Goal: Task Accomplishment & Management: Complete application form

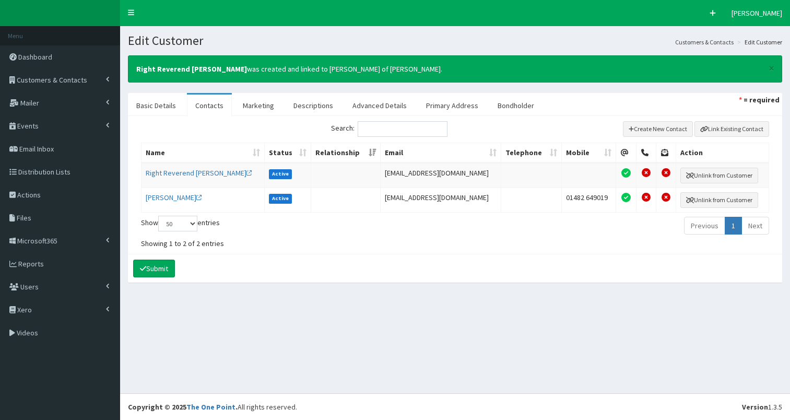
select select "50"
click at [48, 80] on span "Customers & Contacts" at bounding box center [52, 79] width 70 height 9
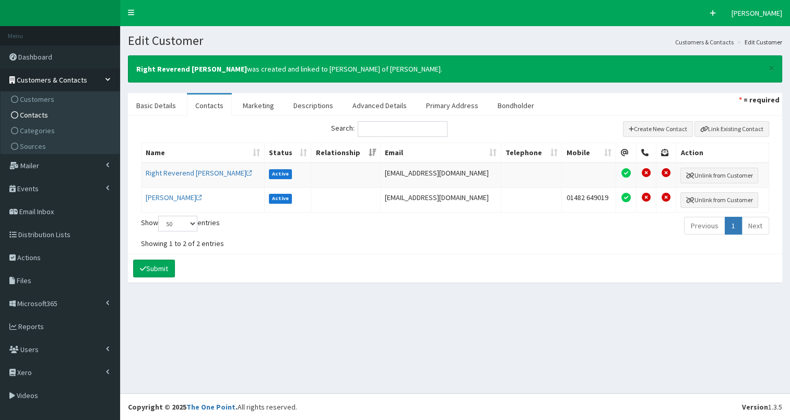
click at [33, 115] on span "Contacts" at bounding box center [34, 114] width 28 height 9
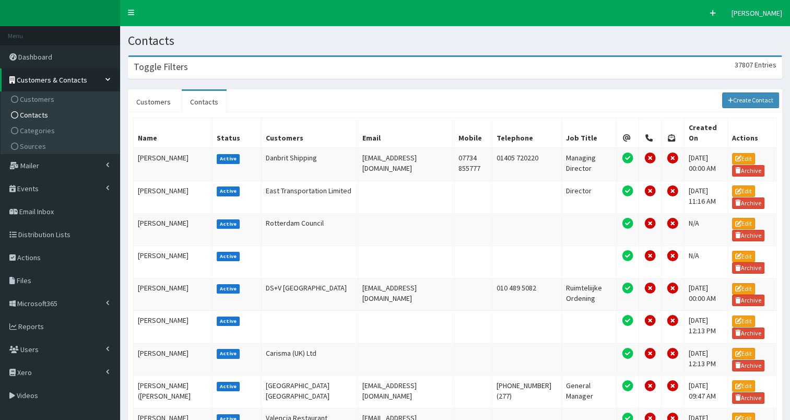
drag, startPoint x: 313, startPoint y: 67, endPoint x: 395, endPoint y: 102, distance: 89.3
click at [323, 67] on div "Toggle Filters 37807 Entries" at bounding box center [454, 67] width 653 height 21
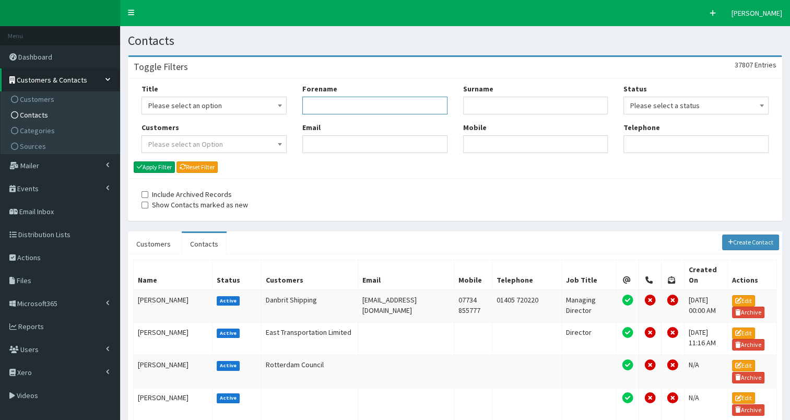
click at [355, 108] on input "Forename" at bounding box center [374, 106] width 145 height 18
type input "jim"
type input "harbri"
click at [161, 165] on button "Apply Filter" at bounding box center [154, 166] width 41 height 11
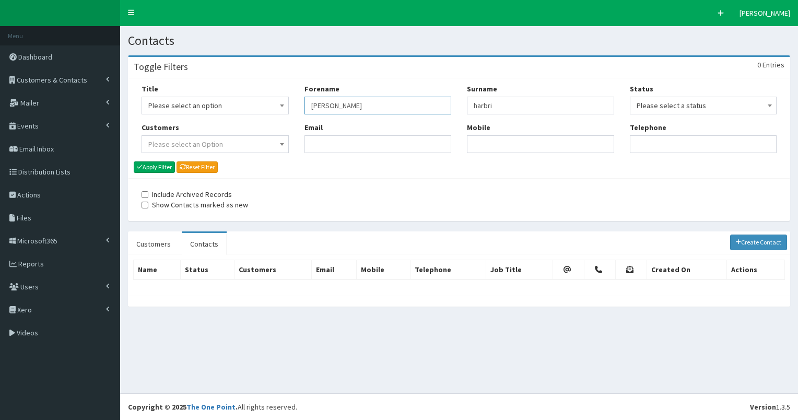
drag, startPoint x: 305, startPoint y: 104, endPoint x: 356, endPoint y: 105, distance: 50.1
click at [356, 105] on input "jim" at bounding box center [377, 106] width 147 height 18
drag, startPoint x: 472, startPoint y: 104, endPoint x: 541, endPoint y: 106, distance: 69.5
click at [541, 106] on input "harbri" at bounding box center [540, 106] width 147 height 18
click at [327, 142] on input "Email" at bounding box center [377, 144] width 147 height 18
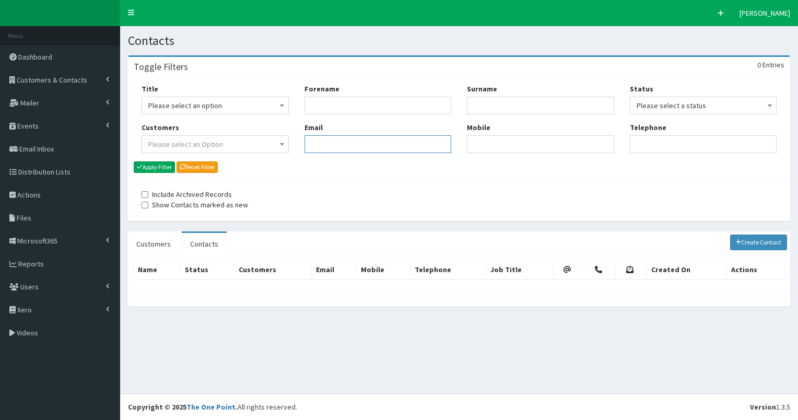
paste input ""jim.harbidge@arco.co.uk" <jim.harbidge@arco.co.uk>"
click at [322, 146] on input ""jim.harbidge@arco.co.uk" <jim.harbidge@arco.co.uk" at bounding box center [377, 144] width 147 height 18
type input "jim.harbidge@arco.co.uk"
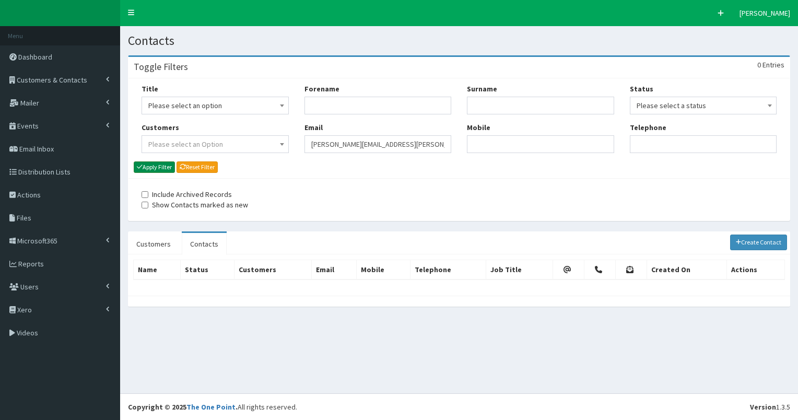
click at [163, 167] on button "Apply Filter" at bounding box center [154, 166] width 41 height 11
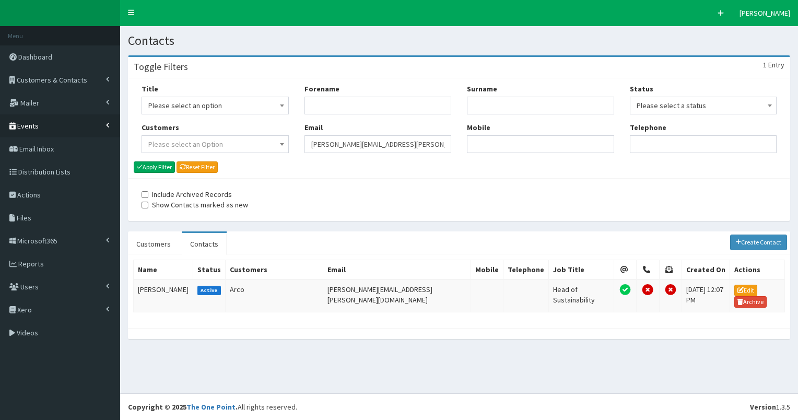
click at [31, 128] on span "Events" at bounding box center [27, 125] width 21 height 9
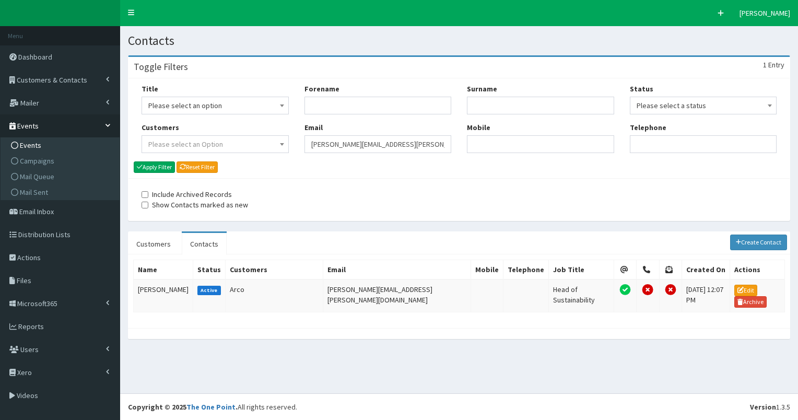
click at [32, 144] on span "Events" at bounding box center [30, 144] width 21 height 9
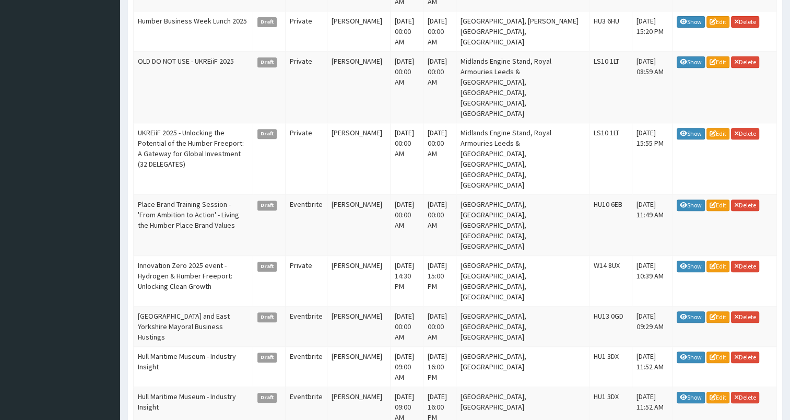
scroll to position [434, 0]
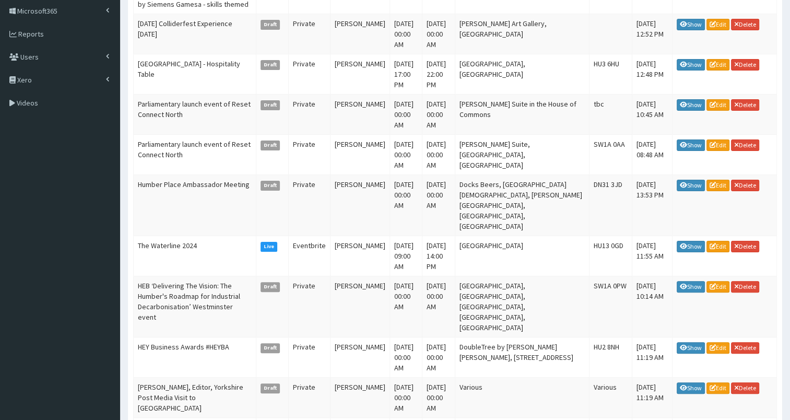
scroll to position [226, 0]
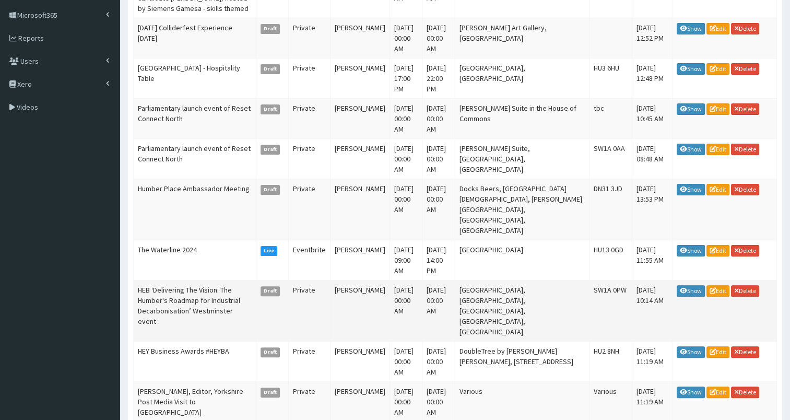
click at [200, 280] on td "HEB ‘Delivering The Vision: The Humber's Roadmap for Industrial Decarbonisation…" at bounding box center [195, 310] width 123 height 61
click at [202, 280] on td "HEB ‘Delivering The Vision: The Humber's Roadmap for Industrial Decarbonisation…" at bounding box center [195, 310] width 123 height 61
click at [685, 288] on icon at bounding box center [683, 291] width 7 height 6
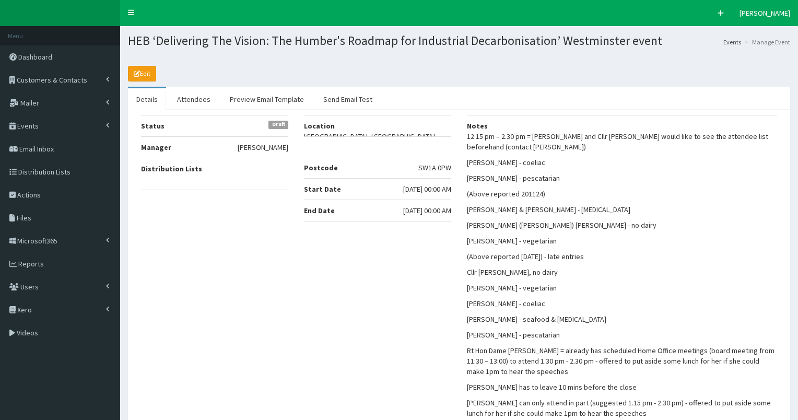
select select "50"
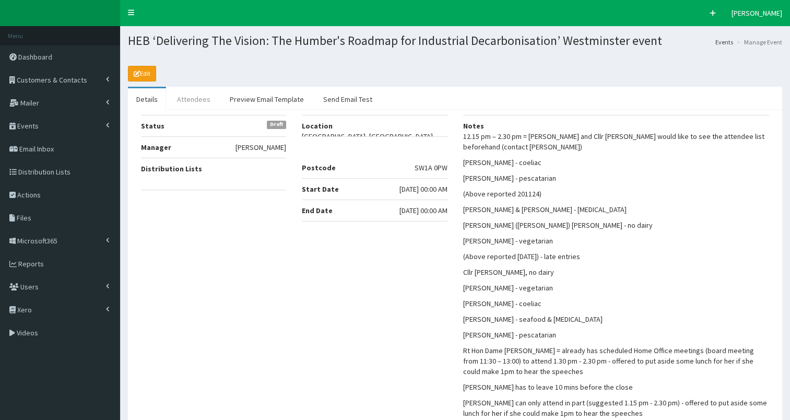
click at [199, 104] on link "Attendees" at bounding box center [194, 99] width 50 height 22
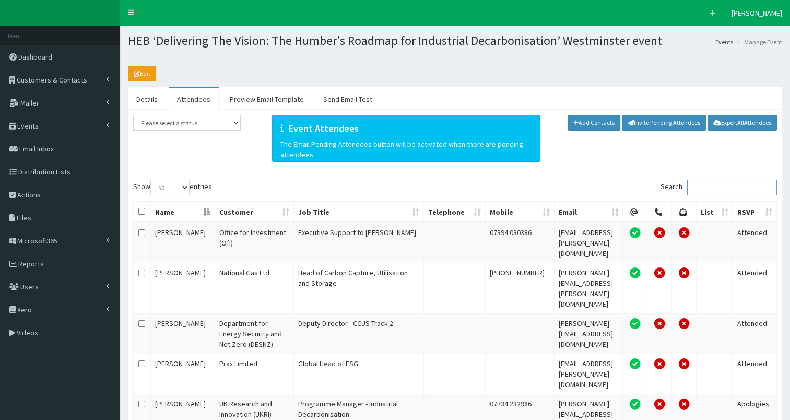
click at [721, 184] on input "Search:" at bounding box center [732, 188] width 90 height 16
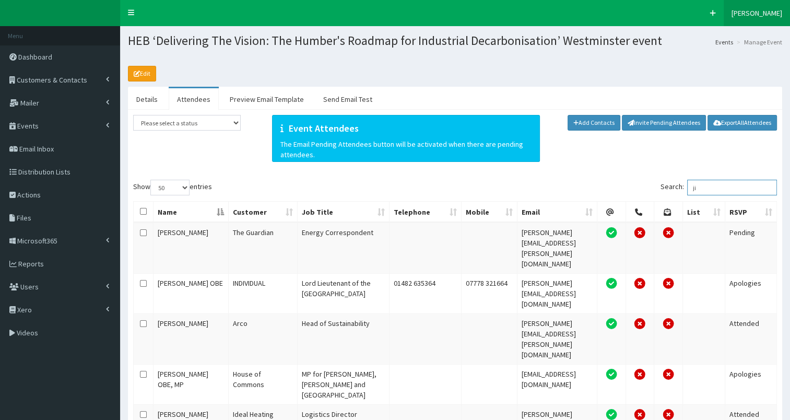
type input "ji"
click at [27, 194] on span "Actions" at bounding box center [28, 194] width 23 height 9
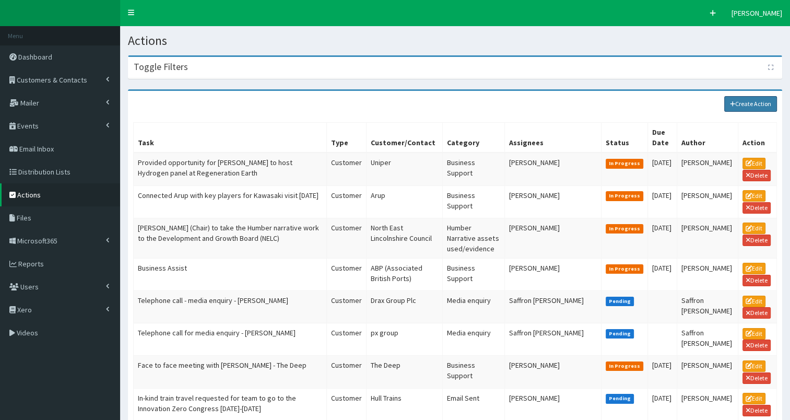
click at [732, 106] on link "Create Action" at bounding box center [750, 104] width 53 height 16
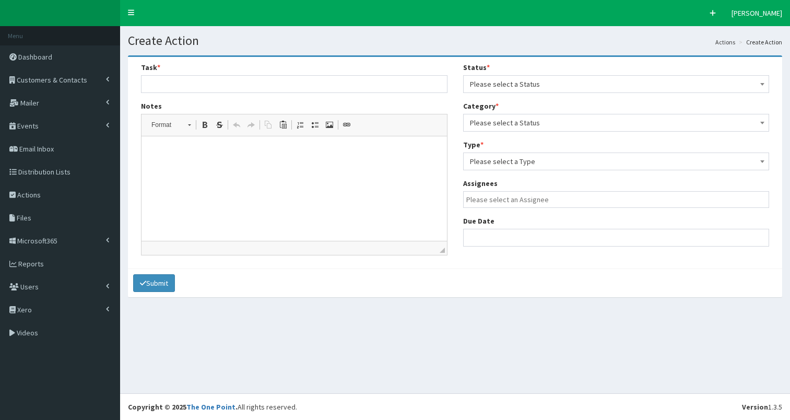
select select
click at [178, 168] on html at bounding box center [293, 152] width 305 height 32
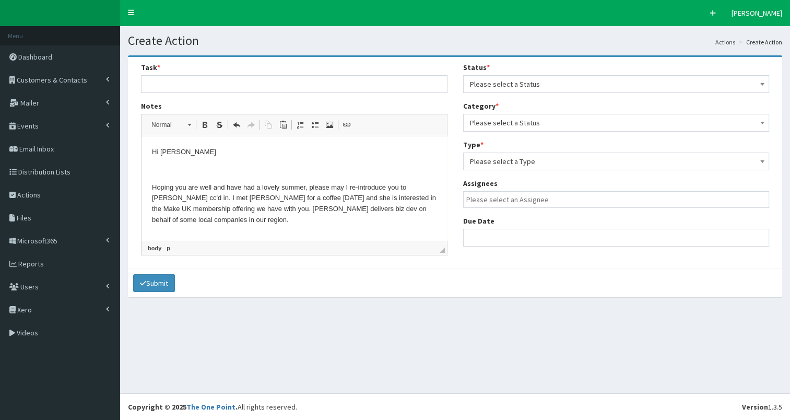
scroll to position [53, 0]
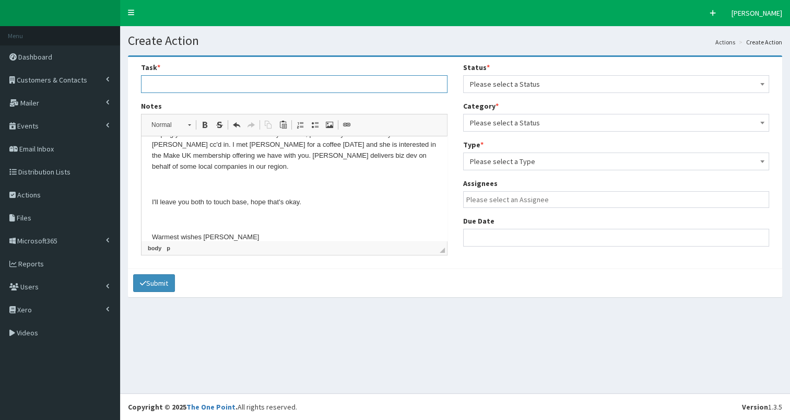
click at [168, 85] on input "text" at bounding box center [294, 84] width 306 height 18
type input "Reconnected Make UK with Mel Deakin re; offering and links"
click at [527, 87] on span "Please select a Status" at bounding box center [616, 84] width 293 height 15
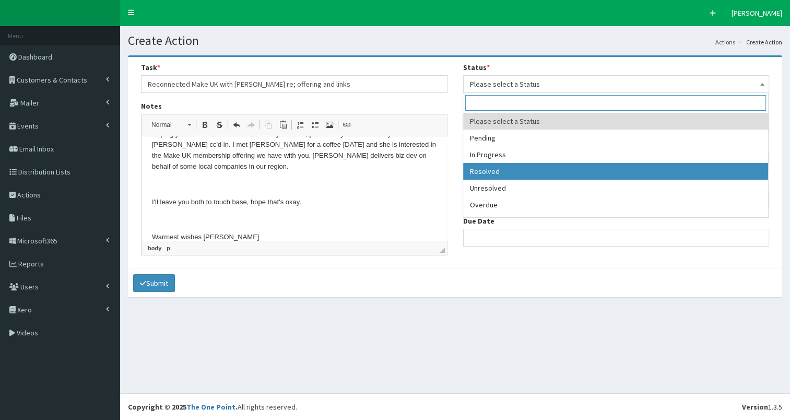
select select "3"
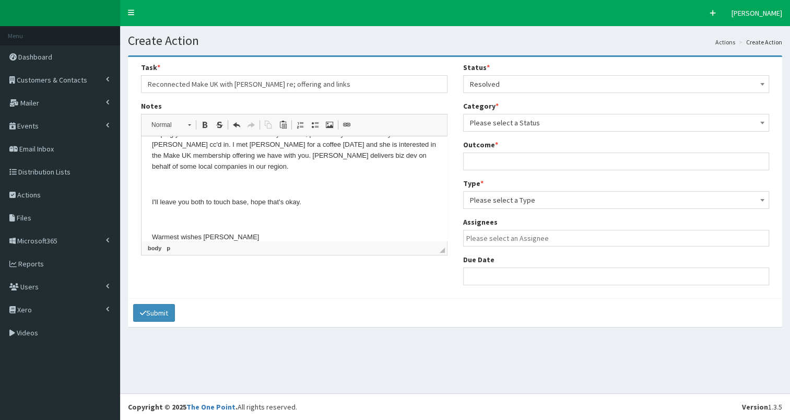
click at [537, 132] on div "Status * Please select a Status Pending In Progress Resolved Unresolved Overdue…" at bounding box center [616, 177] width 322 height 231
click at [535, 126] on span "Please select a Status" at bounding box center [616, 122] width 293 height 15
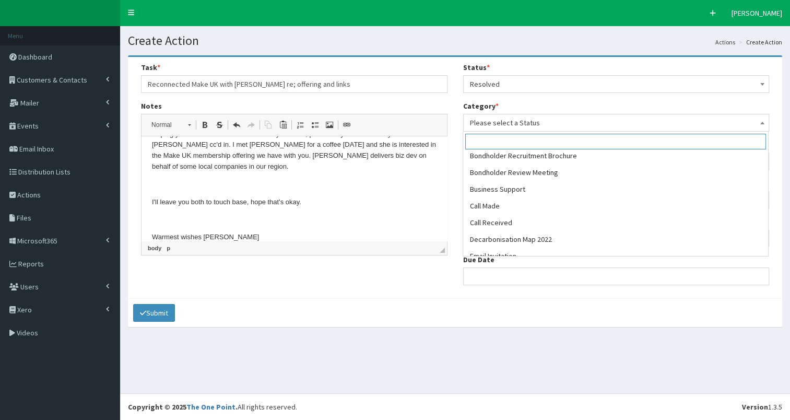
scroll to position [0, 0]
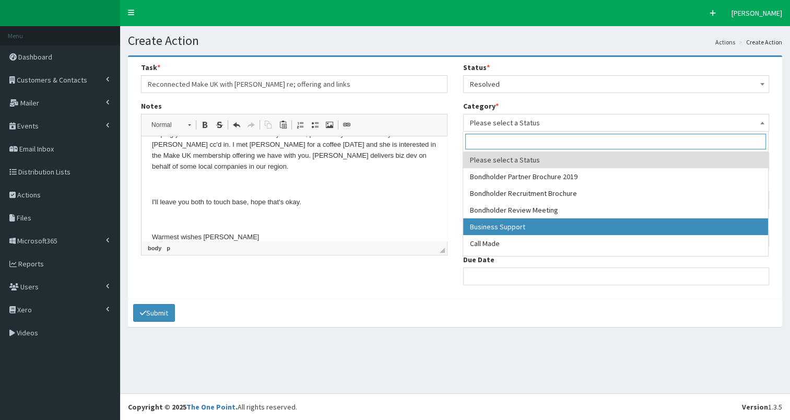
select select "17"
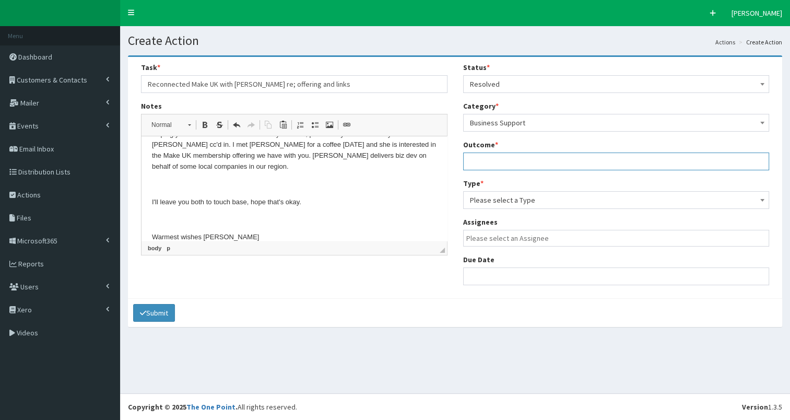
click at [492, 159] on input "text" at bounding box center [616, 161] width 306 height 18
type input "see notes"
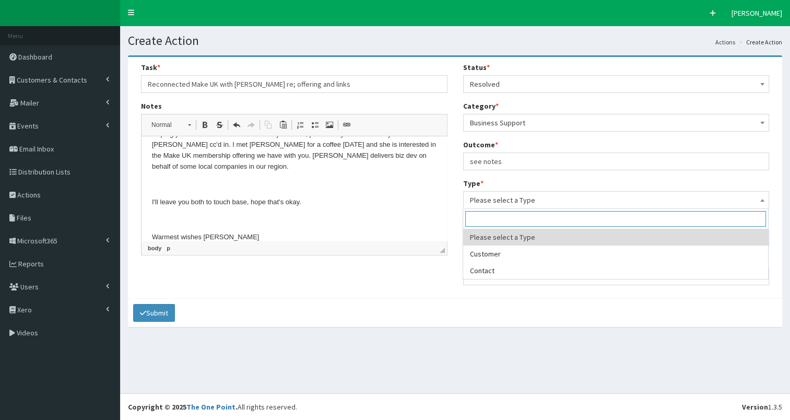
click at [537, 197] on span "Please select a Type" at bounding box center [616, 200] width 293 height 15
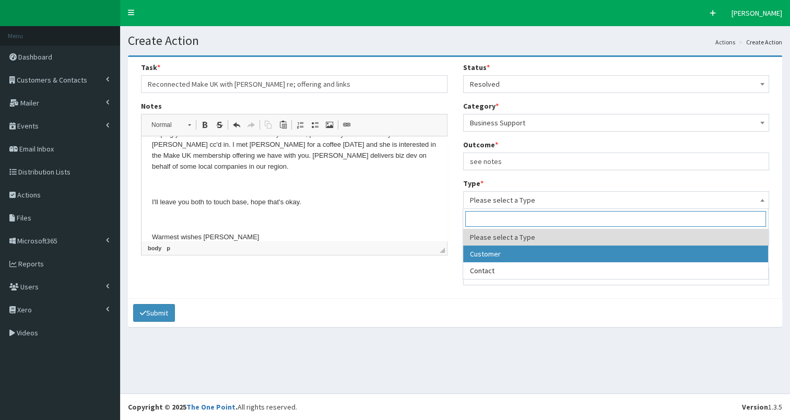
select select "customer"
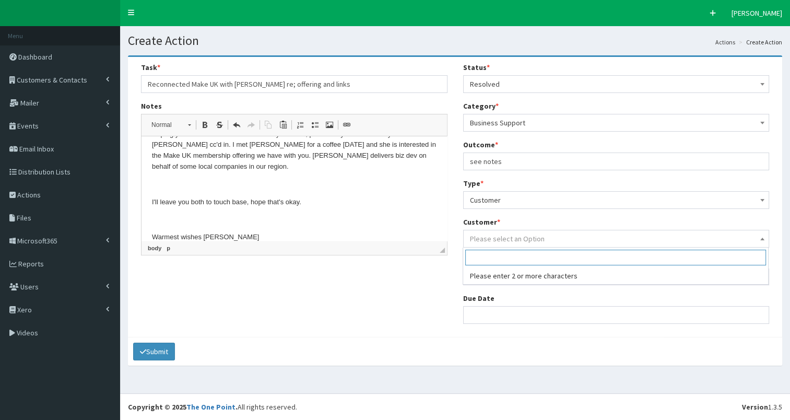
click at [543, 240] on span "Please select an Option" at bounding box center [616, 238] width 293 height 15
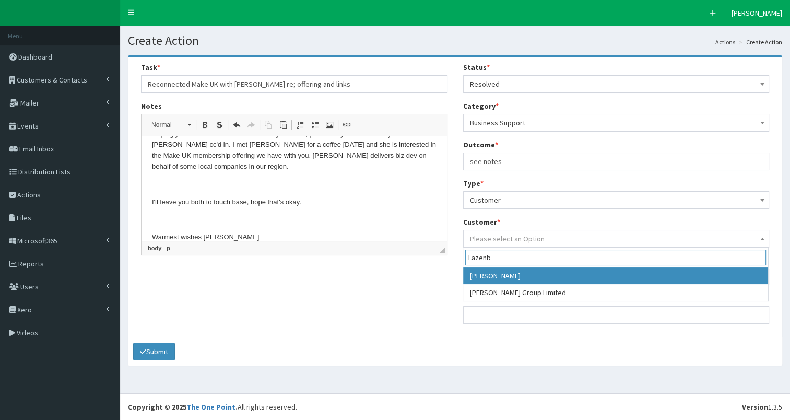
type input "Lazenb"
select select "9213"
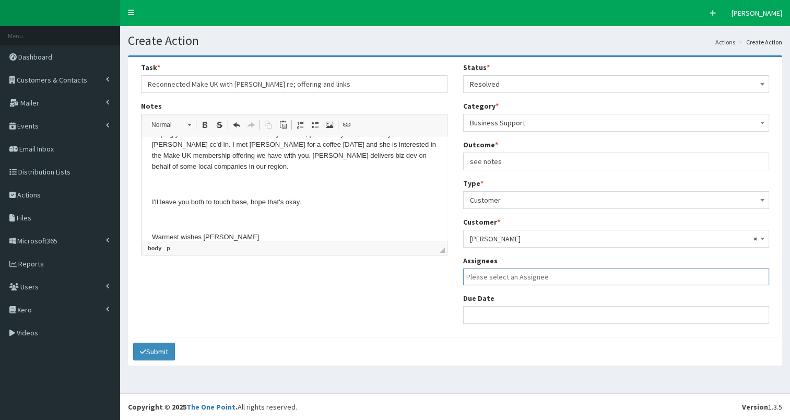
click at [509, 278] on input "search" at bounding box center [618, 276] width 305 height 10
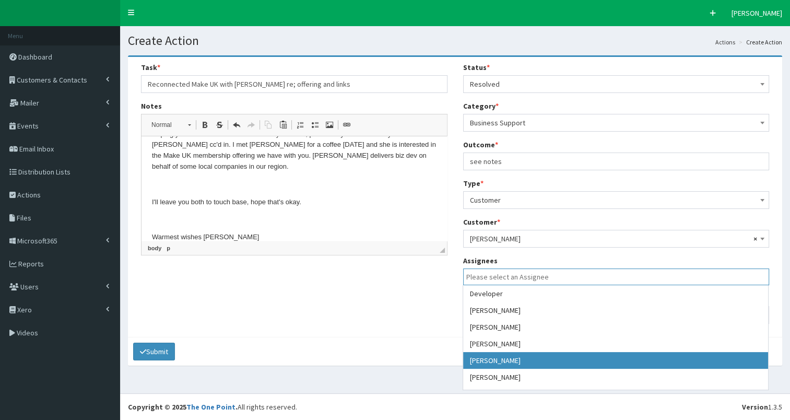
select select "7"
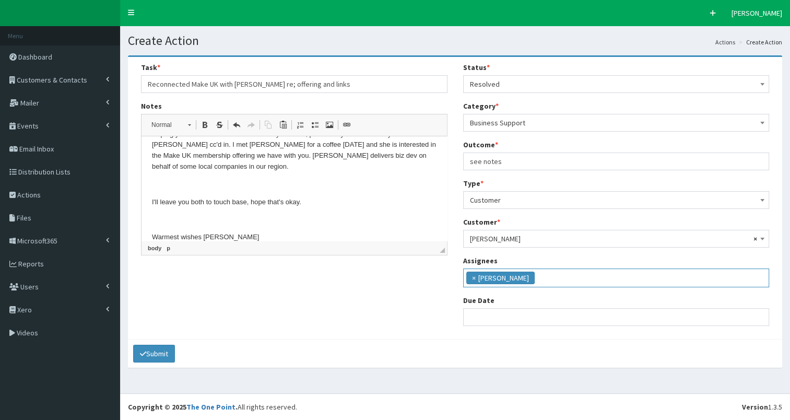
scroll to position [39, 0]
click at [487, 314] on input "text" at bounding box center [616, 317] width 306 height 18
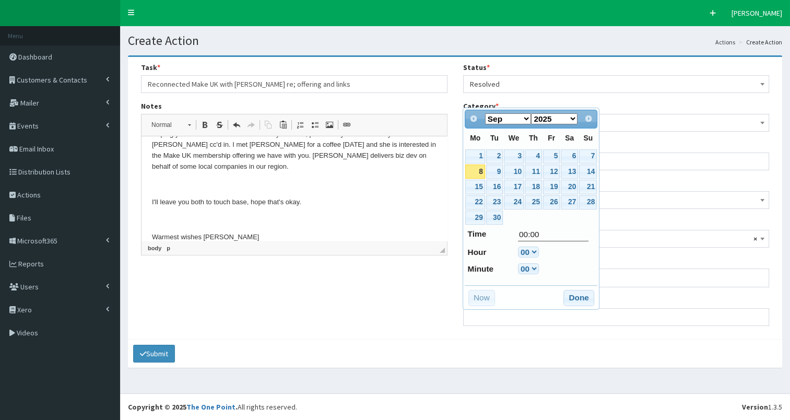
click at [471, 173] on link "8" at bounding box center [474, 171] width 19 height 14
type input "08-09-2025 00:00"
click at [576, 296] on button "Done" at bounding box center [578, 298] width 31 height 17
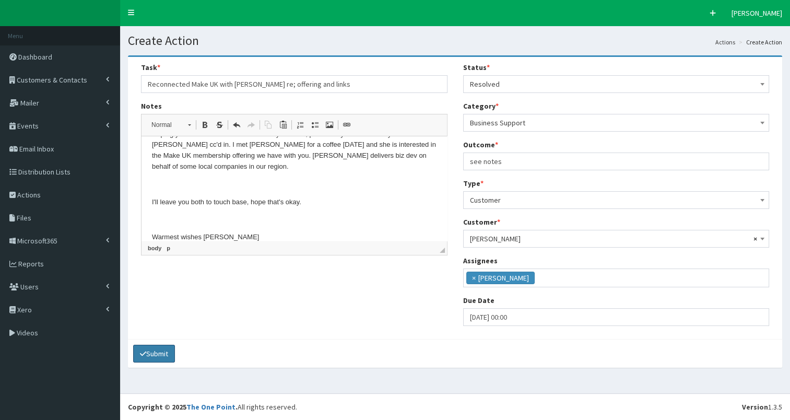
click at [160, 352] on button "Submit" at bounding box center [154, 354] width 42 height 18
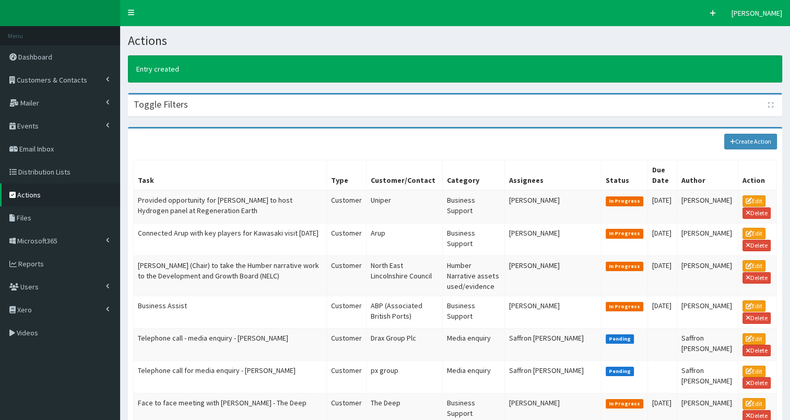
click at [24, 195] on span "Actions" at bounding box center [28, 194] width 23 height 9
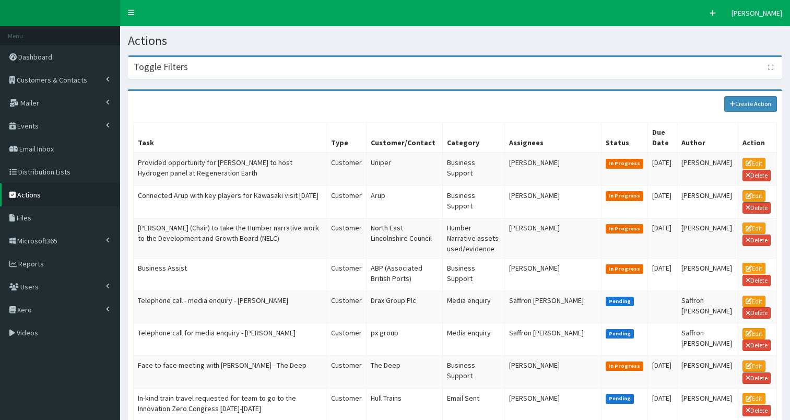
click at [745, 141] on th "Action" at bounding box center [757, 138] width 39 height 30
click at [743, 104] on link "Create Action" at bounding box center [750, 104] width 53 height 16
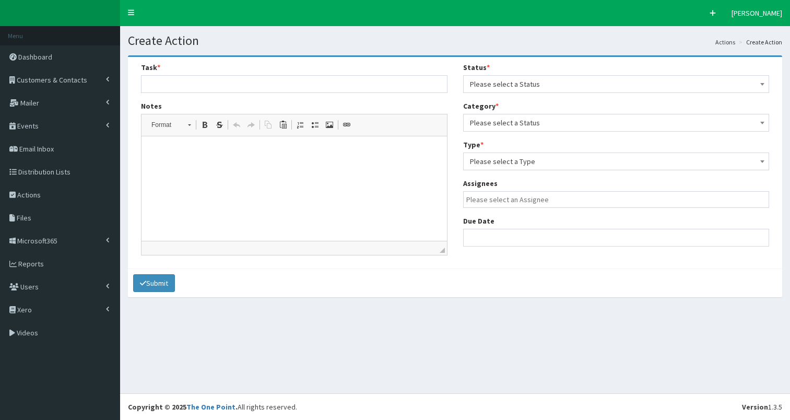
select select
click at [180, 167] on html at bounding box center [293, 152] width 305 height 32
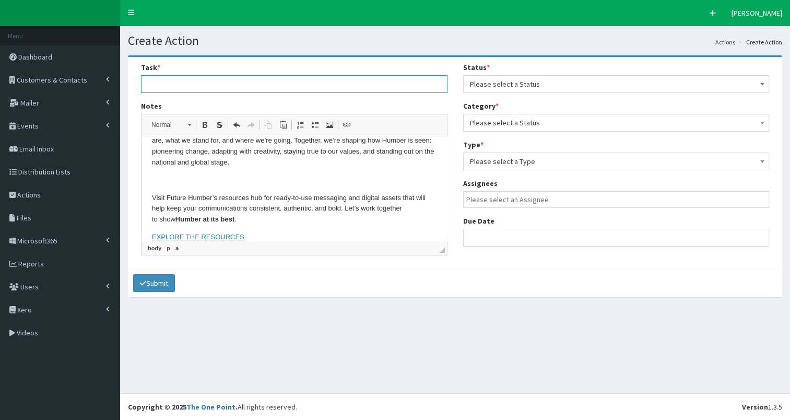
click at [164, 82] on input "text" at bounding box center [294, 84] width 306 height 18
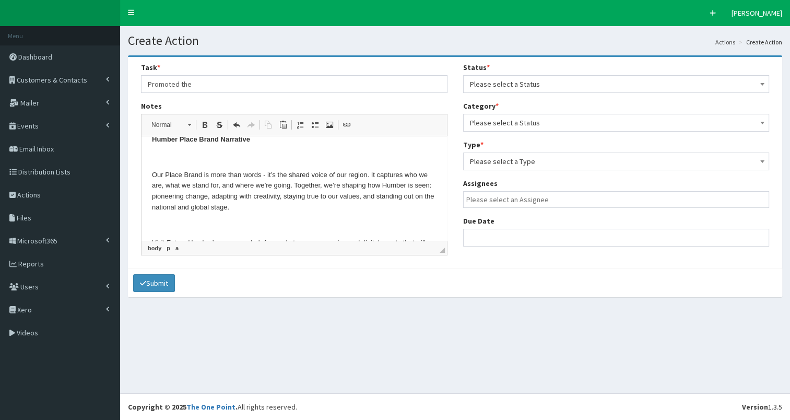
scroll to position [0, 0]
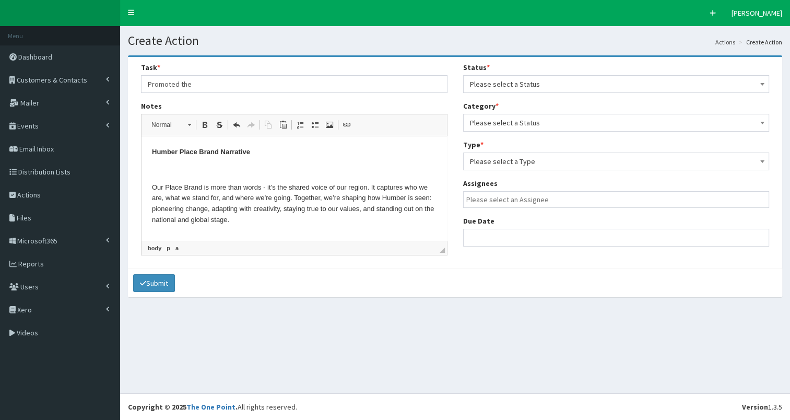
drag, startPoint x: 444, startPoint y: 194, endPoint x: 344, endPoint y: 238, distance: 108.9
drag, startPoint x: 194, startPoint y: 81, endPoint x: 211, endPoint y: 81, distance: 17.2
click at [211, 81] on input "Promoted the" at bounding box center [294, 84] width 306 height 18
click at [311, 84] on input "Promoted Humber Place Barnd Narrative and" at bounding box center [294, 84] width 306 height 18
click at [228, 84] on input "Promoted Humber Place Barnd Narrative and Resources" at bounding box center [294, 84] width 306 height 18
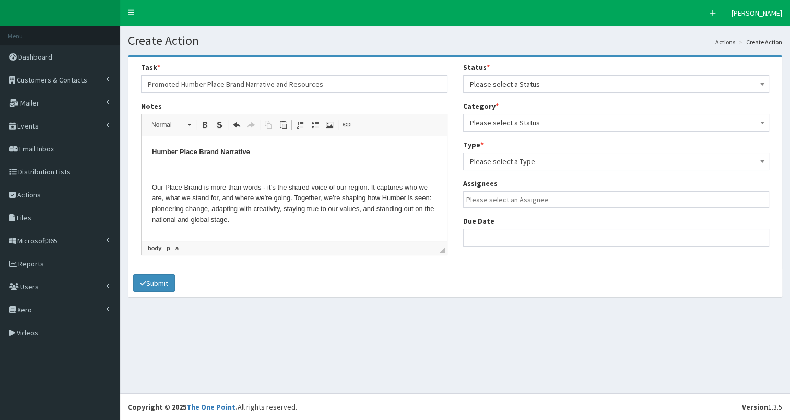
click at [318, 87] on input "Promoted Humber Place Brand Narrative and Resources" at bounding box center [294, 84] width 306 height 18
type input "Promoted Humber Place Brand Narrative and Resources in latest e-news shot circu…"
click at [536, 85] on span "Please select a Status" at bounding box center [616, 84] width 293 height 15
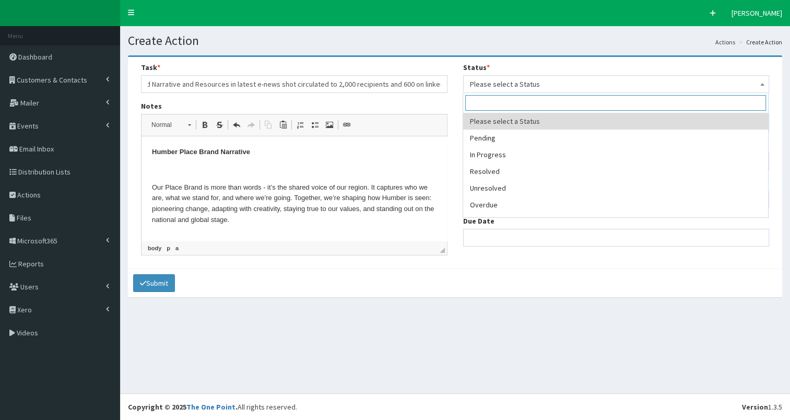
scroll to position [0, 0]
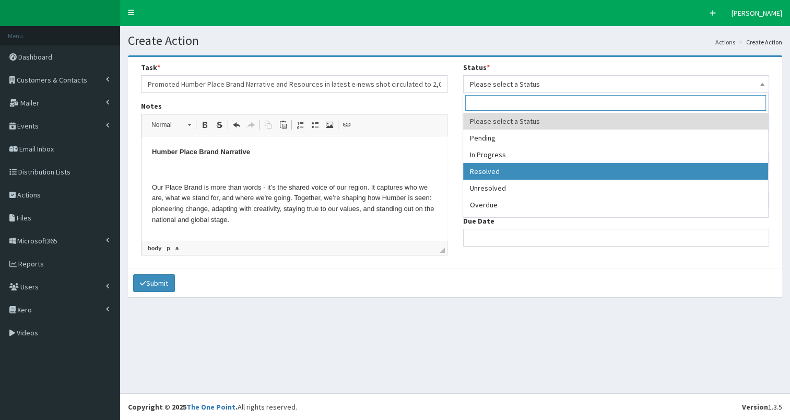
select select "3"
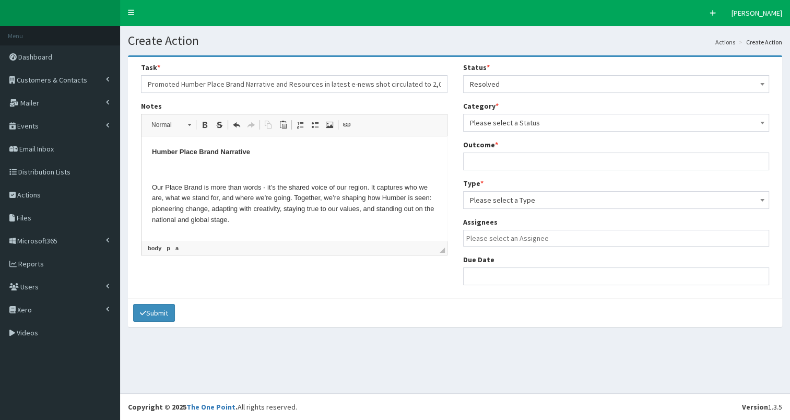
click at [516, 124] on span "Please select a Status" at bounding box center [616, 122] width 293 height 15
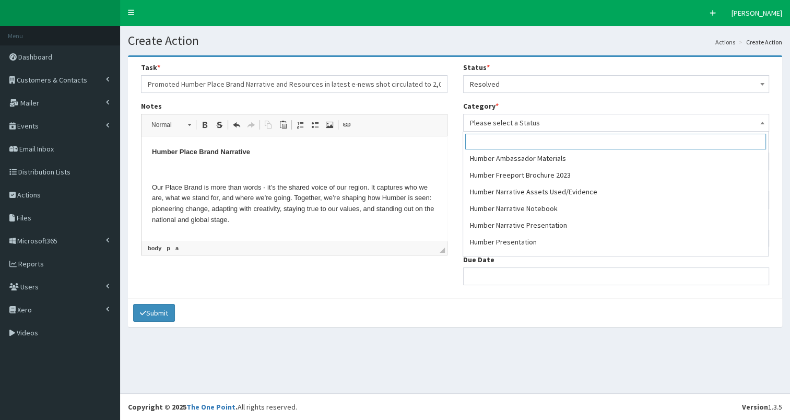
scroll to position [328, 0]
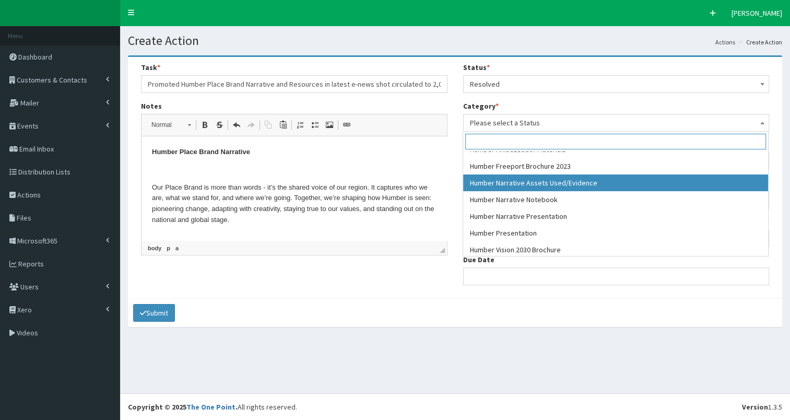
select select "52"
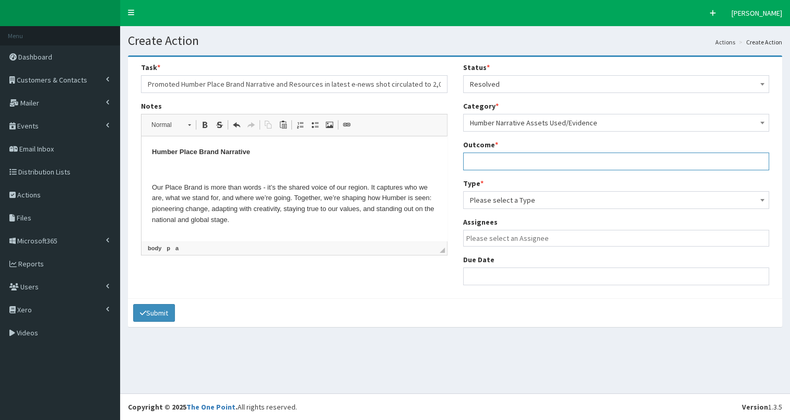
click at [491, 162] on input "text" at bounding box center [616, 161] width 306 height 18
type input "see notes"
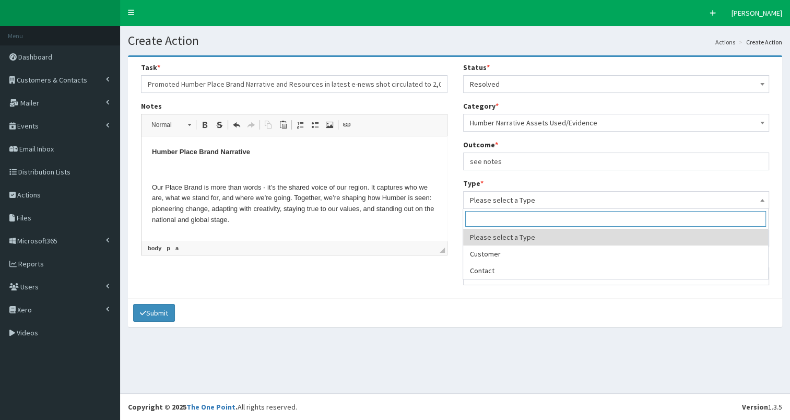
click at [503, 202] on span "Please select a Type" at bounding box center [616, 200] width 293 height 15
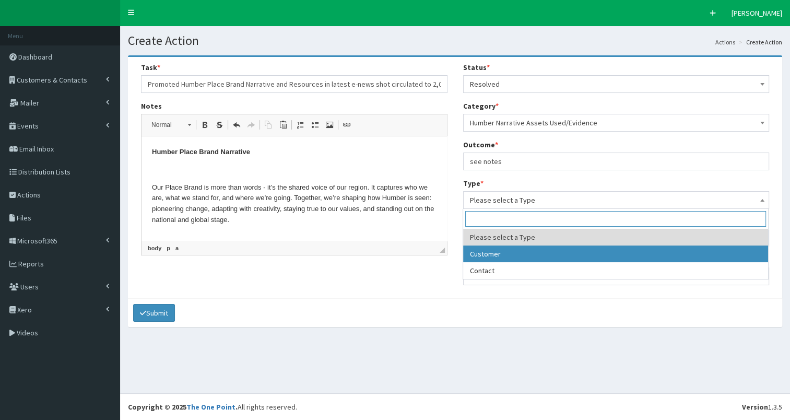
select select "customer"
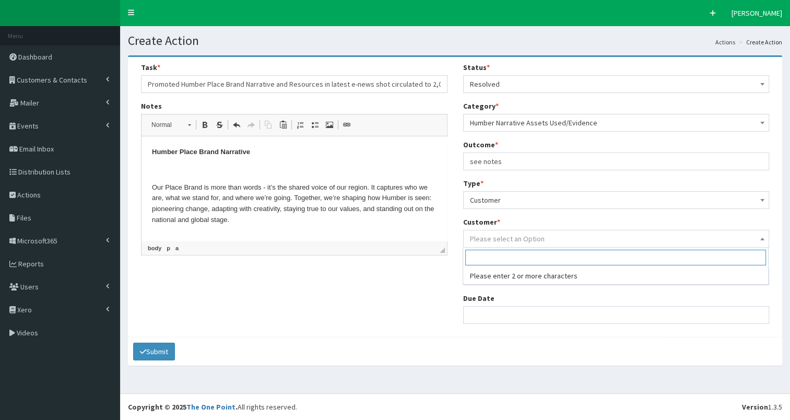
click at [502, 234] on span "Please select an Option" at bounding box center [507, 238] width 75 height 9
type input "Humber Business Wee"
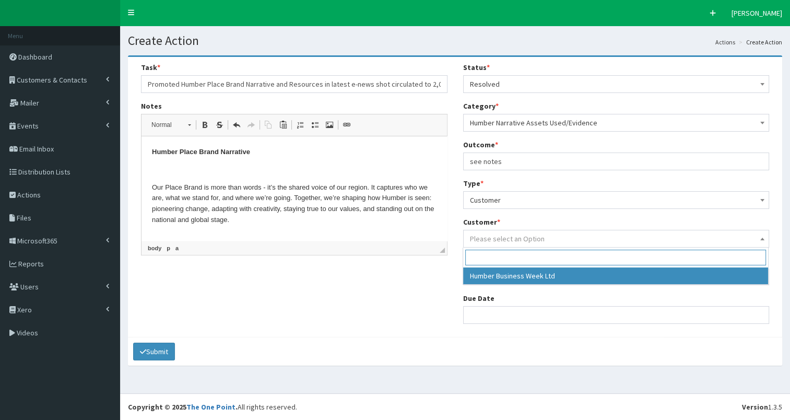
select select "49071"
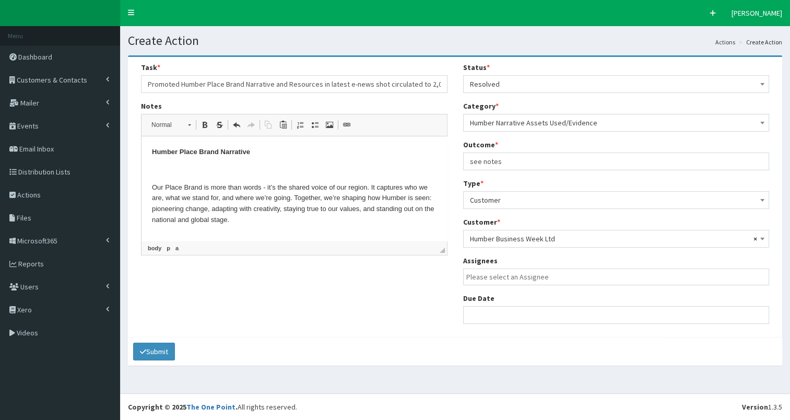
click at [492, 274] on input "search" at bounding box center [618, 276] width 305 height 10
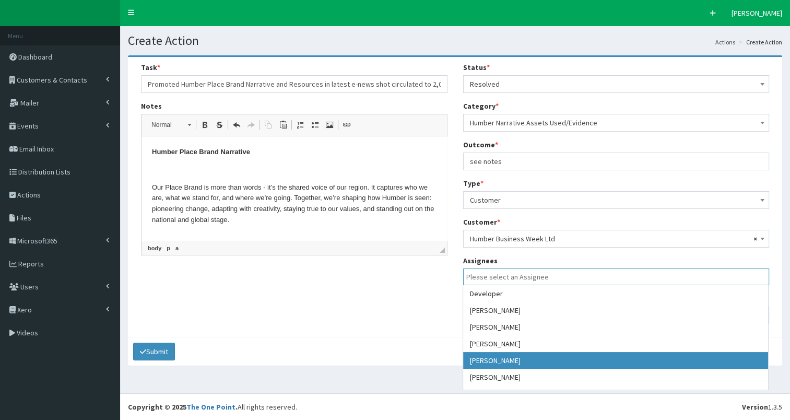
select select "7"
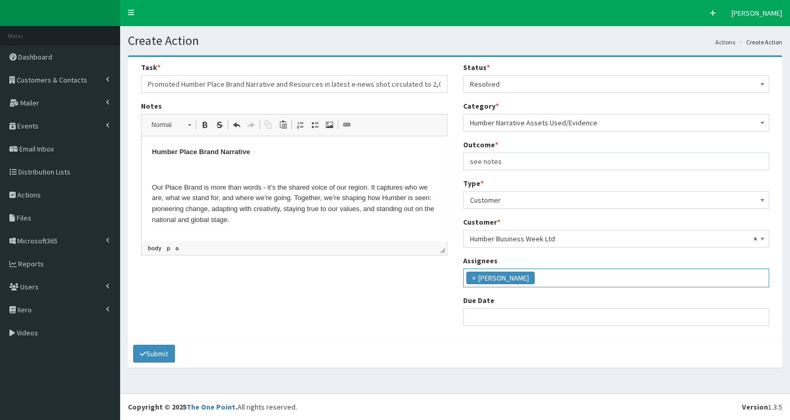
scroll to position [39, 0]
click at [484, 321] on input "text" at bounding box center [616, 317] width 306 height 18
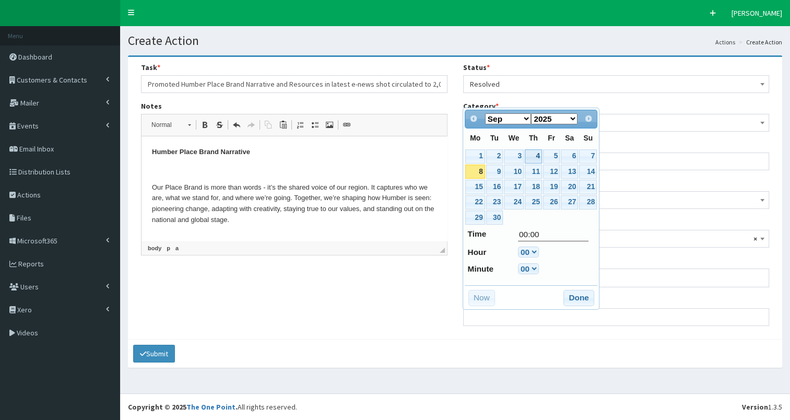
click at [534, 153] on link "4" at bounding box center [533, 156] width 17 height 14
click at [555, 155] on link "5" at bounding box center [551, 156] width 17 height 14
type input "05-09-2025 00:00"
click at [571, 297] on button "Done" at bounding box center [578, 298] width 31 height 17
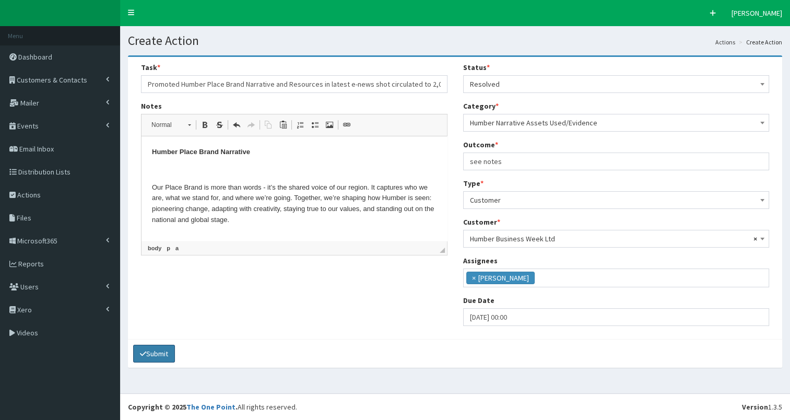
click at [148, 352] on button "Submit" at bounding box center [154, 354] width 42 height 18
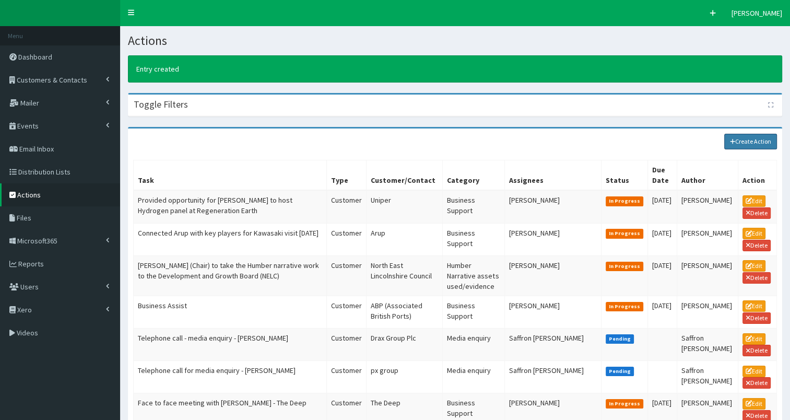
click at [744, 144] on link "Create Action" at bounding box center [750, 142] width 53 height 16
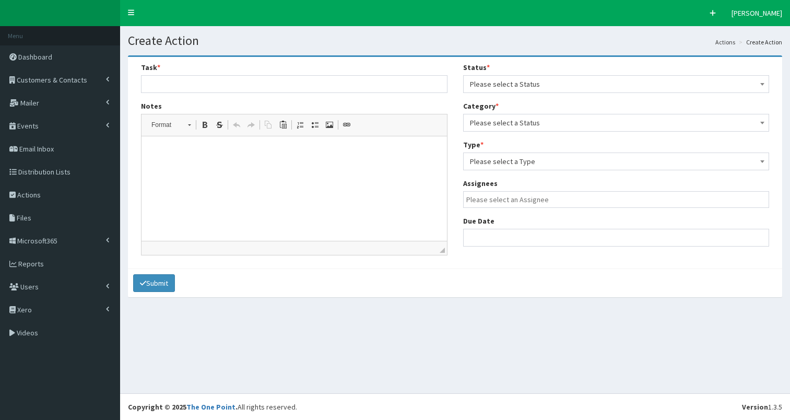
select select
click at [190, 166] on html at bounding box center [293, 152] width 305 height 32
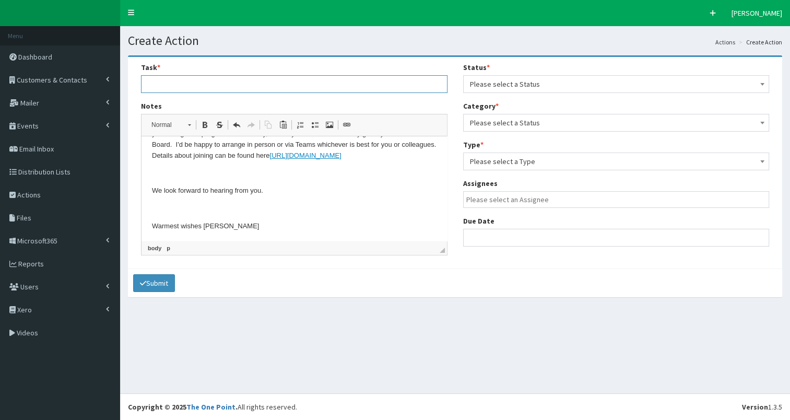
click at [175, 86] on input "text" at bounding box center [294, 84] width 306 height 18
type input "S"
click at [190, 84] on input "On Advisory BOard - chased about joining" at bounding box center [294, 84] width 306 height 18
type input "On Advisory Board - chased about joining"
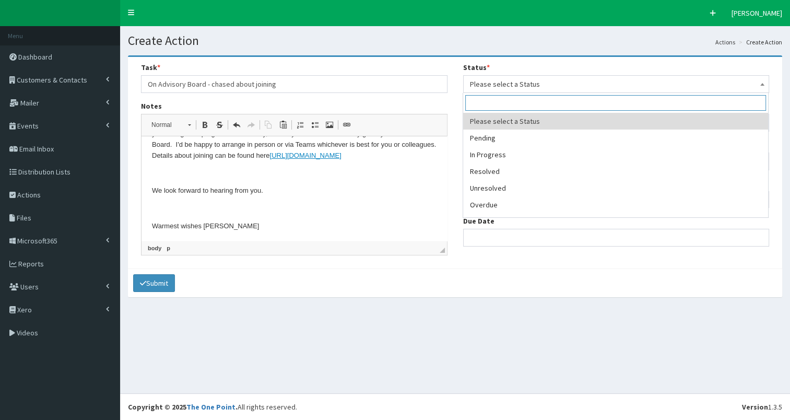
click at [558, 80] on span "Please select a Status" at bounding box center [616, 84] width 293 height 15
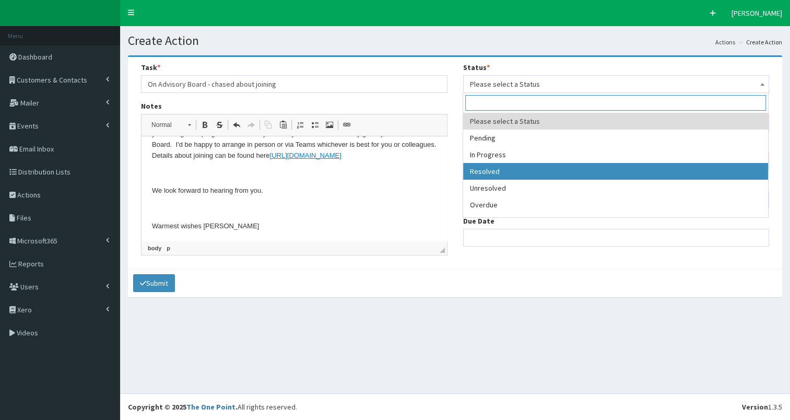
select select "3"
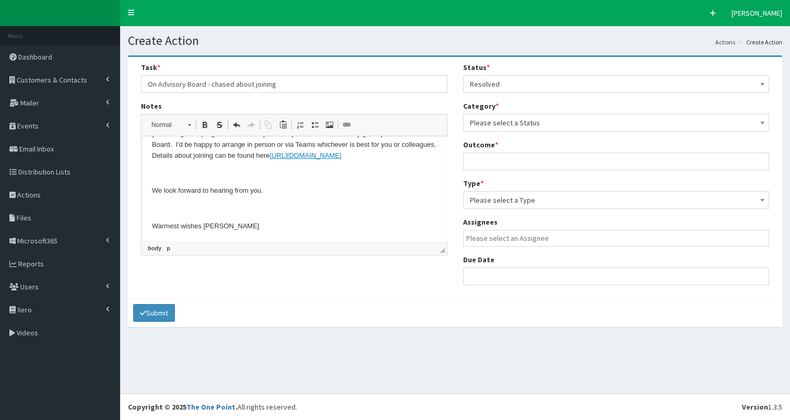
click at [555, 123] on span "Please select a Status" at bounding box center [616, 122] width 293 height 15
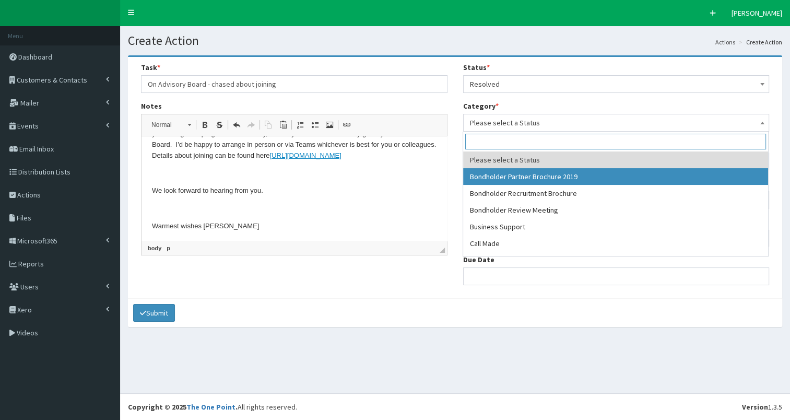
select select "38"
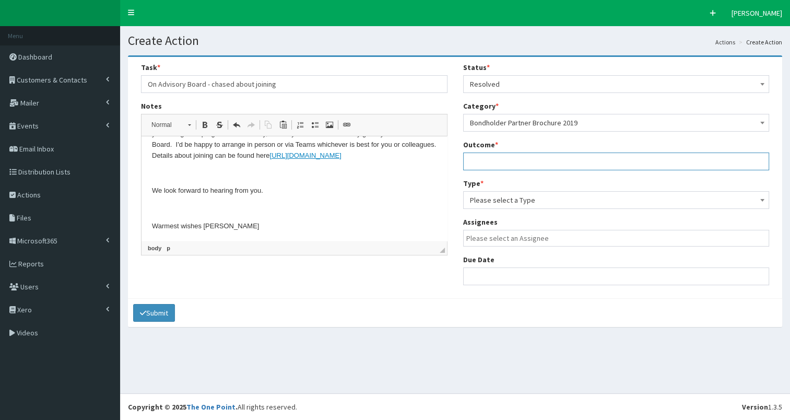
click at [535, 160] on input "text" at bounding box center [616, 161] width 306 height 18
type input "see notes"
click at [526, 199] on span "Please select a Type" at bounding box center [616, 200] width 293 height 15
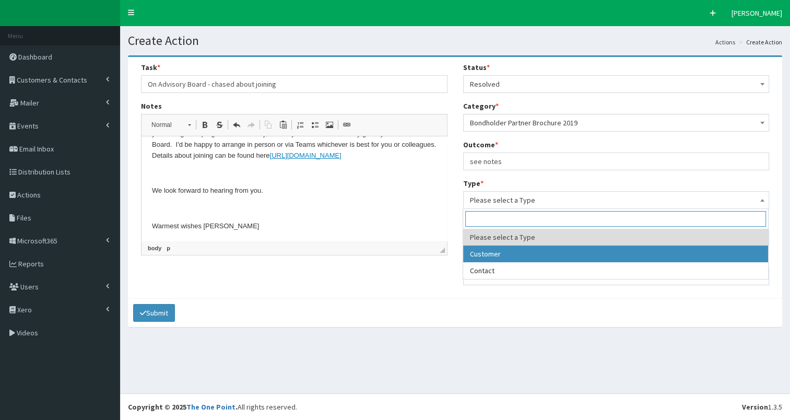
select select "customer"
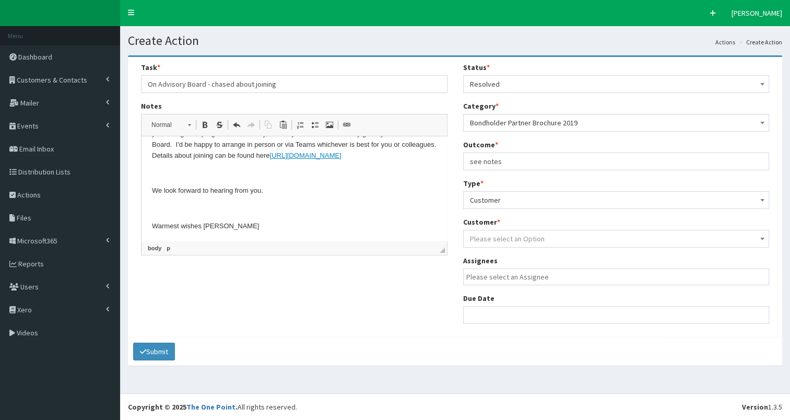
click at [514, 238] on span "Please select an Option" at bounding box center [507, 238] width 75 height 9
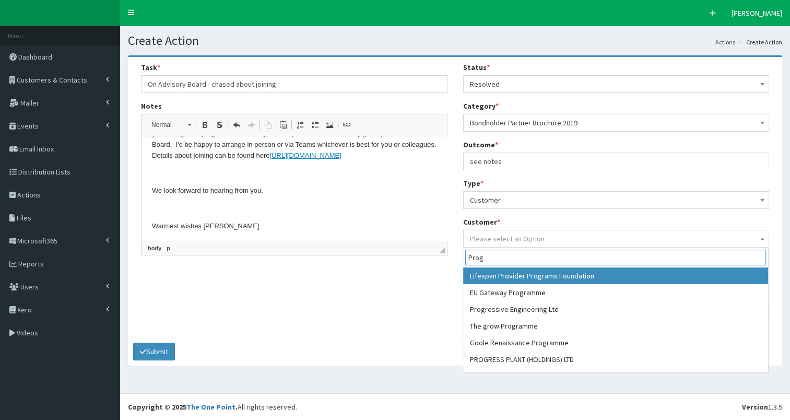
scroll to position [13, 0]
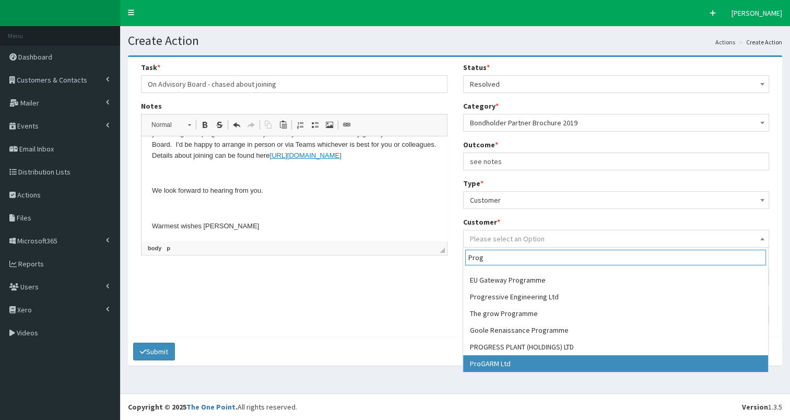
type input "Prog"
select select "49180"
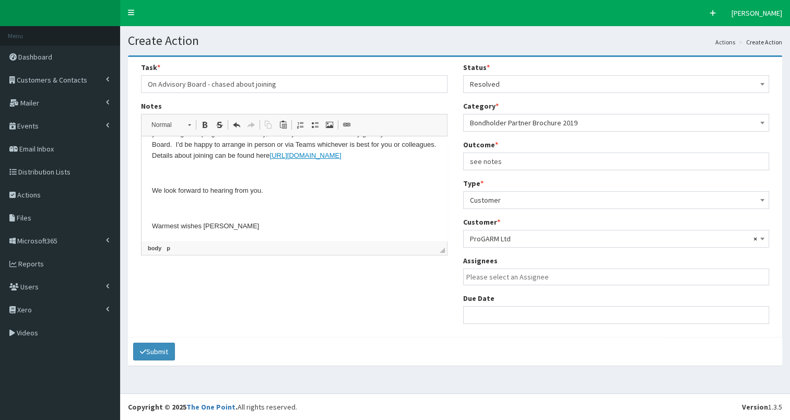
click at [505, 274] on input "search" at bounding box center [618, 276] width 305 height 10
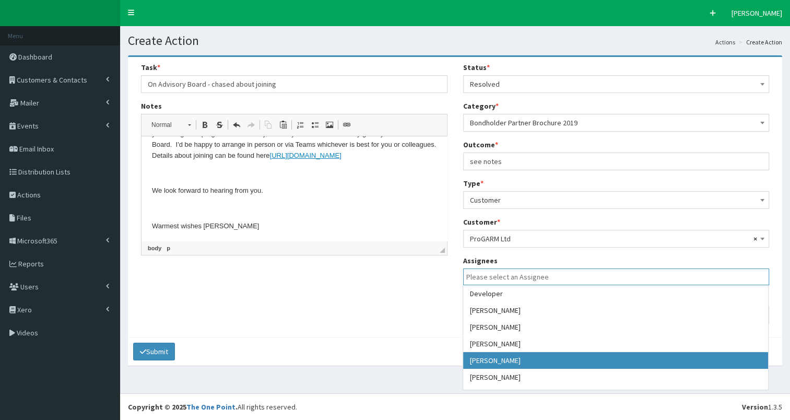
select select "7"
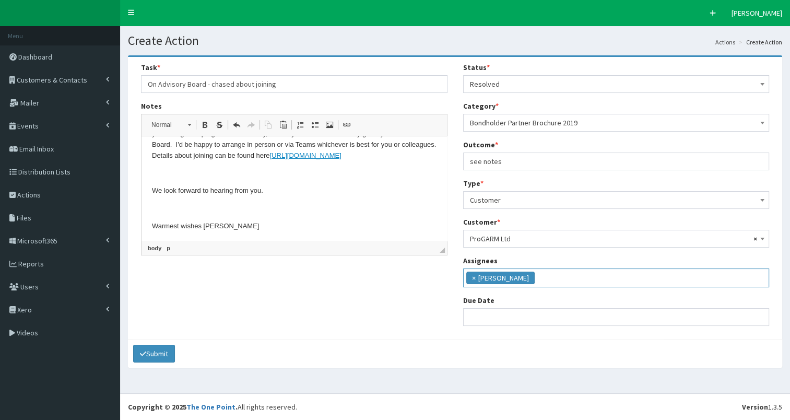
scroll to position [39, 0]
click at [498, 317] on input "text" at bounding box center [616, 317] width 306 height 18
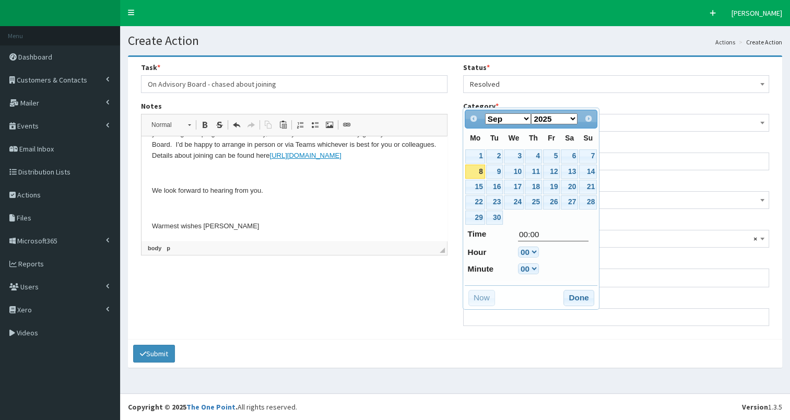
click at [478, 173] on link "8" at bounding box center [474, 171] width 19 height 14
type input "08-09-2025 00:00"
click at [582, 297] on button "Done" at bounding box center [578, 298] width 31 height 17
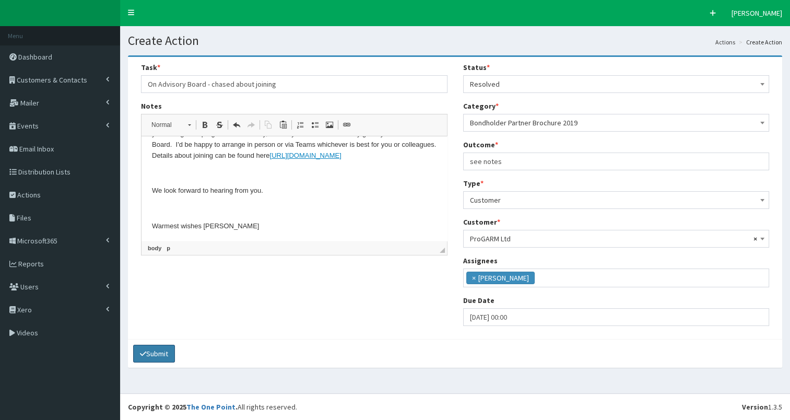
click at [153, 352] on button "Submit" at bounding box center [154, 354] width 42 height 18
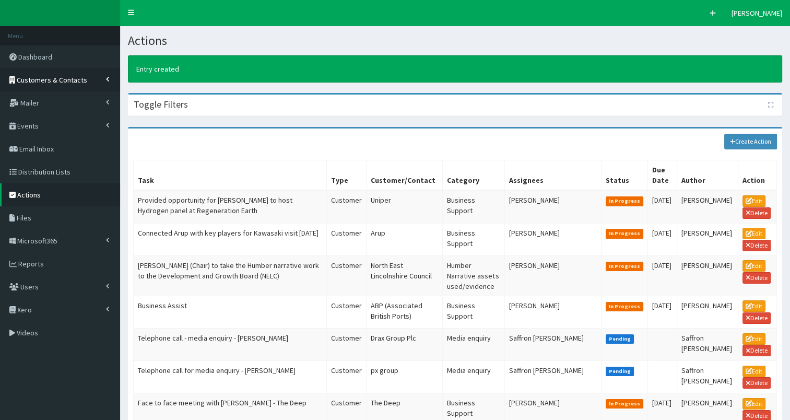
click at [44, 79] on span "Customers & Contacts" at bounding box center [52, 79] width 70 height 9
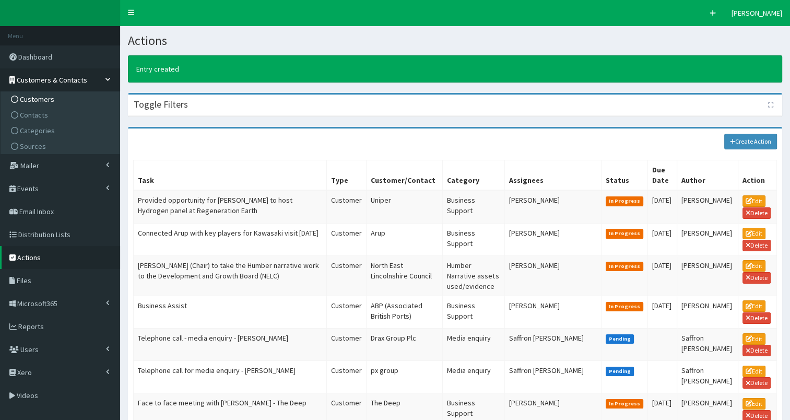
click at [34, 101] on span "Customers" at bounding box center [37, 98] width 34 height 9
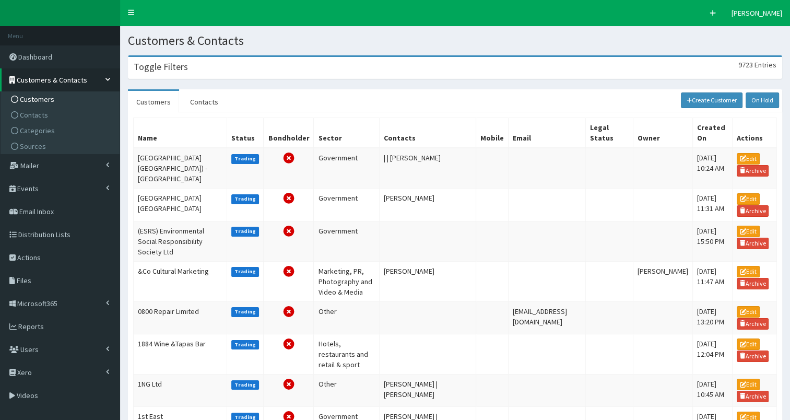
click at [165, 72] on h3 "Toggle Filters" at bounding box center [161, 66] width 54 height 9
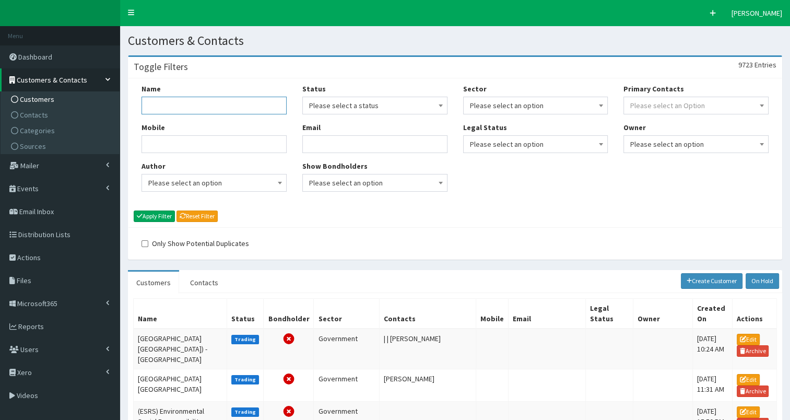
click at [167, 102] on input "Name" at bounding box center [213, 106] width 145 height 18
type input "Prog"
click at [150, 218] on button "Apply Filter" at bounding box center [154, 215] width 41 height 11
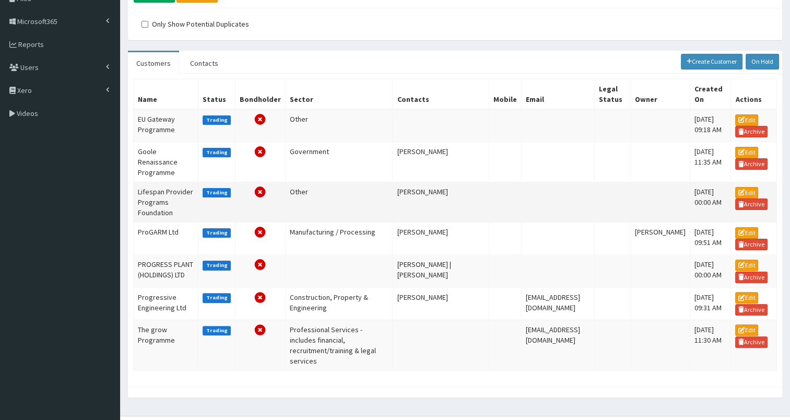
scroll to position [219, 0]
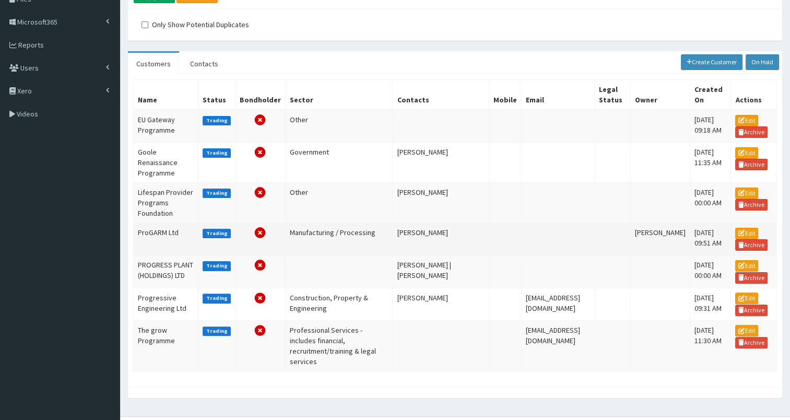
click at [140, 236] on td "ProGARM Ltd" at bounding box center [166, 239] width 65 height 32
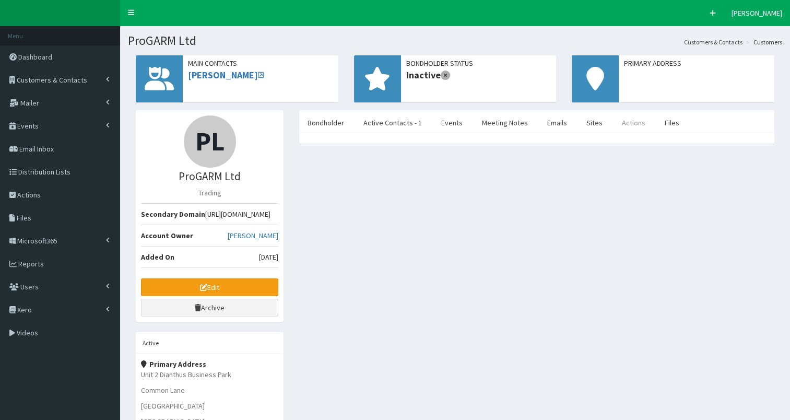
click at [618, 125] on link "Actions" at bounding box center [633, 123] width 40 height 22
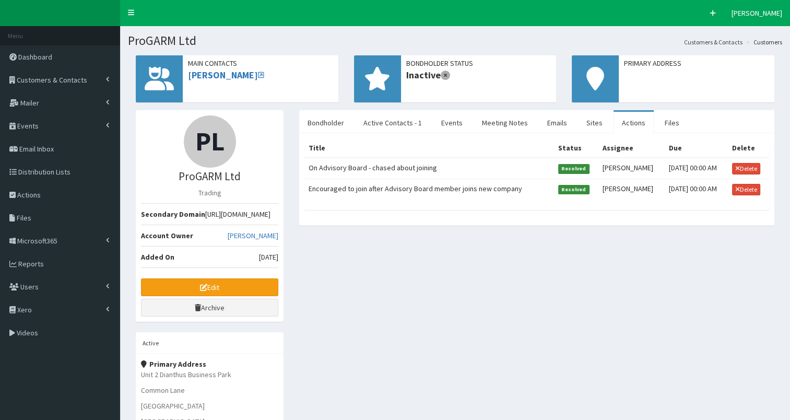
click at [348, 168] on td "On Advisory Board - chased about joining" at bounding box center [429, 168] width 250 height 21
select select
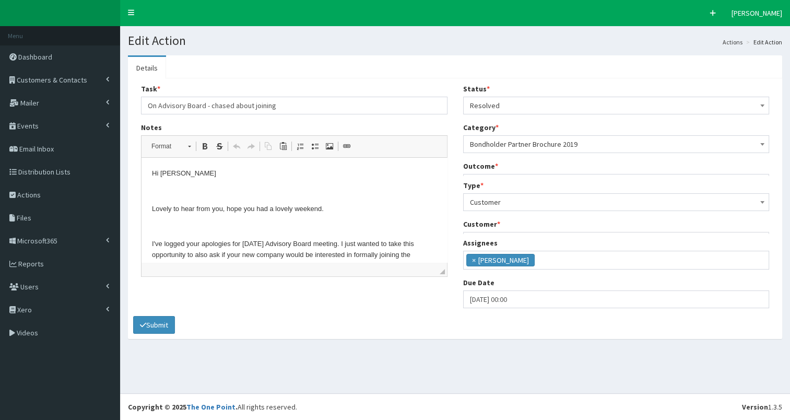
scroll to position [6, 0]
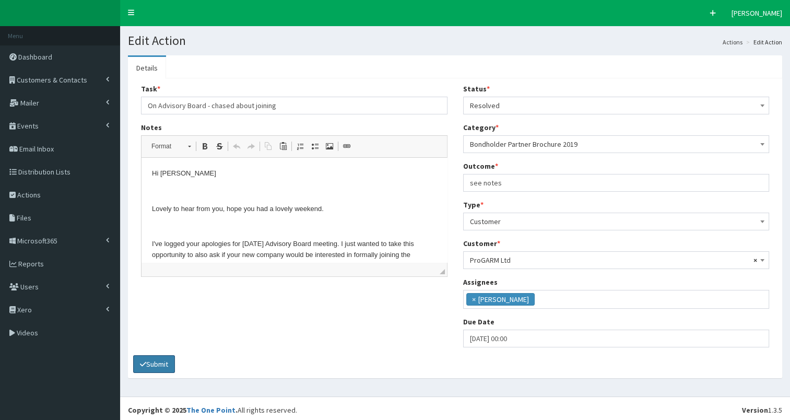
click at [154, 359] on button "Submit" at bounding box center [154, 364] width 42 height 18
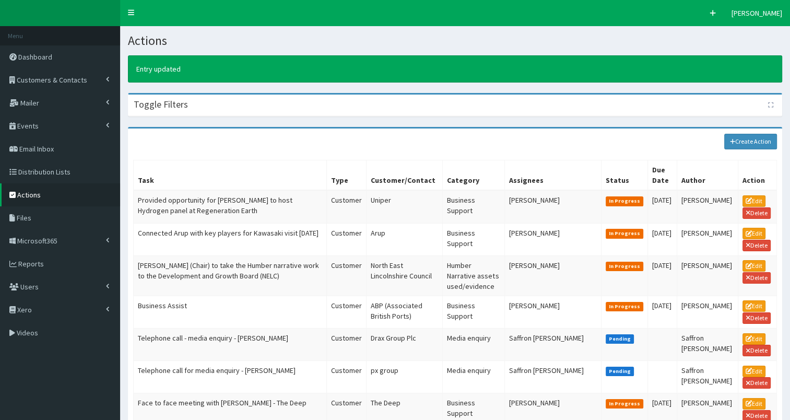
click at [25, 195] on span "Actions" at bounding box center [28, 194] width 23 height 9
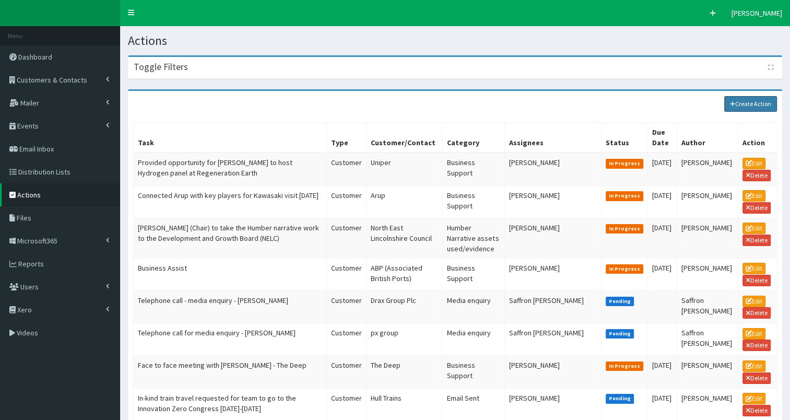
click at [747, 103] on link "Create Action" at bounding box center [750, 104] width 53 height 16
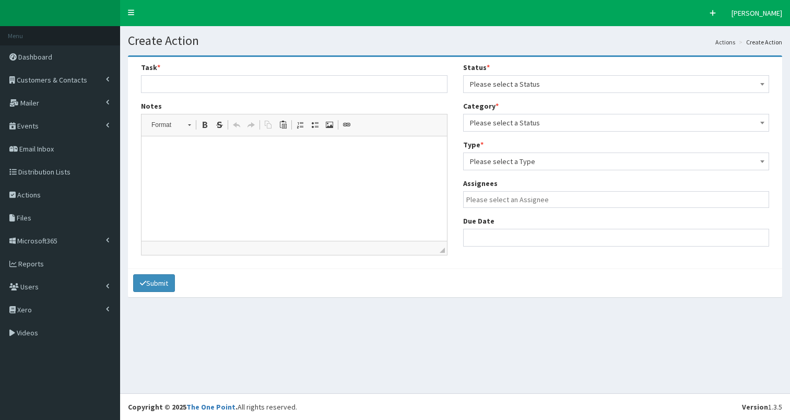
select select
click at [204, 168] on html at bounding box center [293, 152] width 305 height 32
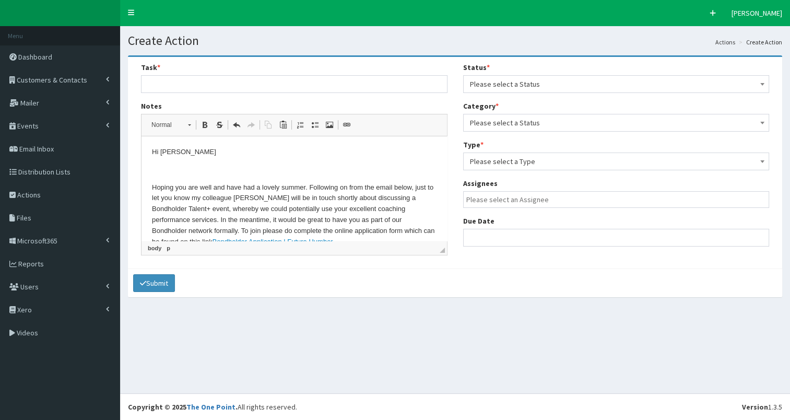
scroll to position [75, 0]
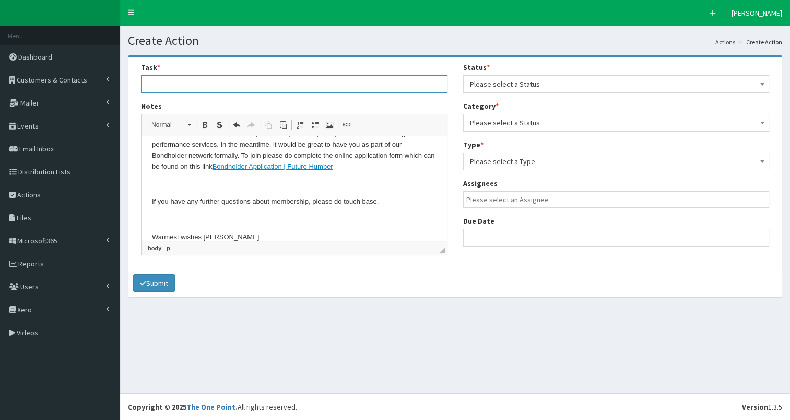
click at [152, 87] on input "text" at bounding box center [294, 84] width 306 height 18
click at [258, 85] on input "Chased about joining before Talent+event discussions" at bounding box center [294, 84] width 306 height 18
type input "Chased about joining before Talent+ event discussions"
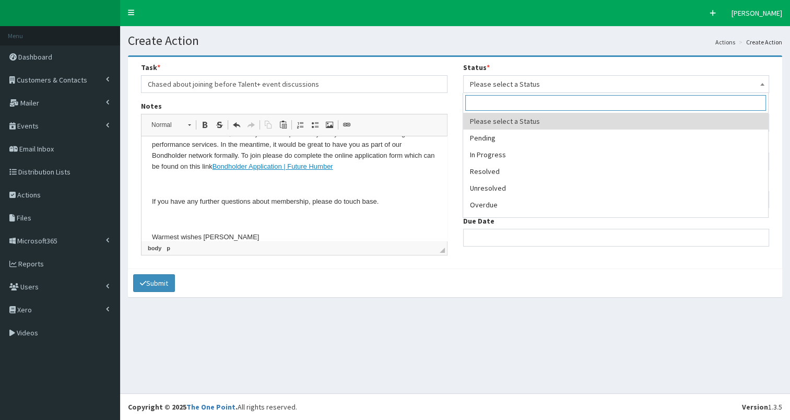
click at [495, 86] on span "Please select a Status" at bounding box center [616, 84] width 293 height 15
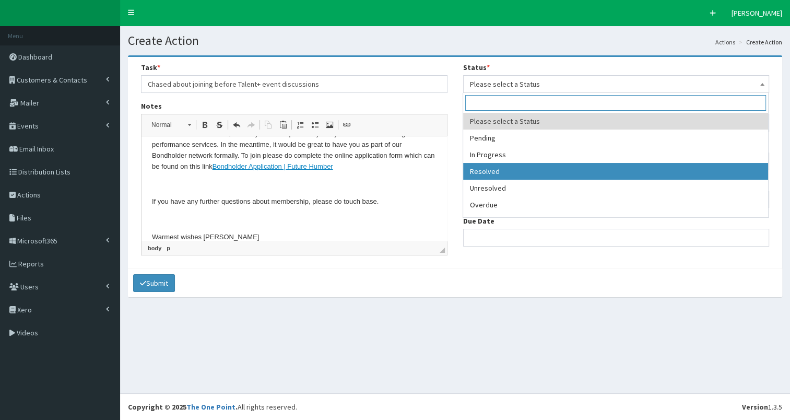
drag, startPoint x: 498, startPoint y: 171, endPoint x: 551, endPoint y: 139, distance: 61.6
select select "3"
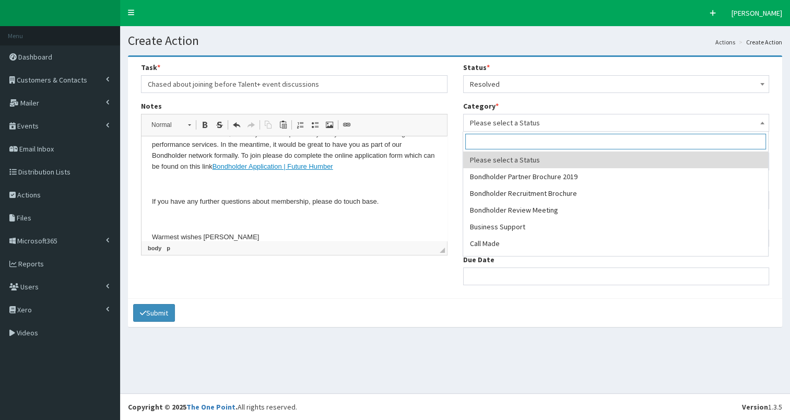
click at [549, 126] on span "Please select a Status" at bounding box center [616, 122] width 293 height 15
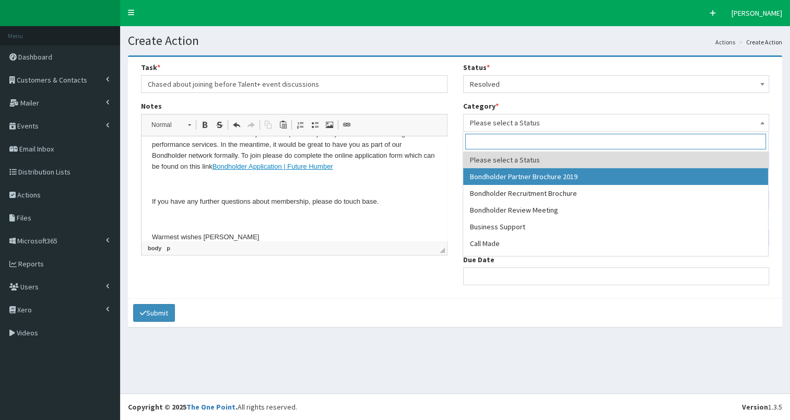
drag, startPoint x: 551, startPoint y: 179, endPoint x: 501, endPoint y: 162, distance: 52.5
select select "38"
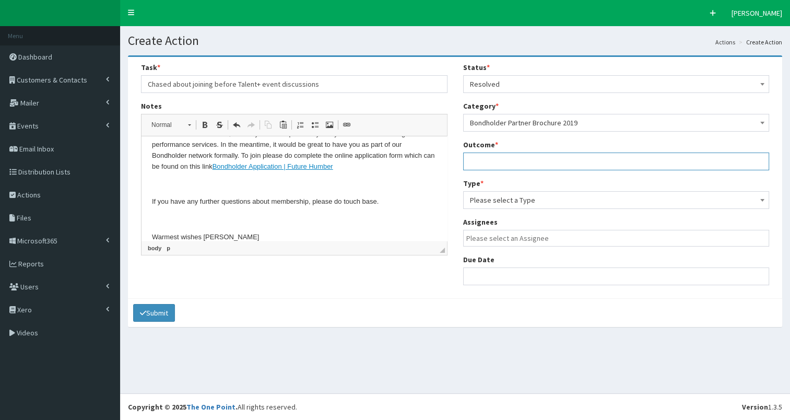
click at [494, 157] on input "text" at bounding box center [616, 161] width 306 height 18
type input "see notes"
click at [535, 203] on span "Please select a Type" at bounding box center [616, 200] width 293 height 15
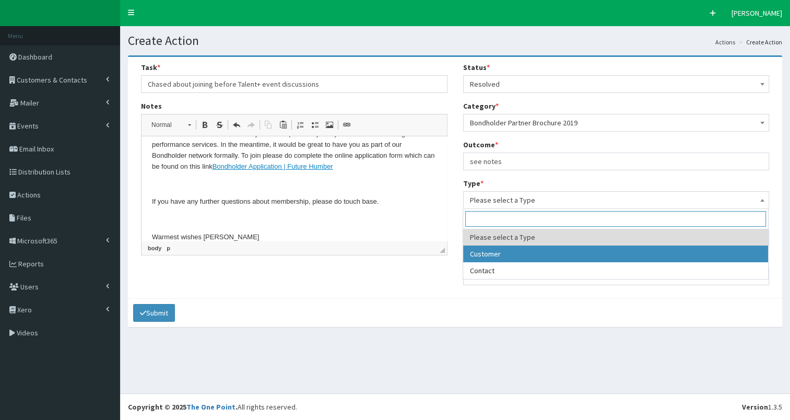
select select "customer"
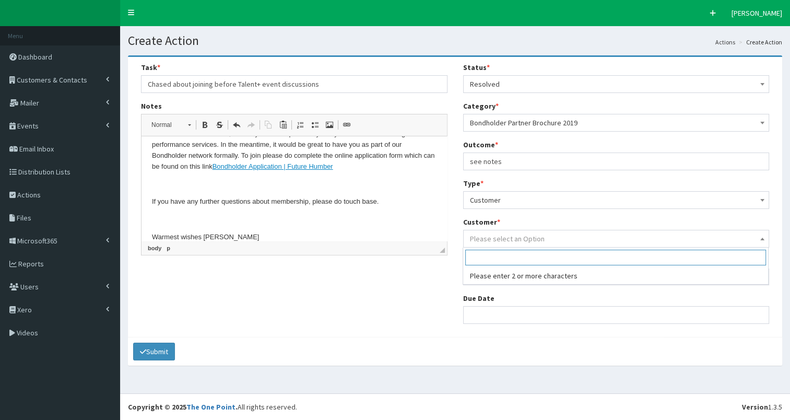
click at [502, 239] on span "Please select an Option" at bounding box center [507, 238] width 75 height 9
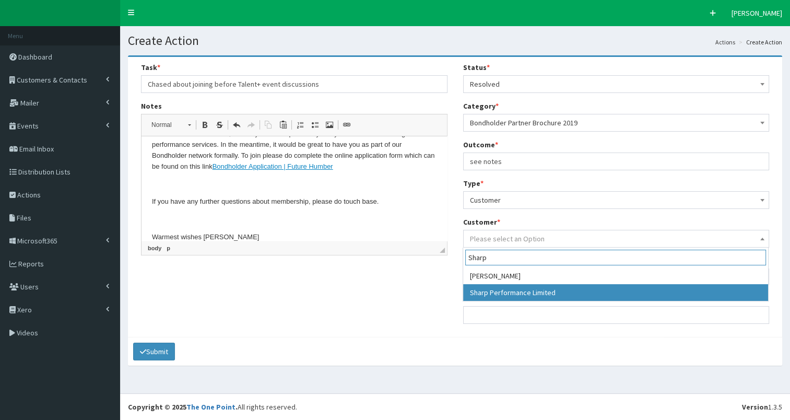
type input "Sharp"
select select "49258"
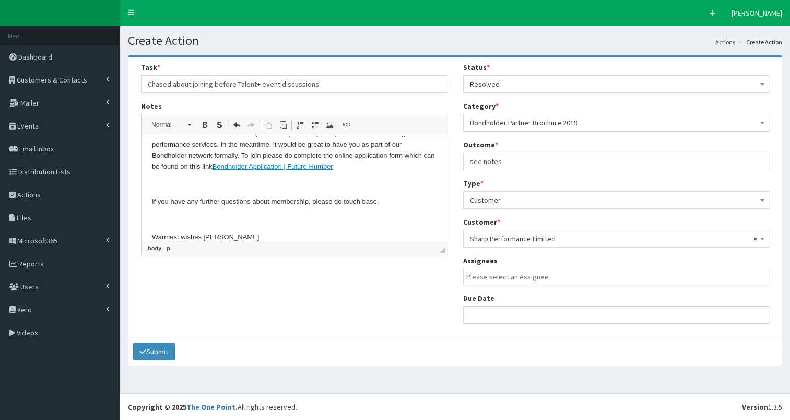
click at [497, 280] on input "search" at bounding box center [618, 276] width 305 height 10
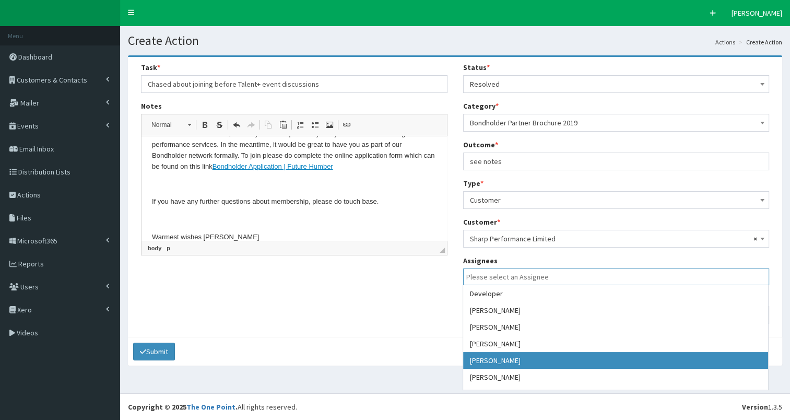
select select "7"
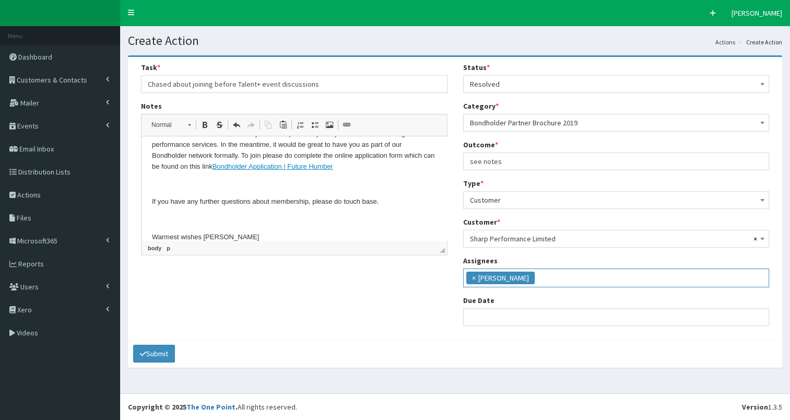
scroll to position [39, 0]
click at [491, 324] on input "text" at bounding box center [616, 317] width 306 height 18
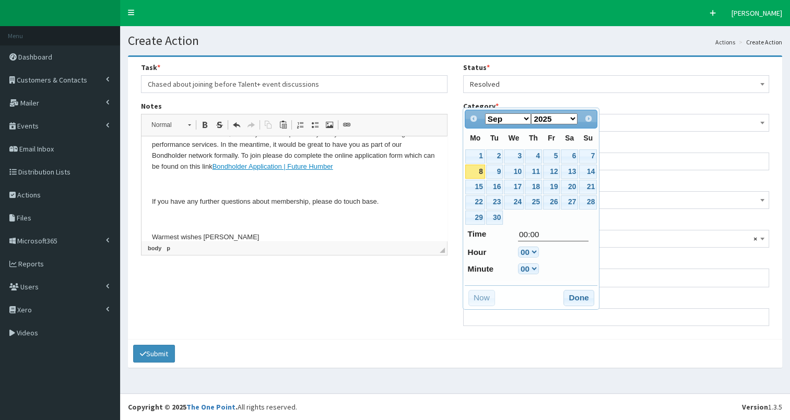
click at [478, 169] on link "8" at bounding box center [474, 171] width 19 height 14
type input "08-09-2025 00:00"
click at [578, 294] on button "Done" at bounding box center [578, 298] width 31 height 17
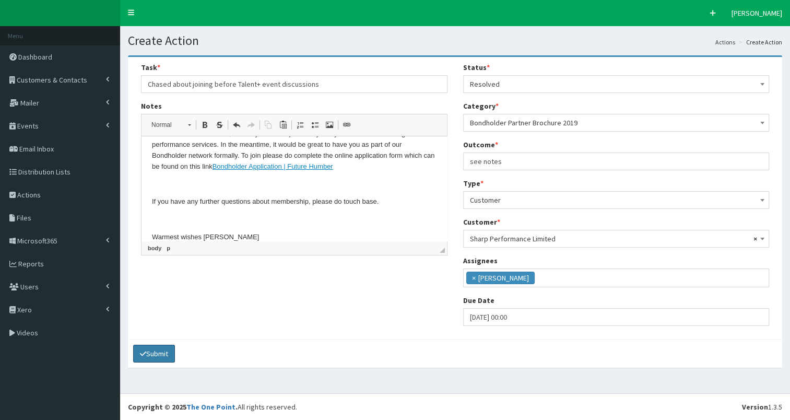
click at [161, 353] on button "Submit" at bounding box center [154, 354] width 42 height 18
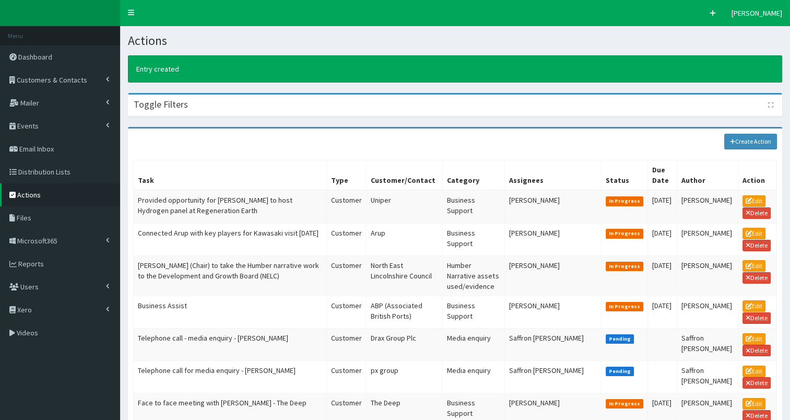
click at [29, 194] on span "Actions" at bounding box center [28, 194] width 23 height 9
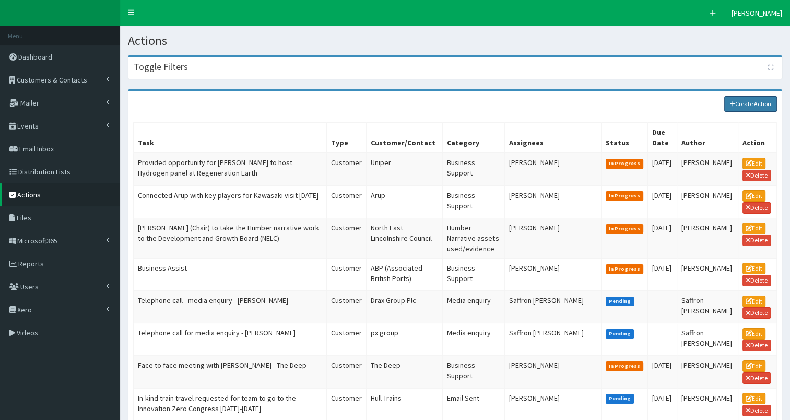
click at [750, 99] on link "Create Action" at bounding box center [750, 104] width 53 height 16
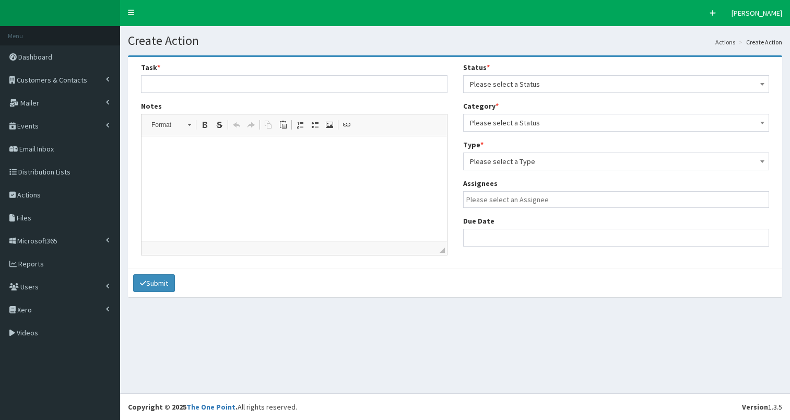
select select
click at [171, 84] on input "text" at bounding box center [294, 84] width 306 height 18
paste input "[PERSON_NAME] is on our Advisory Board and downloaded the BH brochure"
type input "[PERSON_NAME] is on our Advisory Board and downloaded the BH brochure"
click at [513, 86] on span "Please select a Status" at bounding box center [616, 84] width 293 height 15
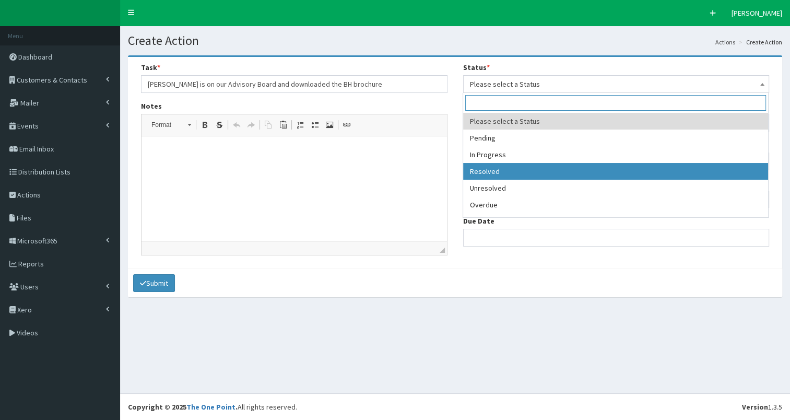
select select "3"
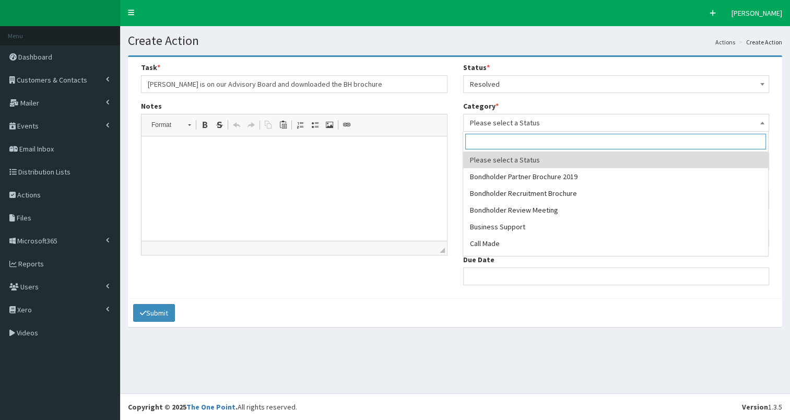
click at [519, 124] on span "Please select a Status" at bounding box center [616, 122] width 293 height 15
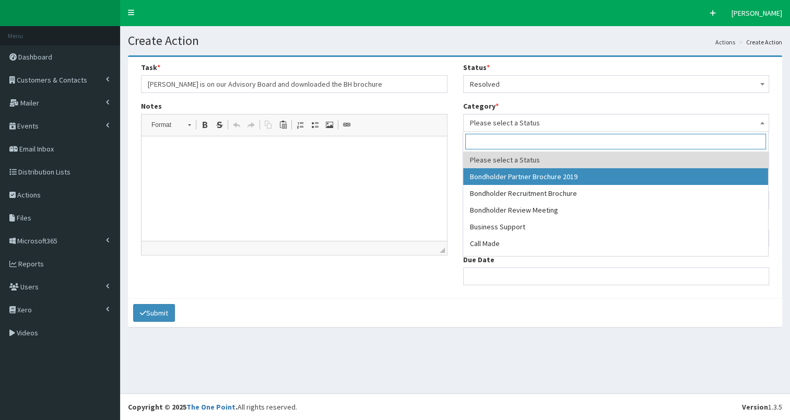
select select "38"
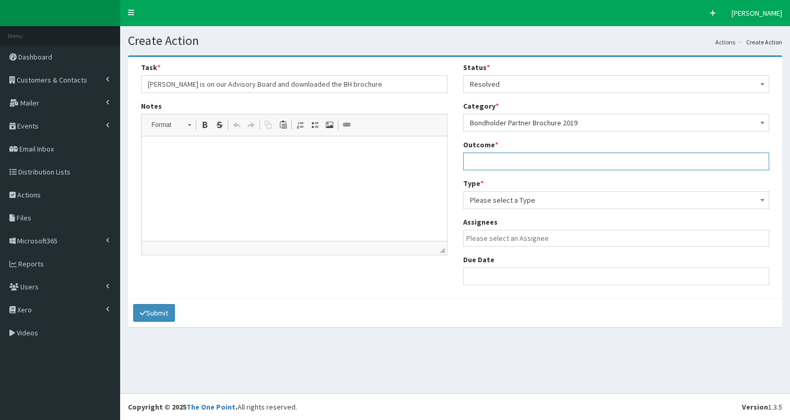
click at [498, 163] on input "text" at bounding box center [616, 161] width 306 height 18
type input "see notes"
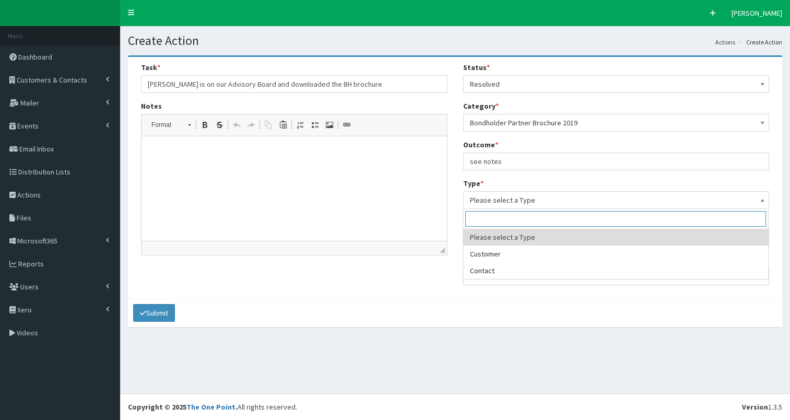
drag, startPoint x: 501, startPoint y: 204, endPoint x: 499, endPoint y: 240, distance: 36.6
click at [501, 205] on span "Please select a Type" at bounding box center [616, 200] width 293 height 15
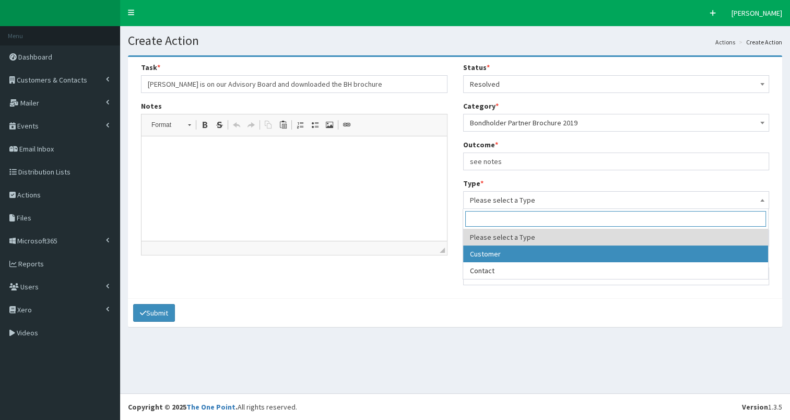
select select "customer"
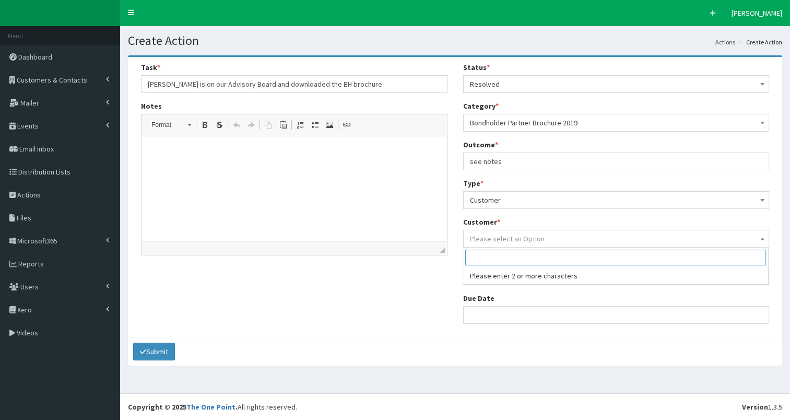
click at [497, 238] on span "Please select an Option" at bounding box center [507, 238] width 75 height 9
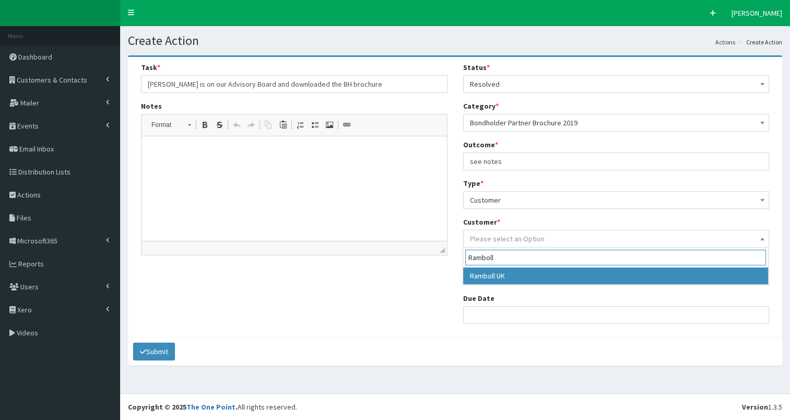
type input "Ramboll"
select select "5729"
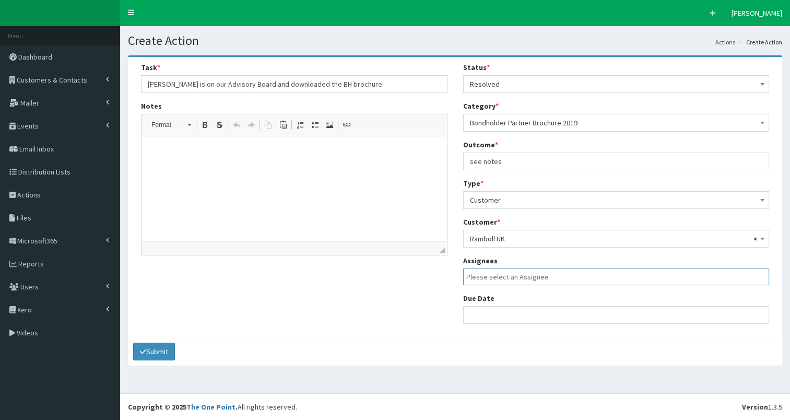
click at [507, 278] on input "search" at bounding box center [618, 276] width 305 height 10
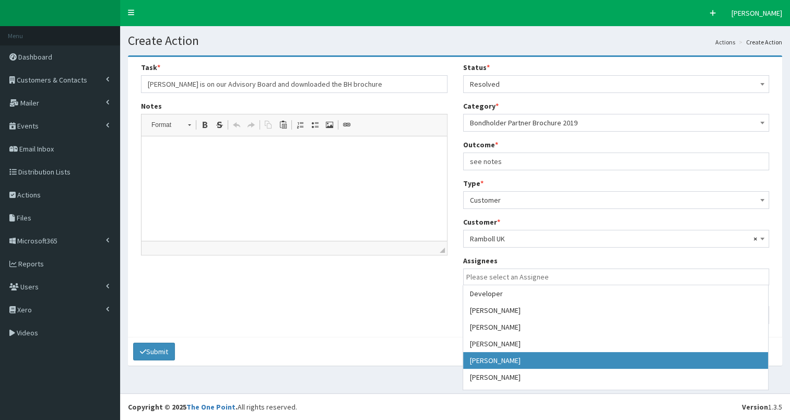
drag, startPoint x: 511, startPoint y: 359, endPoint x: 502, endPoint y: 325, distance: 35.1
select select "7"
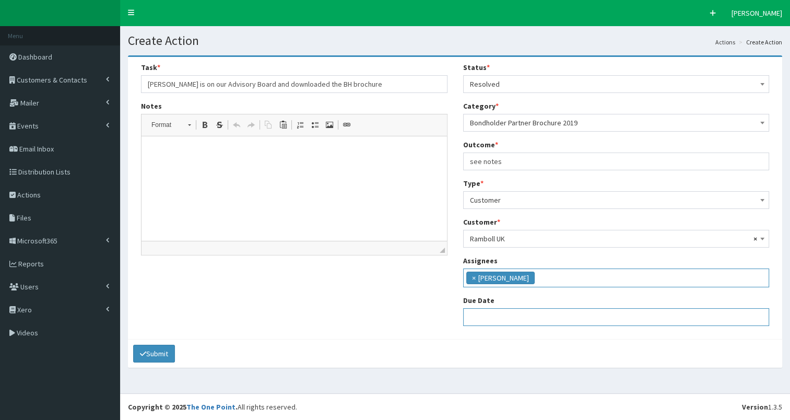
click at [498, 313] on input "text" at bounding box center [616, 317] width 306 height 18
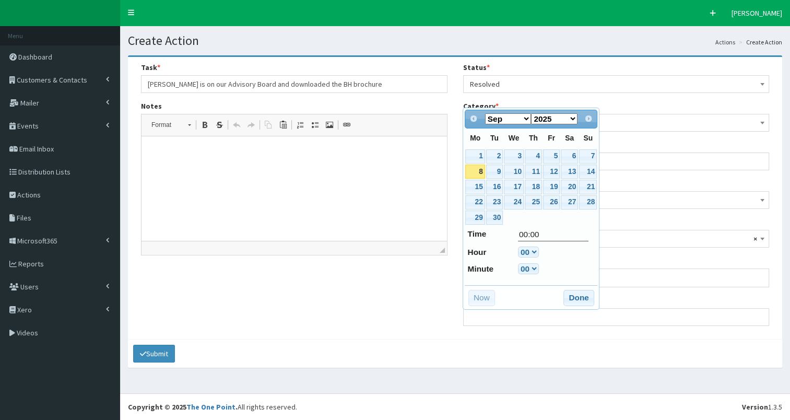
click at [476, 173] on link "8" at bounding box center [474, 171] width 19 height 14
type input "[DATE] 00:00"
click at [579, 294] on button "Done" at bounding box center [578, 298] width 31 height 17
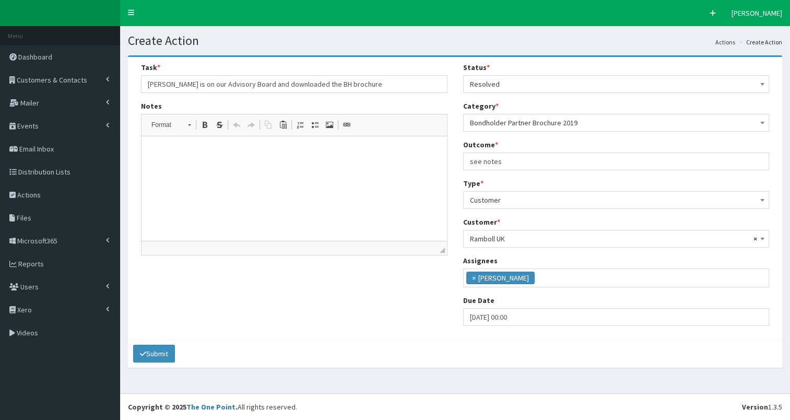
click at [282, 315] on div "Task * [PERSON_NAME] is on our Advisory Board and downloaded the BH brochure No…" at bounding box center [455, 197] width 644 height 271
click at [175, 157] on p at bounding box center [294, 152] width 285 height 11
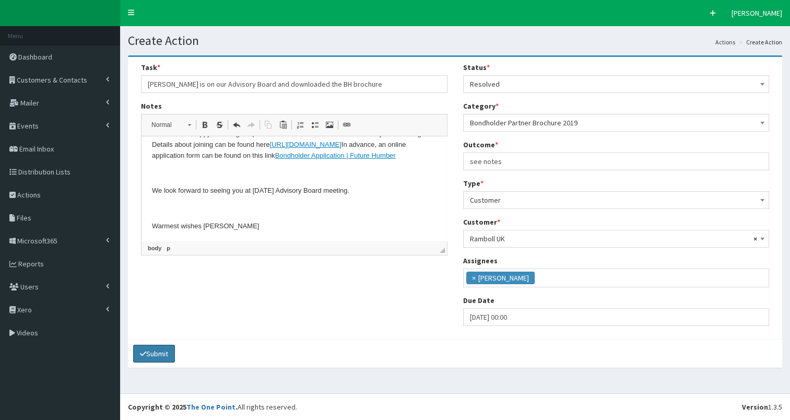
click at [159, 349] on button "Submit" at bounding box center [154, 354] width 42 height 18
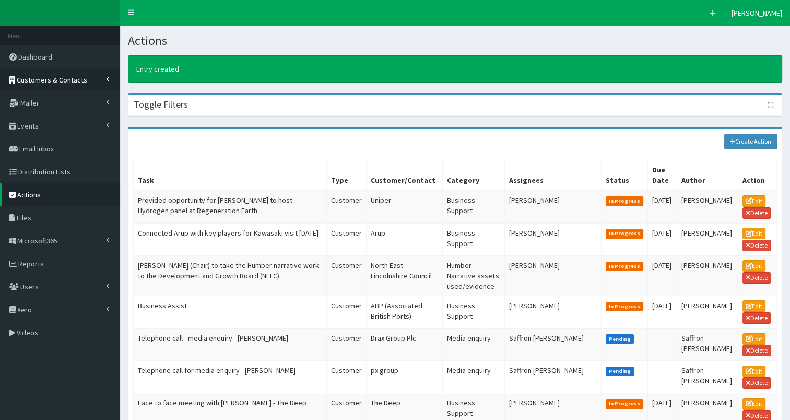
click at [31, 77] on span "Customers & Contacts" at bounding box center [52, 79] width 70 height 9
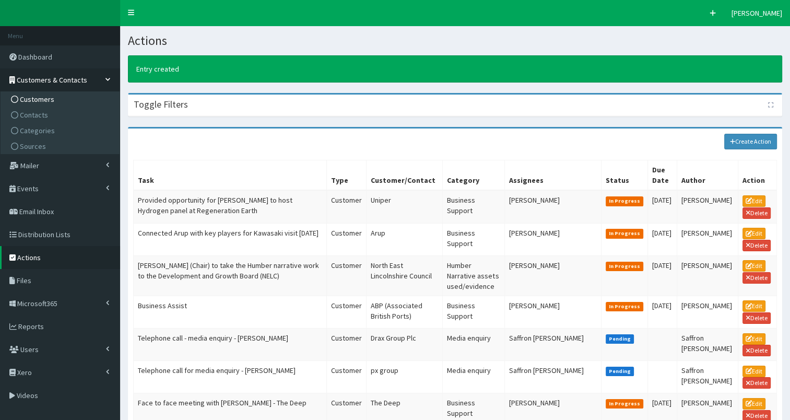
click at [30, 99] on span "Customers" at bounding box center [37, 98] width 34 height 9
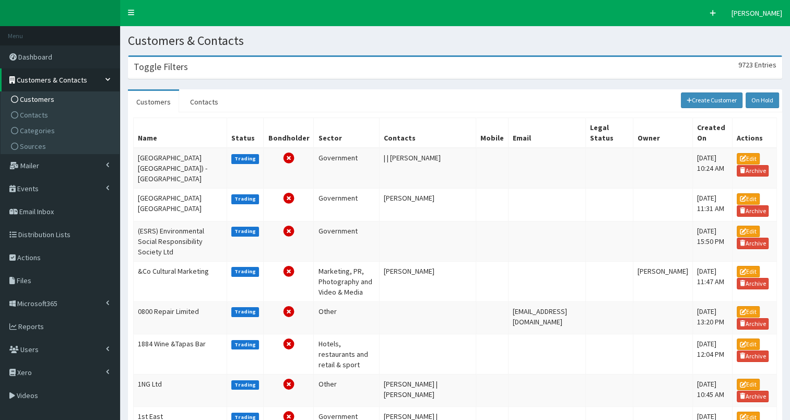
drag, startPoint x: 163, startPoint y: 75, endPoint x: 148, endPoint y: 110, distance: 38.6
click at [163, 76] on div "Toggle Filters 9723 Entries" at bounding box center [454, 67] width 653 height 21
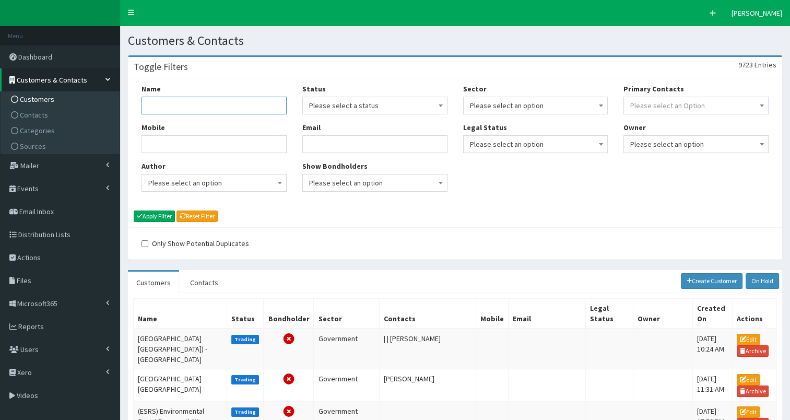
click at [153, 104] on input "Name" at bounding box center [213, 106] width 145 height 18
type input "reach"
click at [161, 211] on button "Apply Filter" at bounding box center [154, 215] width 41 height 11
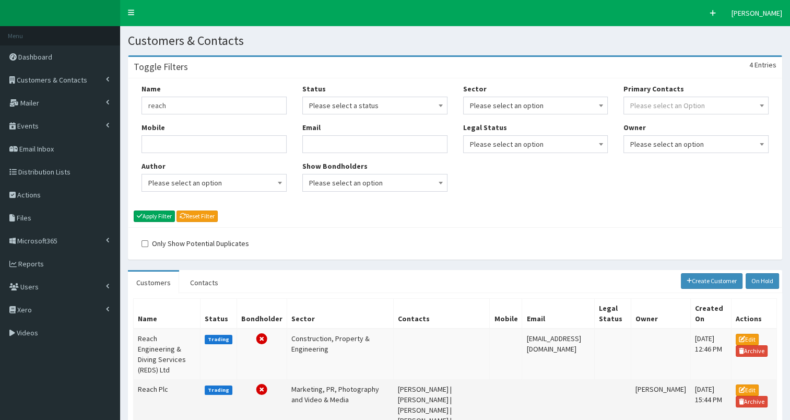
click at [149, 379] on td "Reach Plc" at bounding box center [167, 420] width 67 height 82
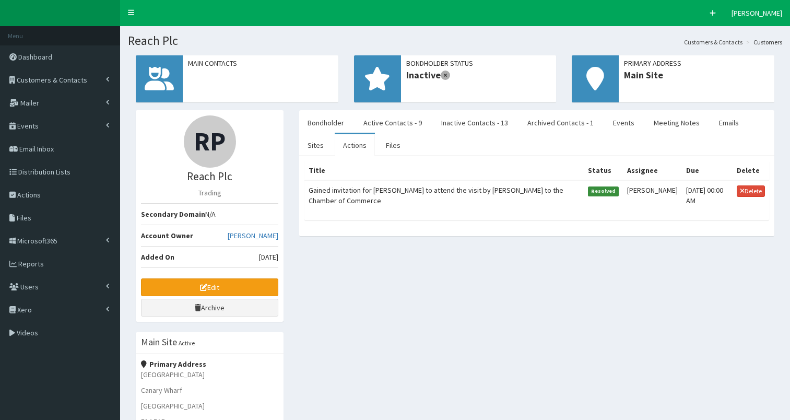
select select "50"
click at [389, 117] on link "Active Contacts - 9" at bounding box center [392, 123] width 75 height 22
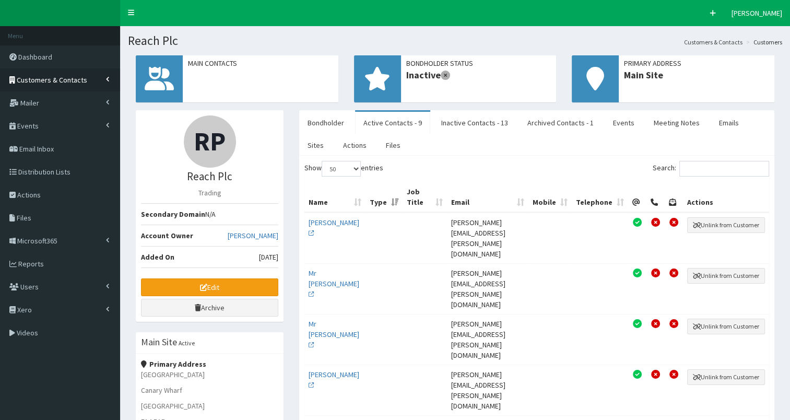
click at [32, 77] on span "Customers & Contacts" at bounding box center [52, 79] width 70 height 9
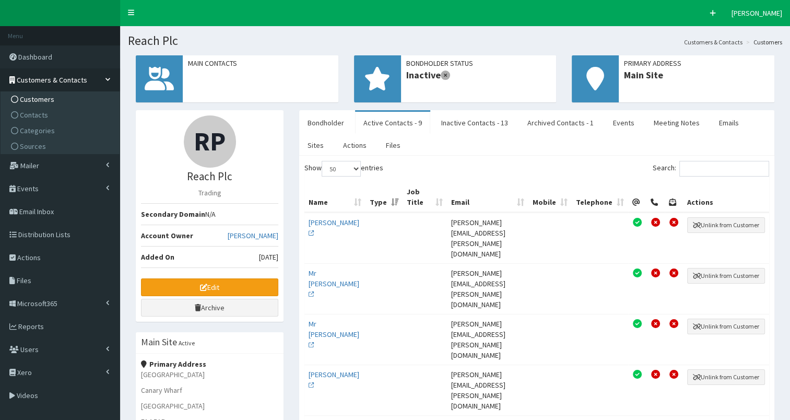
click at [35, 97] on span "Customers" at bounding box center [37, 98] width 34 height 9
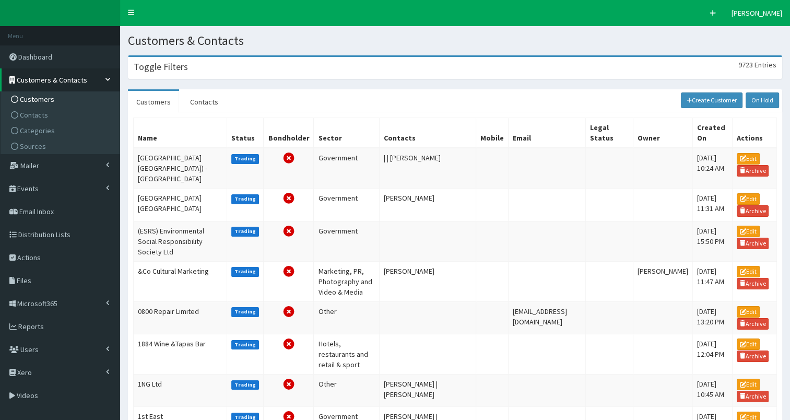
click at [161, 75] on div "Toggle Filters 9723 Entries" at bounding box center [454, 67] width 653 height 21
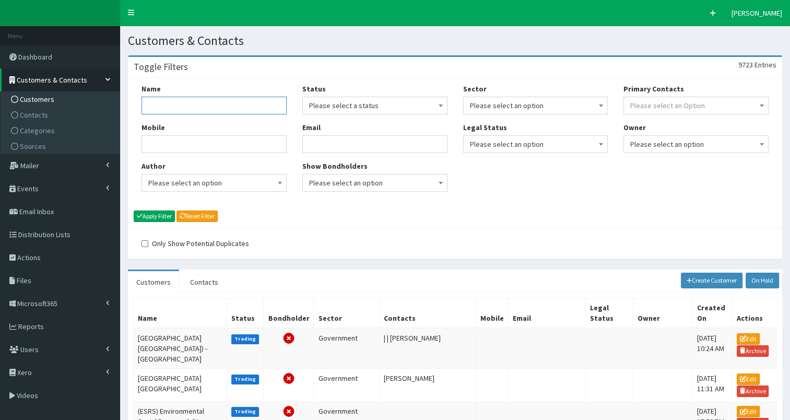
click at [159, 110] on input "Name" at bounding box center [213, 106] width 145 height 18
type input "Reach"
click at [142, 217] on button "Apply Filter" at bounding box center [154, 215] width 41 height 11
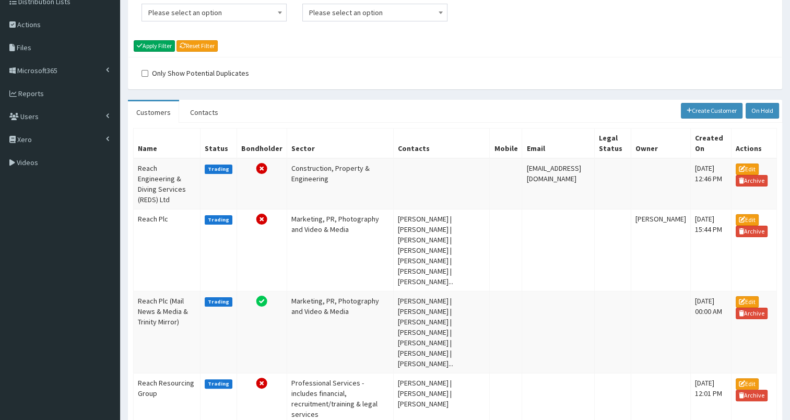
scroll to position [171, 0]
click at [165, 290] on td "Reach Plc (Mail News & Media & Trinity Mirror)" at bounding box center [167, 331] width 67 height 82
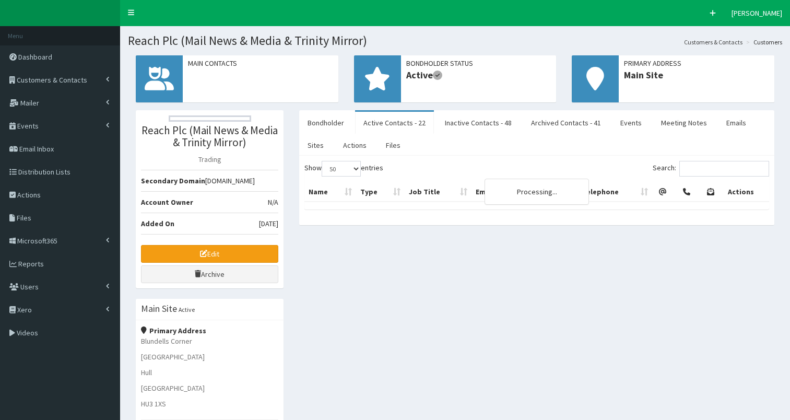
select select "50"
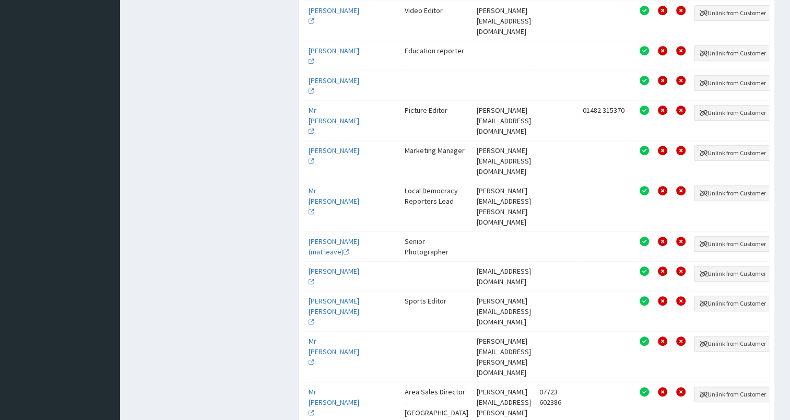
scroll to position [633, 0]
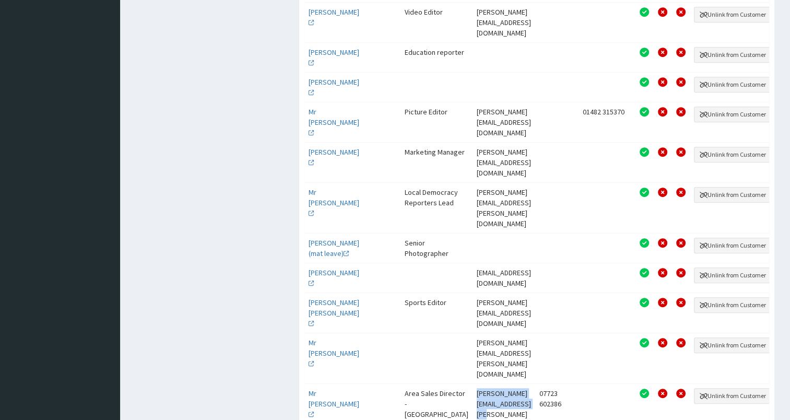
drag, startPoint x: 436, startPoint y: 284, endPoint x: 550, endPoint y: 286, distance: 113.8
click at [535, 383] on td "[PERSON_NAME][EMAIL_ADDRESS][PERSON_NAME][DOMAIN_NAME]" at bounding box center [503, 408] width 63 height 51
copy td "[PERSON_NAME][EMAIL_ADDRESS][PERSON_NAME][DOMAIN_NAME]"
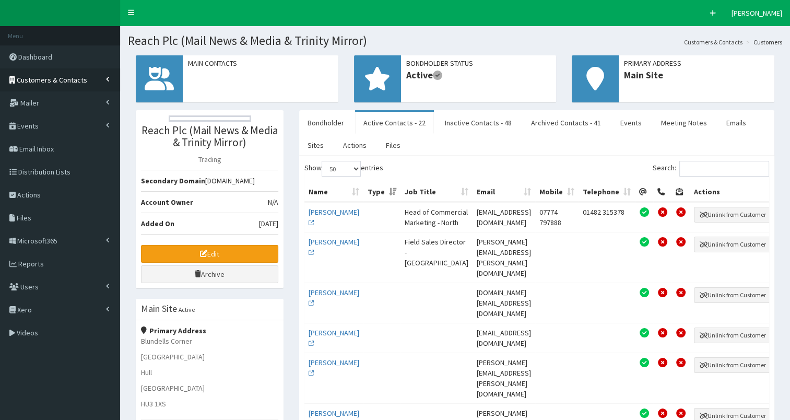
click at [63, 77] on span "Customers & Contacts" at bounding box center [52, 79] width 70 height 9
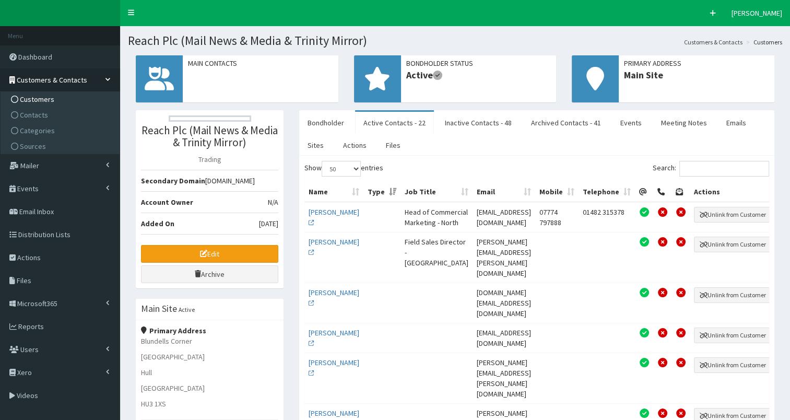
click at [46, 103] on span "Customers" at bounding box center [37, 98] width 34 height 9
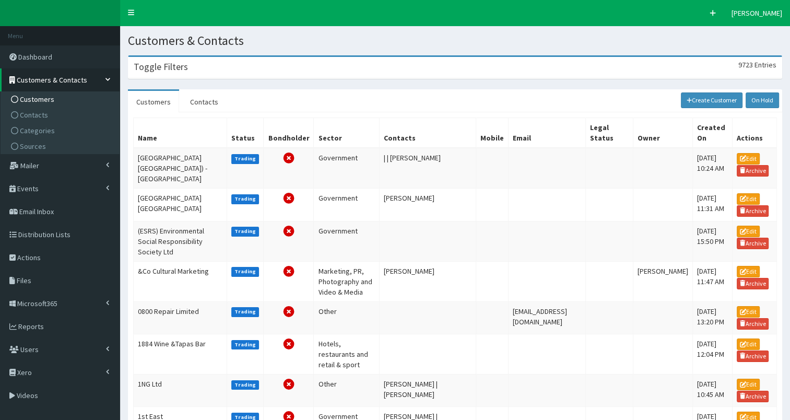
click at [184, 72] on h3 "Toggle Filters" at bounding box center [161, 66] width 54 height 9
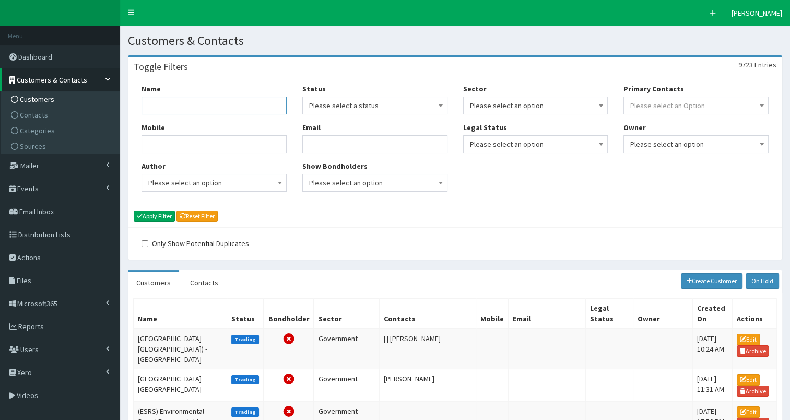
click at [165, 103] on input "Name" at bounding box center [213, 106] width 145 height 18
type input "[PERSON_NAME]"
click at [158, 214] on button "Apply Filter" at bounding box center [154, 215] width 41 height 11
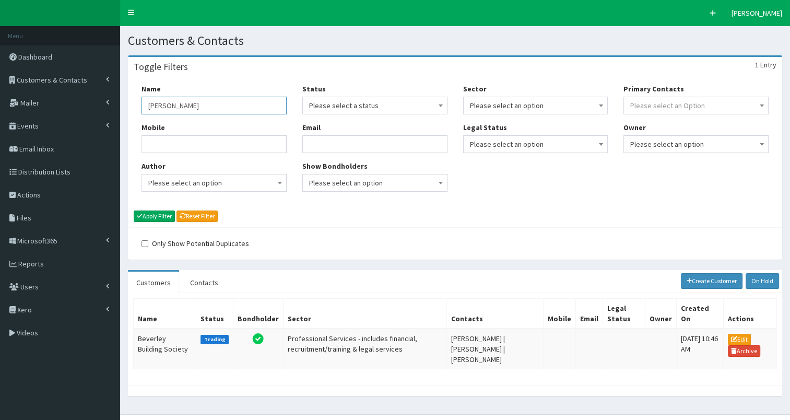
drag, startPoint x: 155, startPoint y: 104, endPoint x: 209, endPoint y: 104, distance: 54.3
click at [209, 104] on input "[PERSON_NAME]" at bounding box center [213, 106] width 145 height 18
type input "tricoya"
click at [164, 211] on button "Apply Filter" at bounding box center [154, 215] width 41 height 11
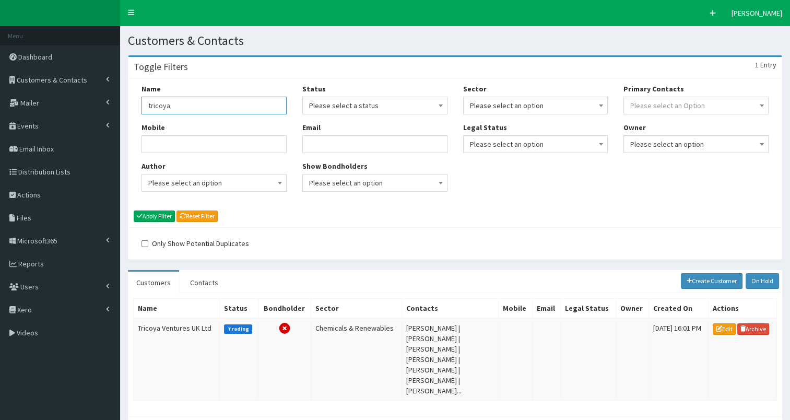
drag, startPoint x: 147, startPoint y: 104, endPoint x: 215, endPoint y: 103, distance: 67.9
click at [215, 103] on input "tricoya" at bounding box center [213, 106] width 145 height 18
type input "[PERSON_NAME]"
click at [153, 217] on button "Apply Filter" at bounding box center [154, 215] width 41 height 11
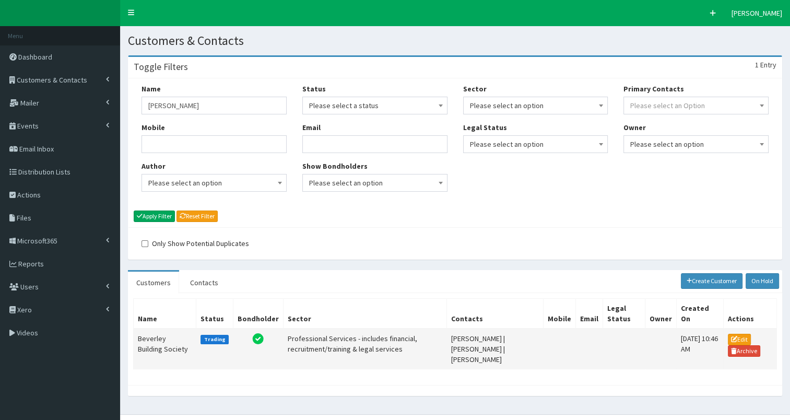
click at [158, 336] on td "Beverley Building Society" at bounding box center [165, 348] width 63 height 41
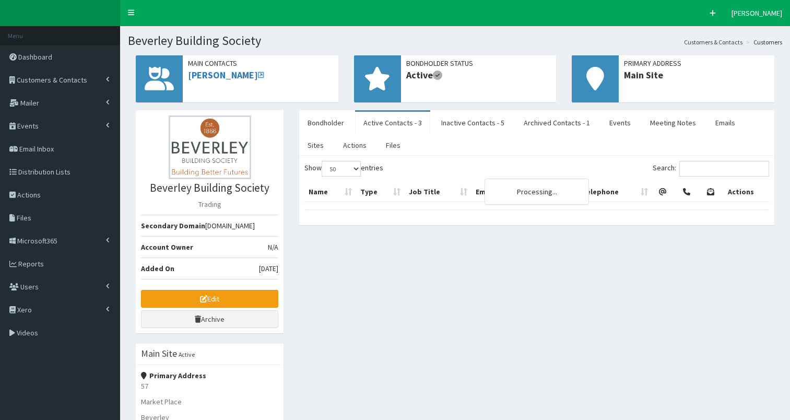
select select "50"
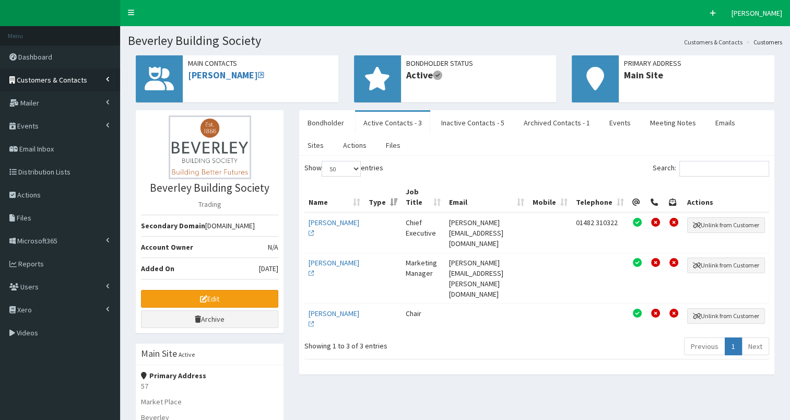
click at [65, 80] on span "Customers & Contacts" at bounding box center [52, 79] width 70 height 9
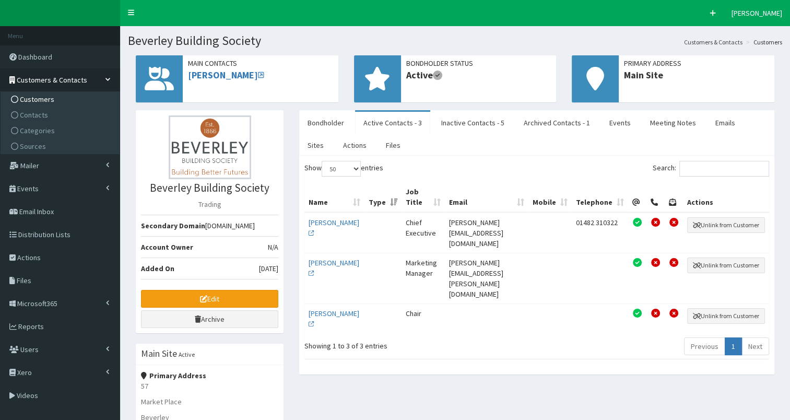
click at [50, 101] on span "Customers" at bounding box center [37, 98] width 34 height 9
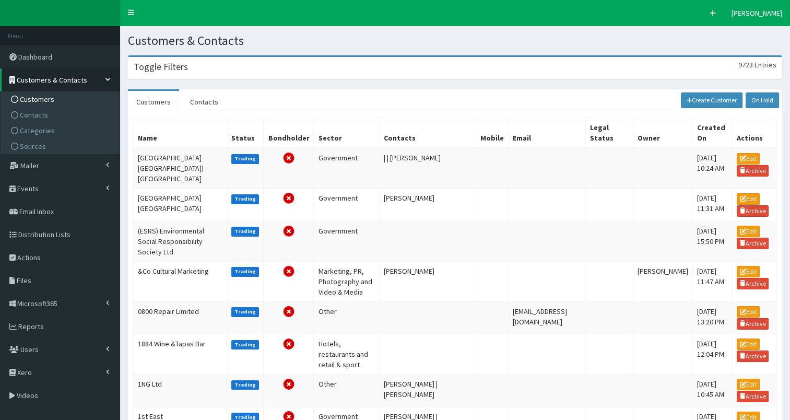
click at [155, 67] on h3 "Toggle Filters" at bounding box center [161, 66] width 54 height 9
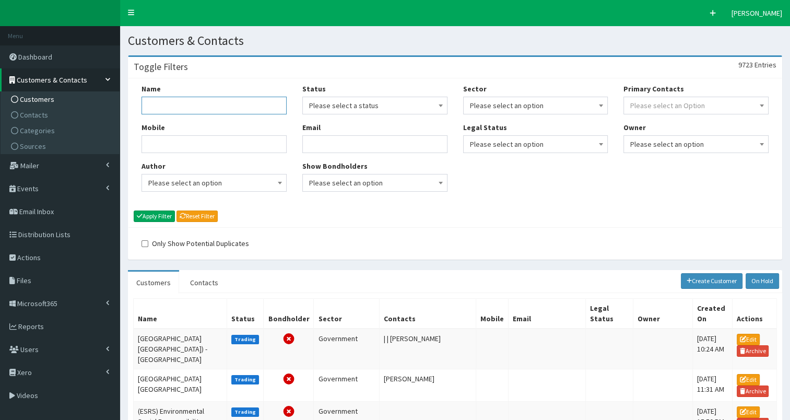
click at [146, 106] on input "Name" at bounding box center [213, 106] width 145 height 18
type input "inflowen"
click at [156, 215] on button "Apply Filter" at bounding box center [154, 215] width 41 height 11
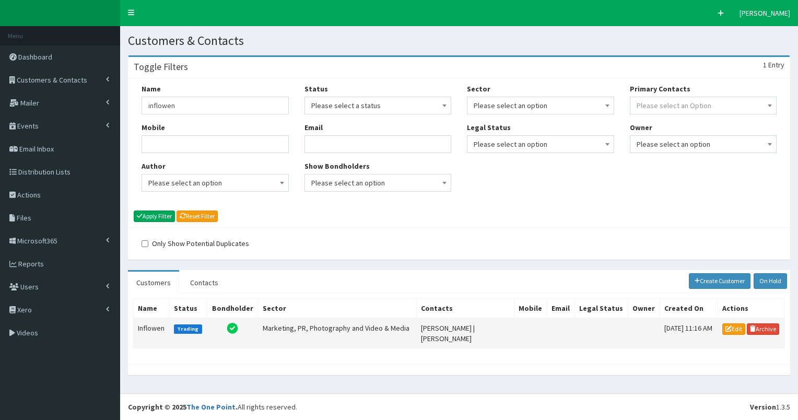
click at [144, 326] on td "Inflowen" at bounding box center [152, 333] width 36 height 30
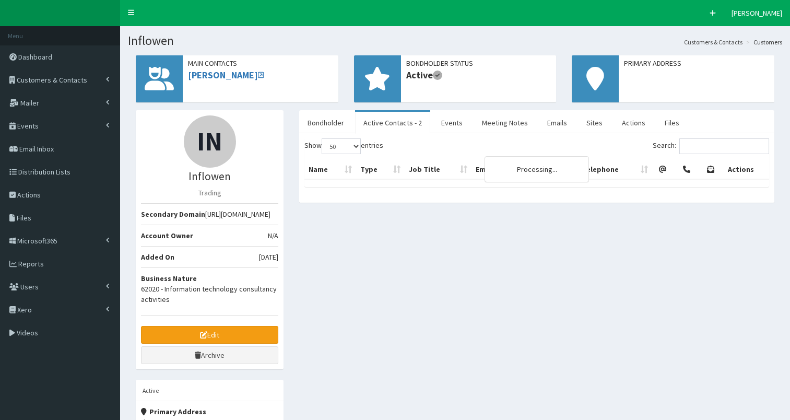
select select "50"
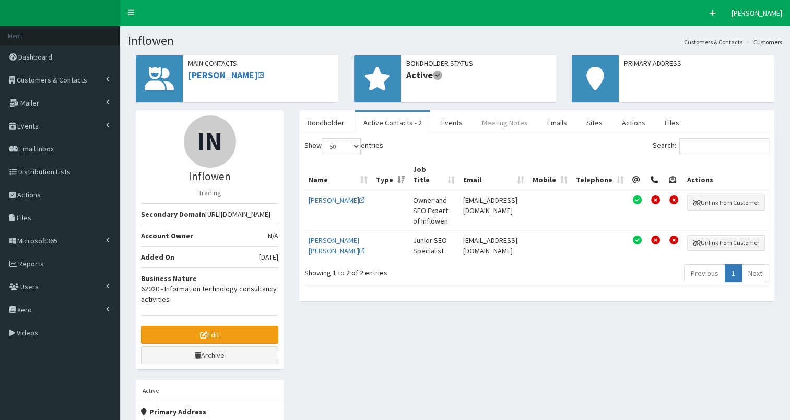
click at [503, 125] on link "Meeting Notes" at bounding box center [504, 123] width 63 height 22
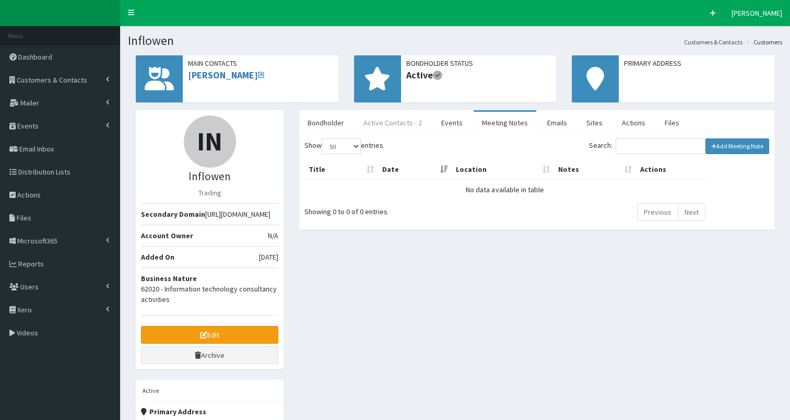
click at [378, 113] on link "Active Contacts - 2" at bounding box center [392, 123] width 75 height 22
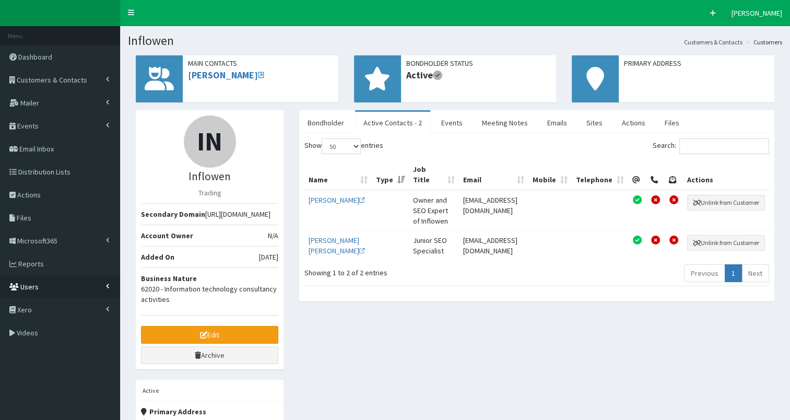
click at [33, 286] on span "Users" at bounding box center [29, 286] width 18 height 9
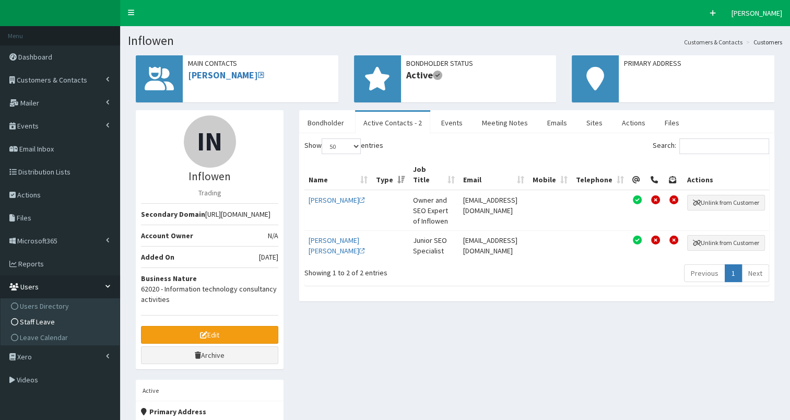
click at [35, 322] on span "Staff Leave" at bounding box center [37, 321] width 35 height 9
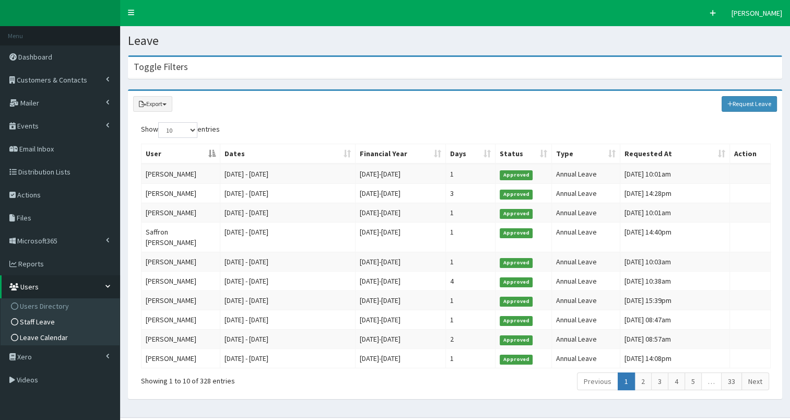
click at [35, 335] on span "Leave Calendar" at bounding box center [44, 337] width 48 height 9
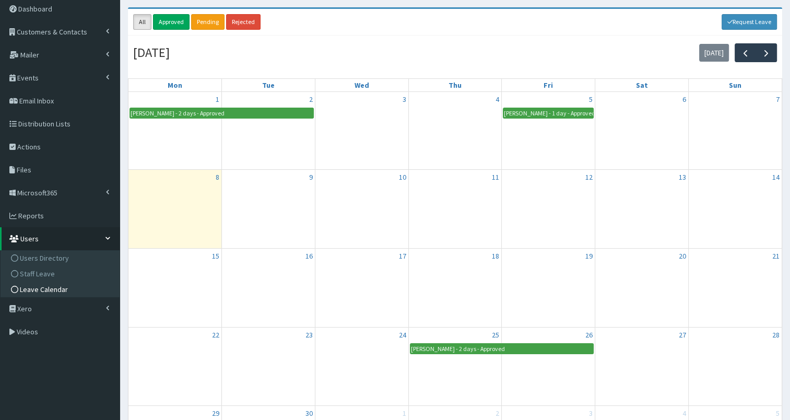
scroll to position [24, 0]
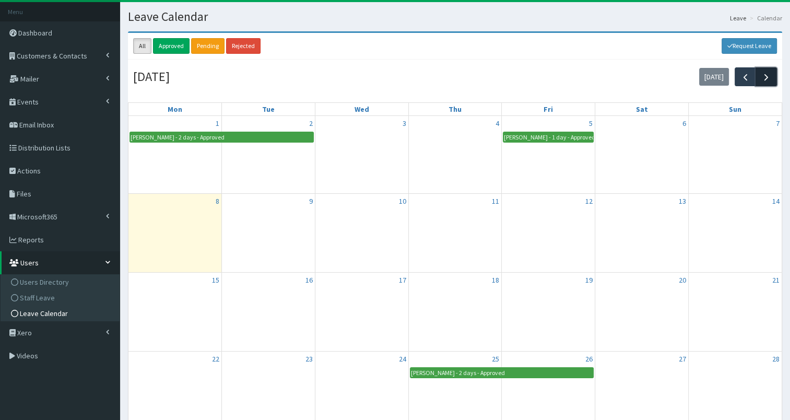
click at [766, 75] on span "button" at bounding box center [766, 77] width 11 height 11
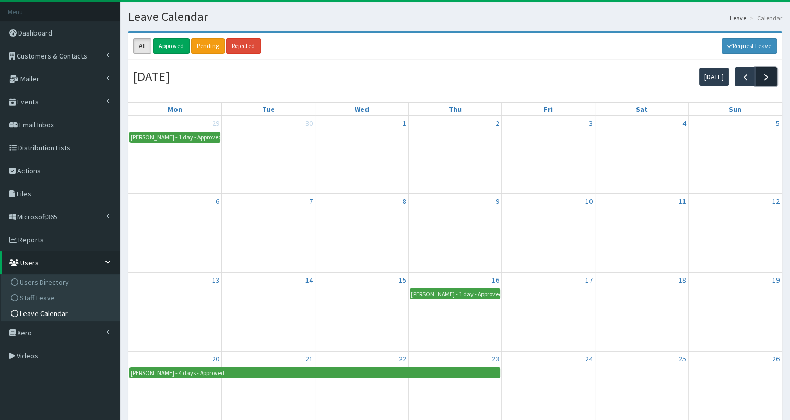
click at [766, 75] on span "button" at bounding box center [766, 77] width 11 height 11
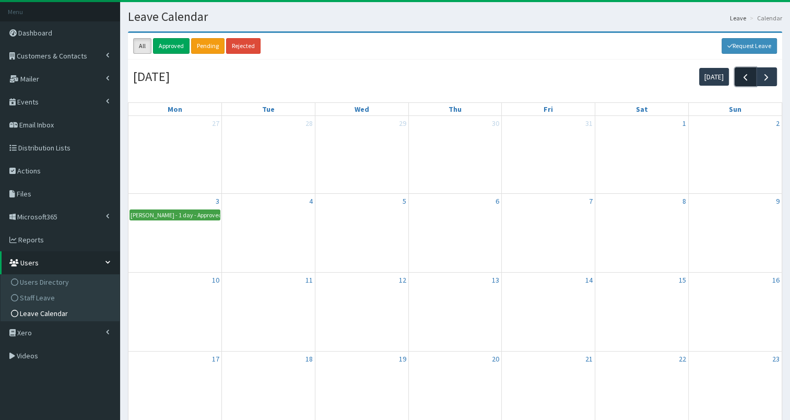
click at [745, 74] on span "button" at bounding box center [745, 77] width 11 height 11
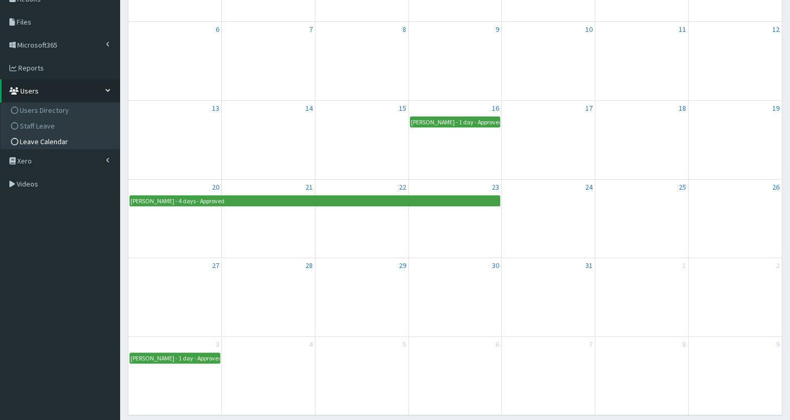
scroll to position [218, 0]
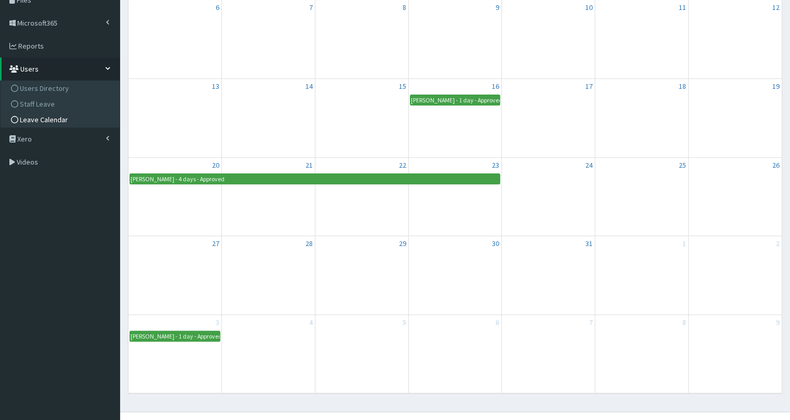
click at [166, 240] on div "27" at bounding box center [174, 243] width 93 height 15
click at [178, 243] on div "27" at bounding box center [174, 243] width 93 height 15
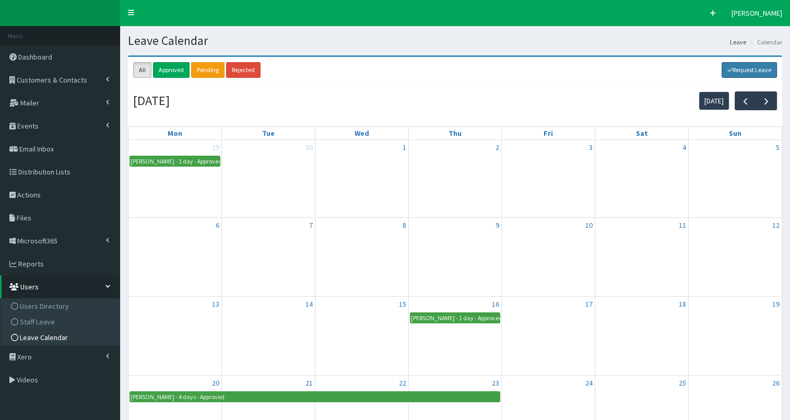
click at [745, 68] on link "Request Leave" at bounding box center [749, 70] width 56 height 16
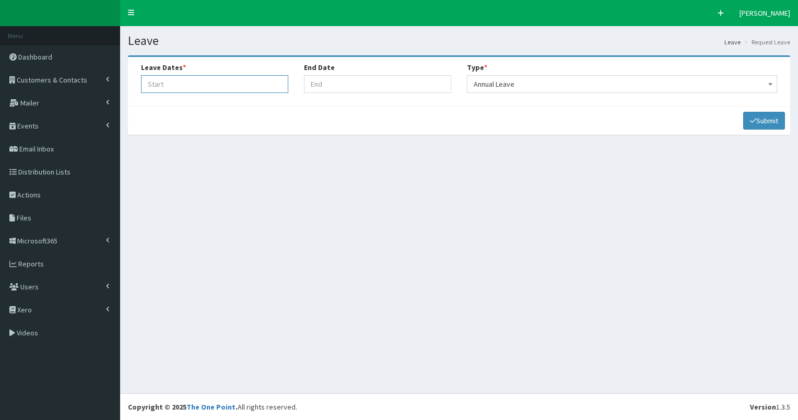
click at [238, 82] on input "Leave Start At" at bounding box center [214, 84] width 147 height 18
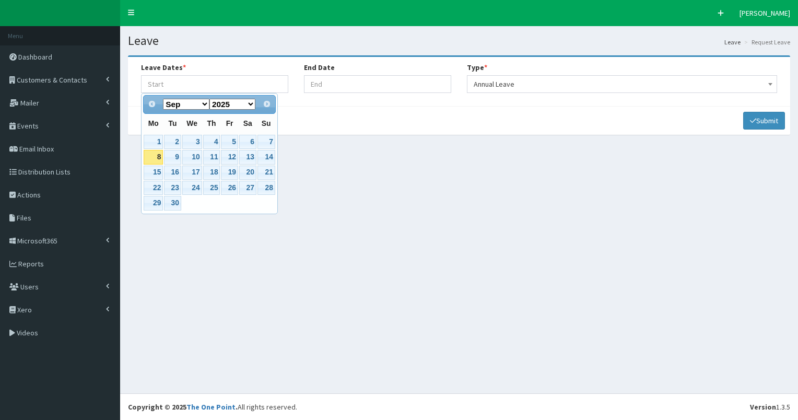
click at [203, 106] on select "Jan Feb Mar Apr May Jun [DATE] Aug Sep Oct Nov Dec" at bounding box center [186, 104] width 46 height 11
click at [152, 200] on link "27" at bounding box center [153, 203] width 19 height 14
type input "[DATE]"
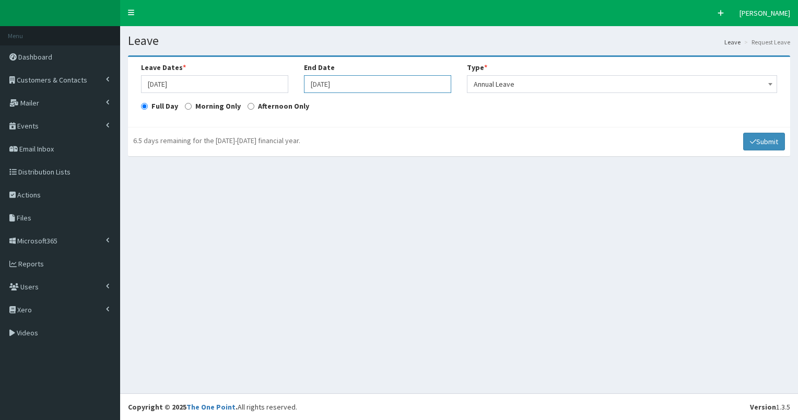
click at [315, 81] on input "[DATE]" at bounding box center [377, 84] width 147 height 18
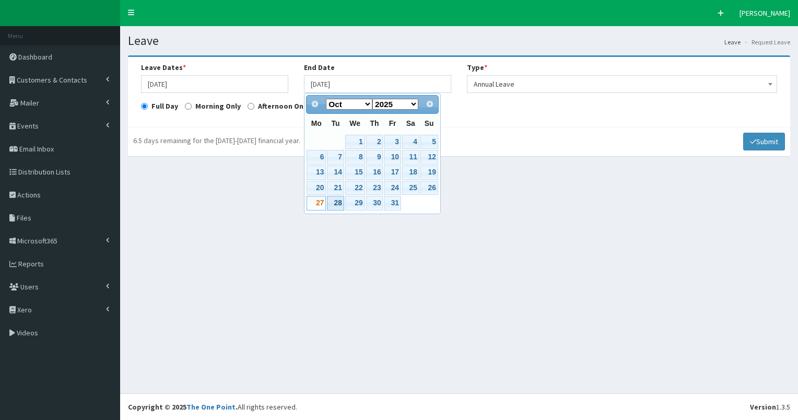
click at [336, 204] on link "28" at bounding box center [335, 203] width 17 height 14
type input "[DATE]"
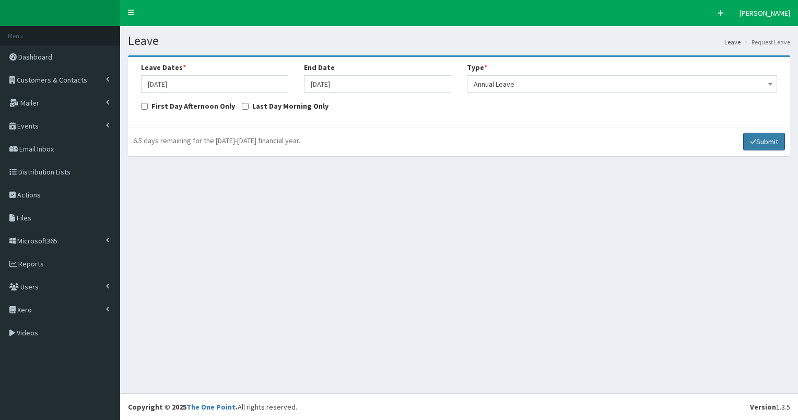
click at [763, 143] on button "Submit" at bounding box center [764, 142] width 42 height 18
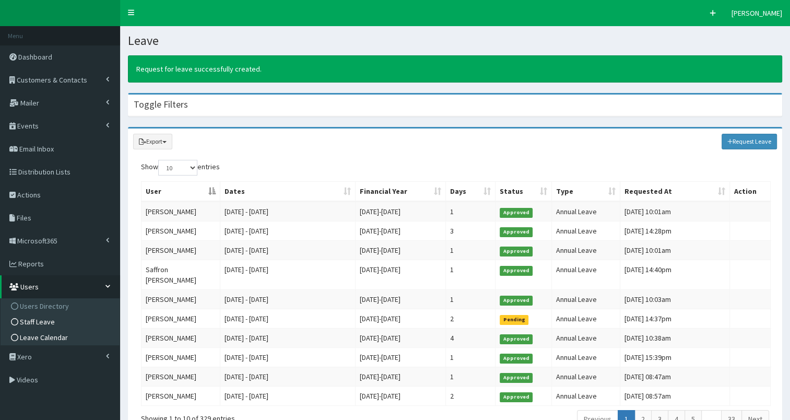
click at [40, 336] on span "Leave Calendar" at bounding box center [44, 337] width 48 height 9
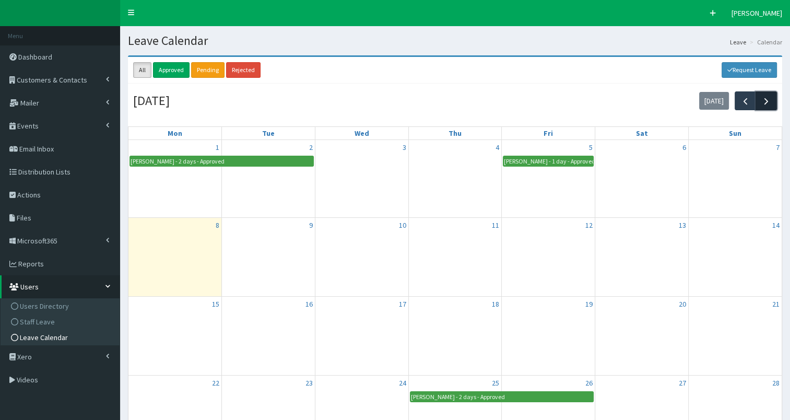
click at [766, 103] on span "button" at bounding box center [766, 101] width 11 height 11
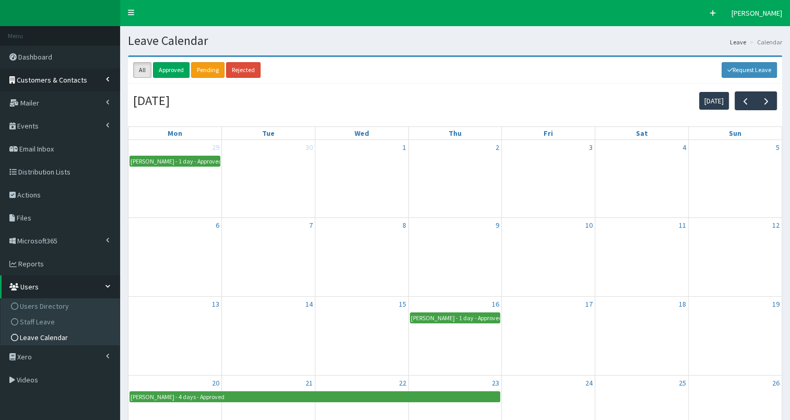
click at [45, 77] on span "Customers & Contacts" at bounding box center [52, 79] width 70 height 9
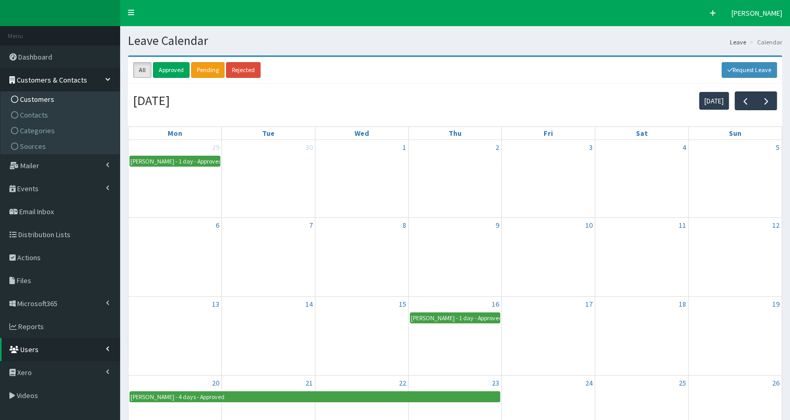
click at [35, 96] on span "Customers" at bounding box center [37, 98] width 34 height 9
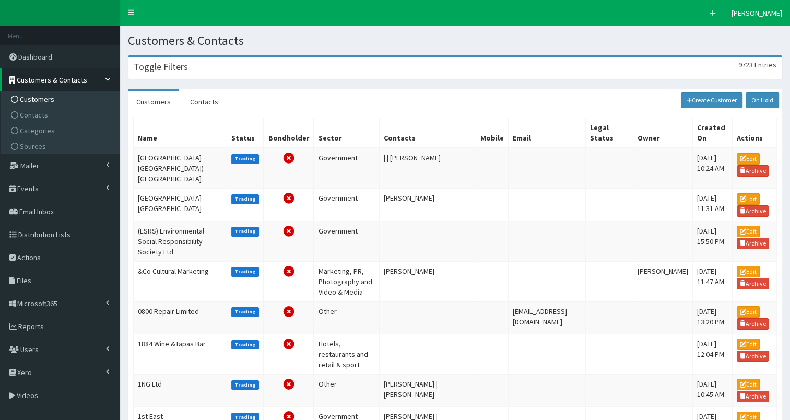
drag, startPoint x: 216, startPoint y: 69, endPoint x: 208, endPoint y: 81, distance: 14.8
click at [216, 69] on div "Toggle Filters 9723 Entries" at bounding box center [454, 67] width 653 height 21
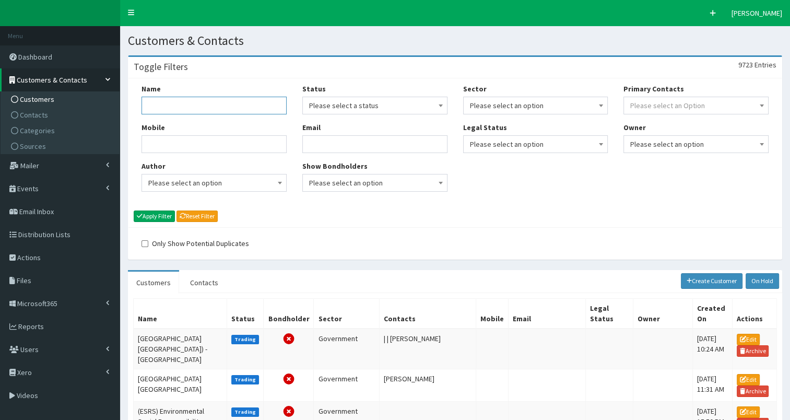
click at [187, 111] on input "Name" at bounding box center [213, 106] width 145 height 18
type input "Wilkin"
click at [152, 214] on button "Apply Filter" at bounding box center [154, 215] width 41 height 11
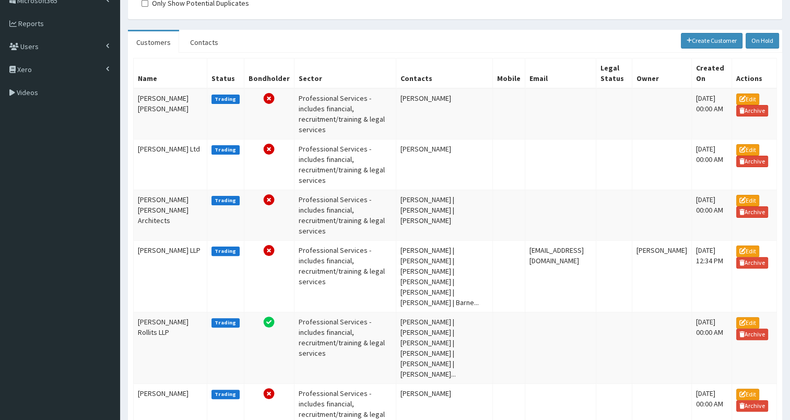
scroll to position [241, 0]
click at [149, 311] on td "[PERSON_NAME] Rollits LLP" at bounding box center [171, 347] width 74 height 72
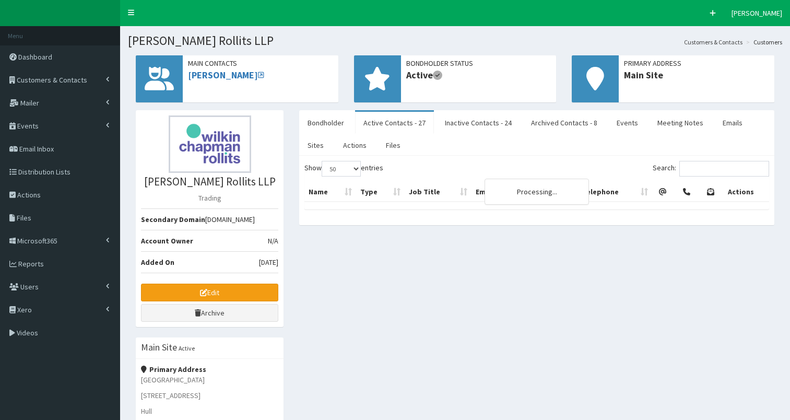
select select "50"
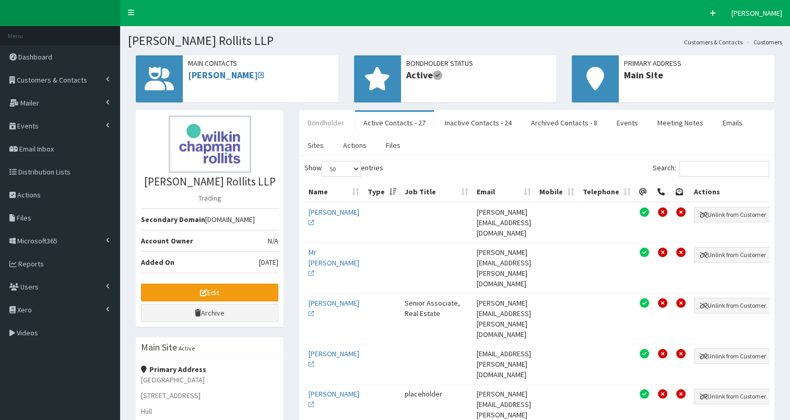
click at [322, 121] on link "Bondholder" at bounding box center [325, 123] width 53 height 22
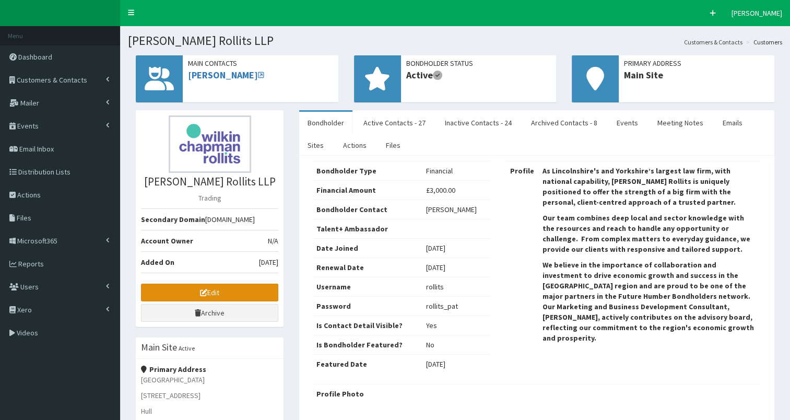
click at [180, 290] on link "Edit" at bounding box center [209, 292] width 137 height 18
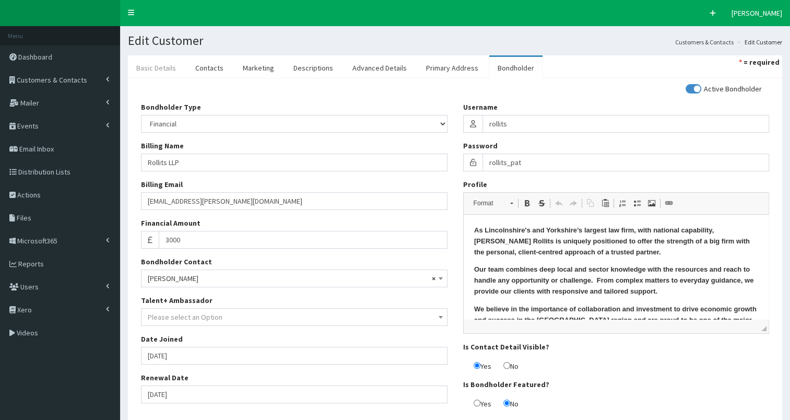
click at [162, 64] on link "Basic Details" at bounding box center [156, 68] width 56 height 22
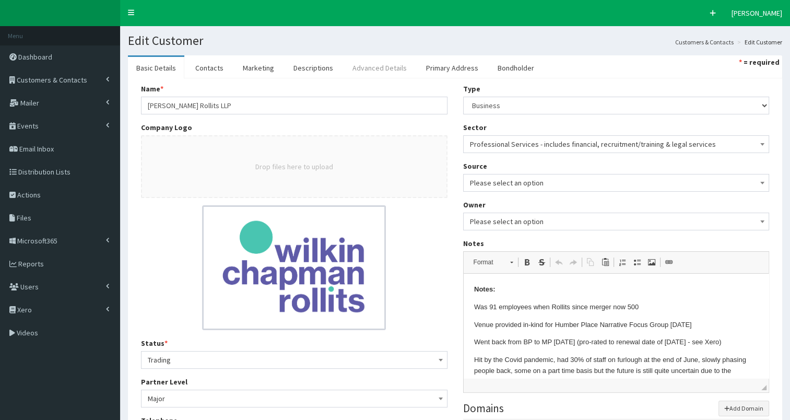
click at [378, 68] on link "Advanced Details" at bounding box center [379, 68] width 71 height 22
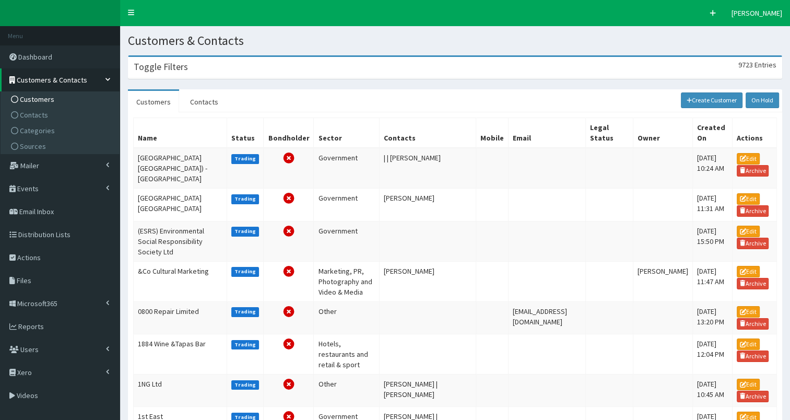
click at [162, 64] on h3 "Toggle Filters" at bounding box center [161, 66] width 54 height 9
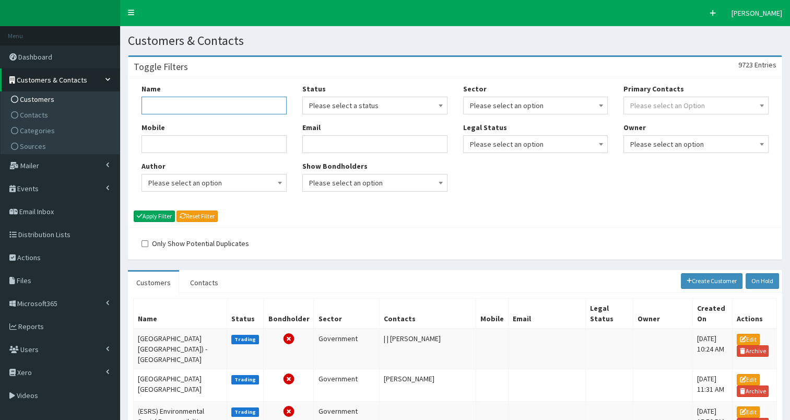
click at [156, 100] on input "Name" at bounding box center [213, 106] width 145 height 18
type input "[PERSON_NAME]"
click at [155, 217] on button "Apply Filter" at bounding box center [154, 215] width 41 height 11
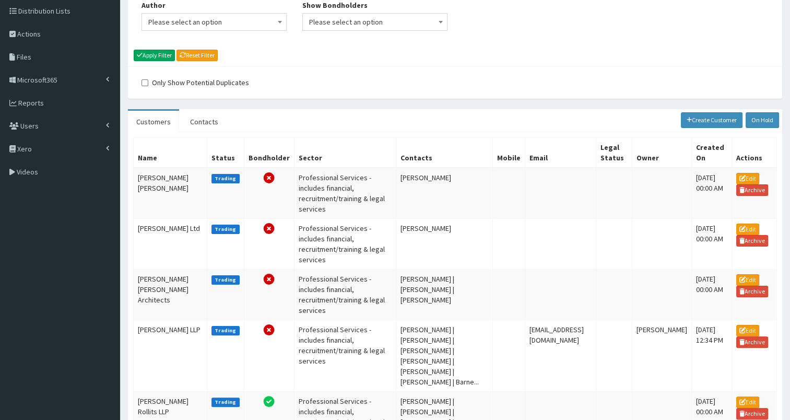
scroll to position [251, 0]
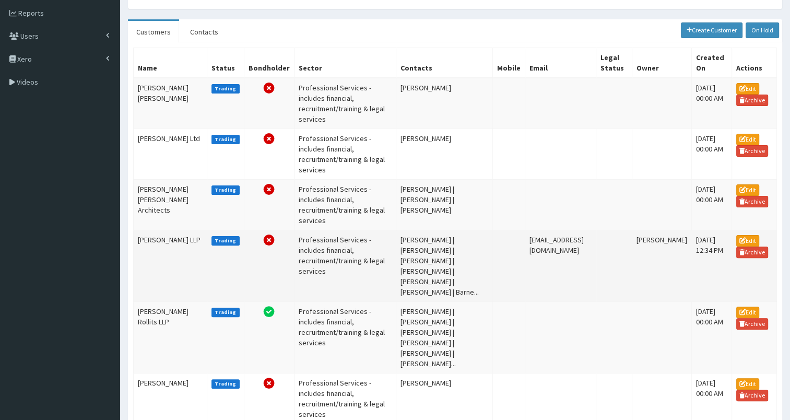
click at [158, 230] on td "[PERSON_NAME] LLP" at bounding box center [171, 266] width 74 height 72
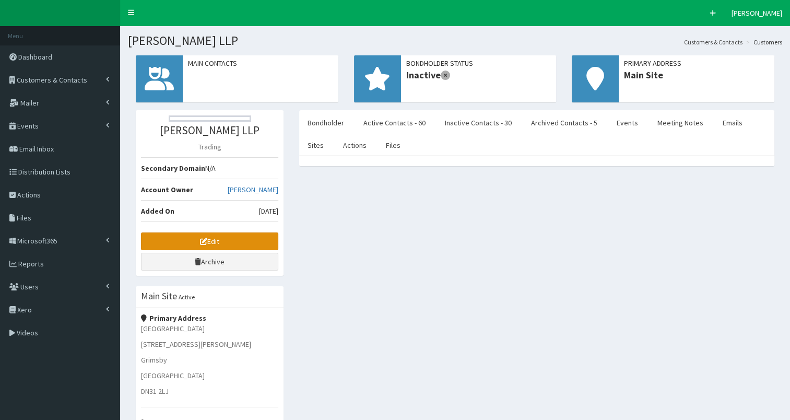
click at [192, 238] on link "Edit" at bounding box center [209, 241] width 137 height 18
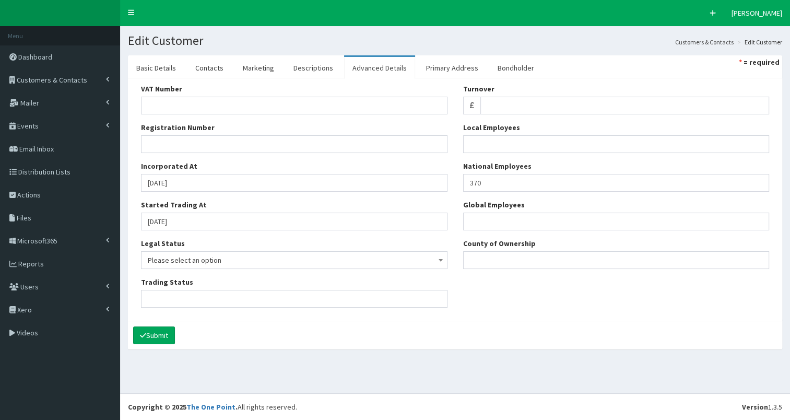
click at [369, 68] on link "Advanced Details" at bounding box center [379, 68] width 71 height 22
click at [62, 81] on span "Customers & Contacts" at bounding box center [52, 79] width 70 height 9
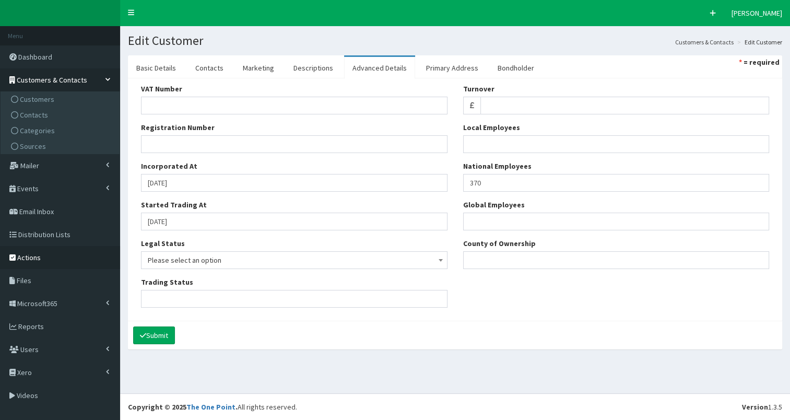
click at [34, 255] on span "Actions" at bounding box center [28, 257] width 23 height 9
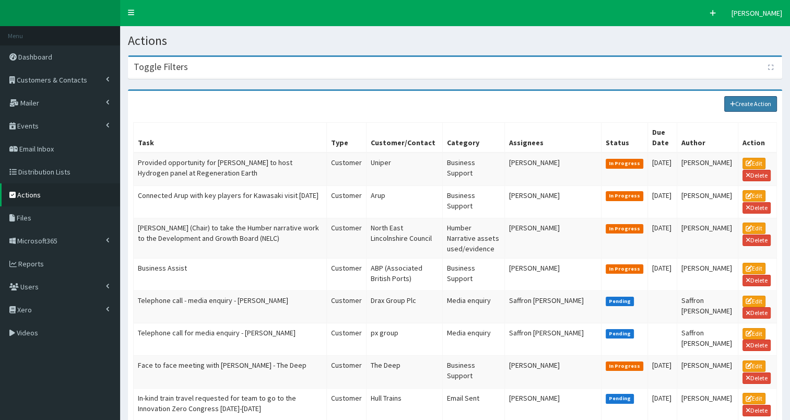
click at [737, 102] on link "Create Action" at bounding box center [750, 104] width 53 height 16
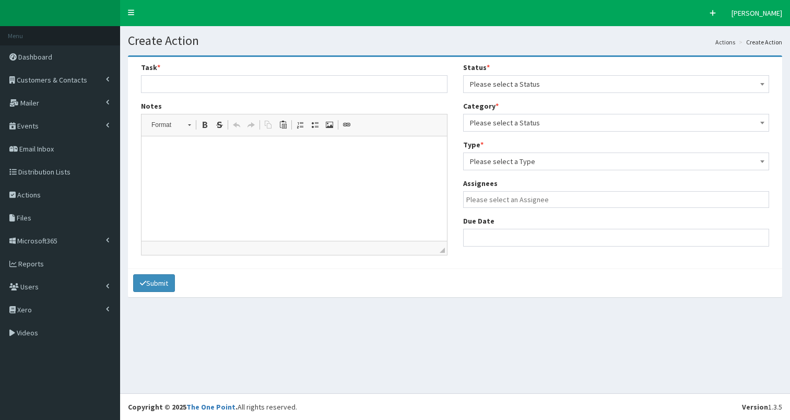
select select
click at [170, 152] on p at bounding box center [294, 152] width 285 height 11
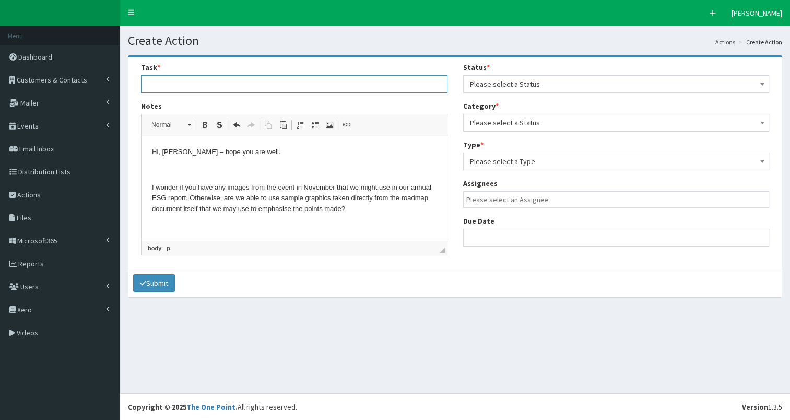
click at [152, 86] on input "text" at bounding box center [294, 84] width 306 height 18
drag, startPoint x: 151, startPoint y: 198, endPoint x: 207, endPoint y: 197, distance: 56.4
click at [207, 197] on html "Hi, [PERSON_NAME] – hope you are well. I wonder if you have any images from the…" at bounding box center [293, 215] width 305 height 159
copy p "annual ESG report"
click at [295, 86] on input "Request for images from HEB [GEOGRAPHIC_DATA] event" at bounding box center [294, 84] width 306 height 18
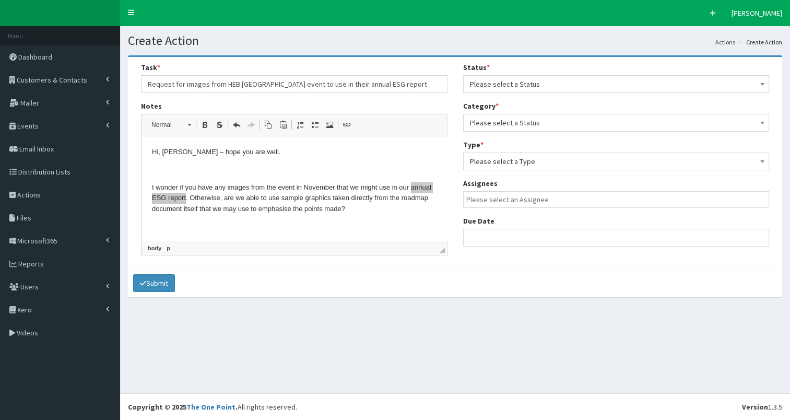
type input "Request for images from HEB [GEOGRAPHIC_DATA] event to use in their annual ESG …"
click at [151, 151] on html "Hi, [PERSON_NAME] – hope you are well. I wonder if you have any images from the…" at bounding box center [293, 215] width 305 height 159
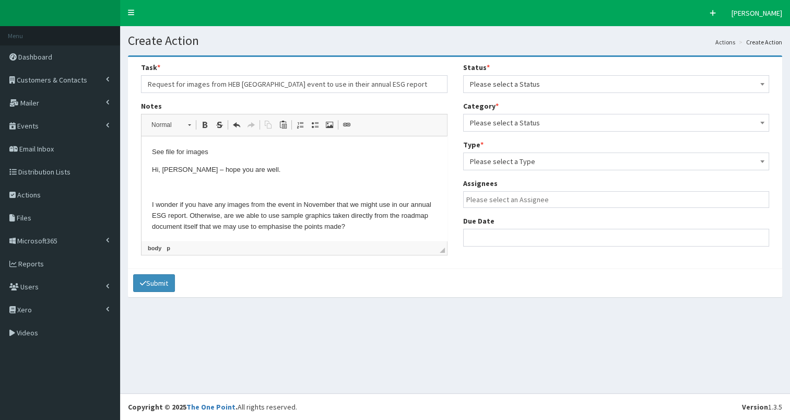
click at [512, 84] on span "Please select a Status" at bounding box center [616, 84] width 293 height 15
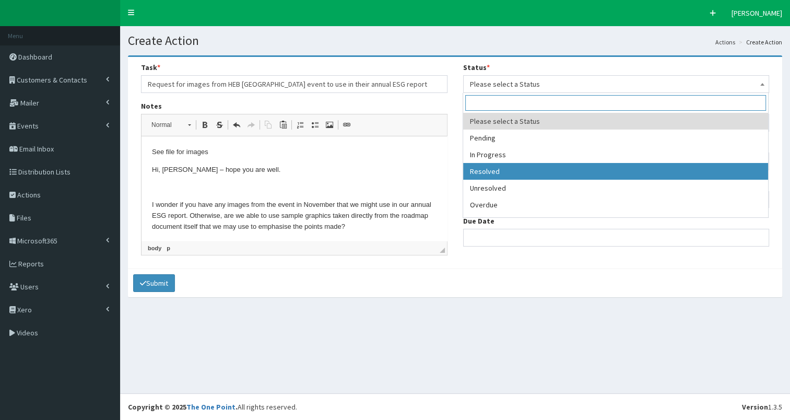
select select "3"
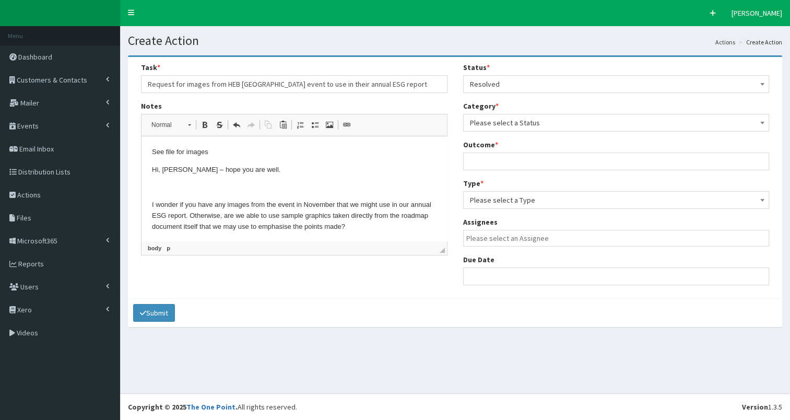
click at [531, 124] on span "Please select a Status" at bounding box center [616, 122] width 293 height 15
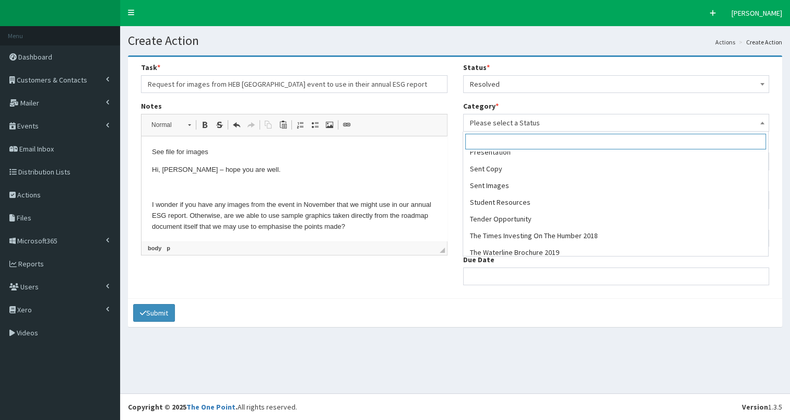
scroll to position [633, 0]
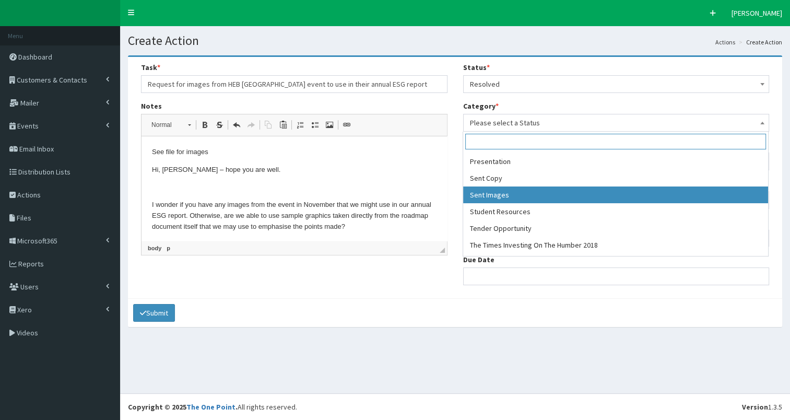
select select "26"
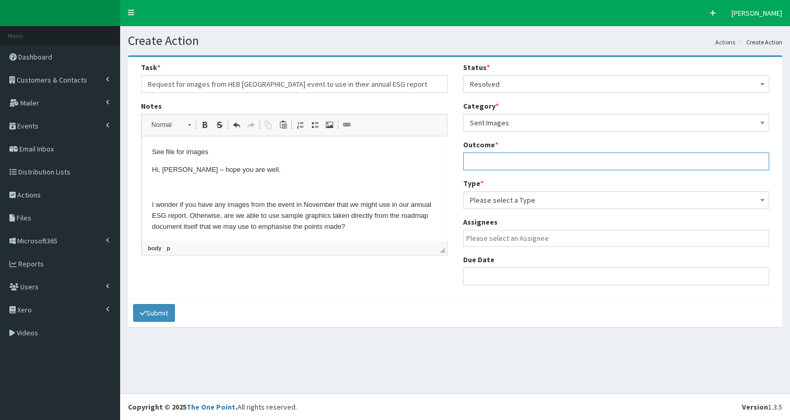
click at [480, 156] on input "text" at bounding box center [616, 161] width 306 height 18
click at [481, 161] on input "seenotes" at bounding box center [616, 161] width 306 height 18
type input "see notes"
click at [500, 203] on span "Please select a Type" at bounding box center [616, 200] width 293 height 15
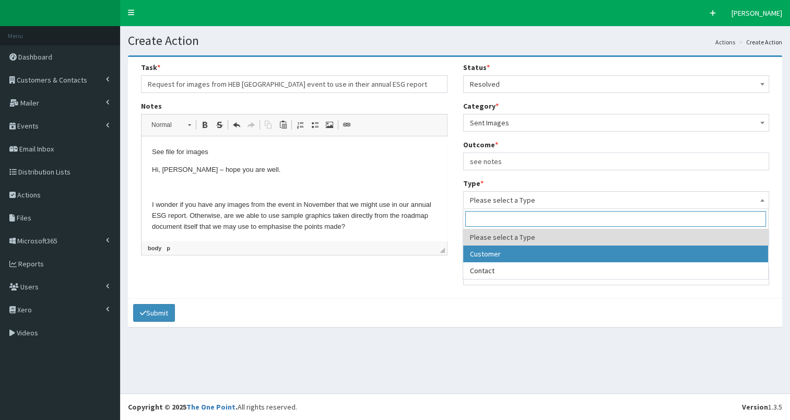
select select "customer"
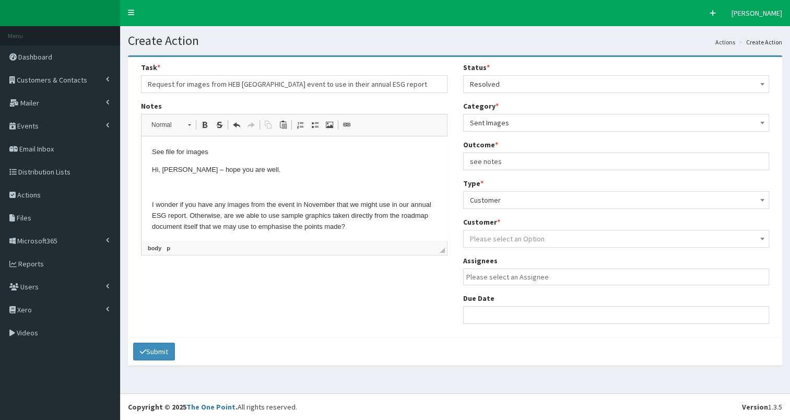
click at [499, 241] on span "Please select an Option" at bounding box center [507, 238] width 75 height 9
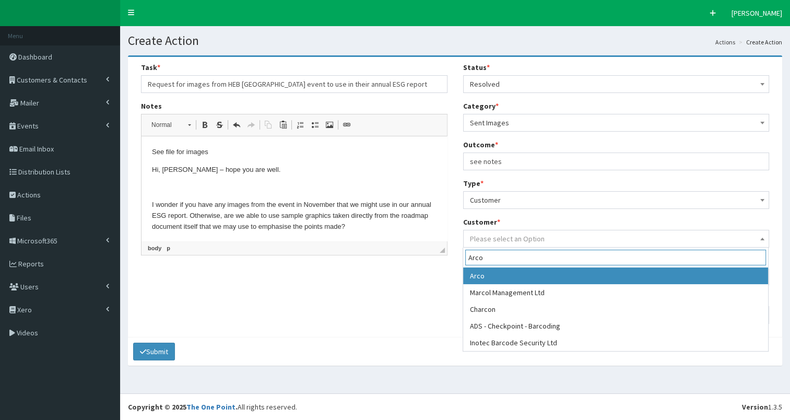
type input "Arco"
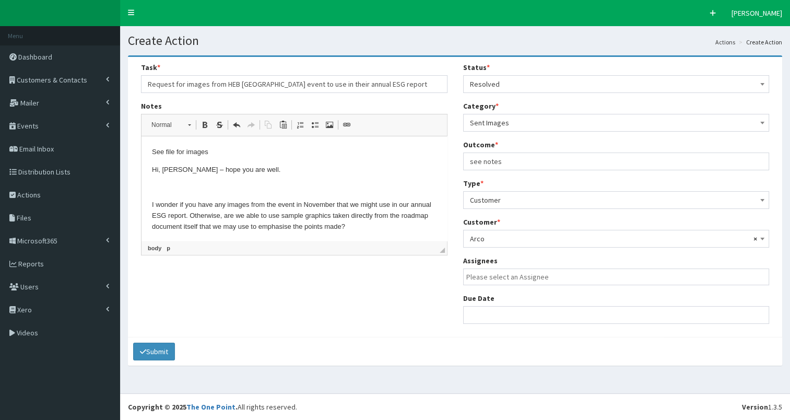
select select "52"
click at [512, 278] on input "search" at bounding box center [618, 276] width 305 height 10
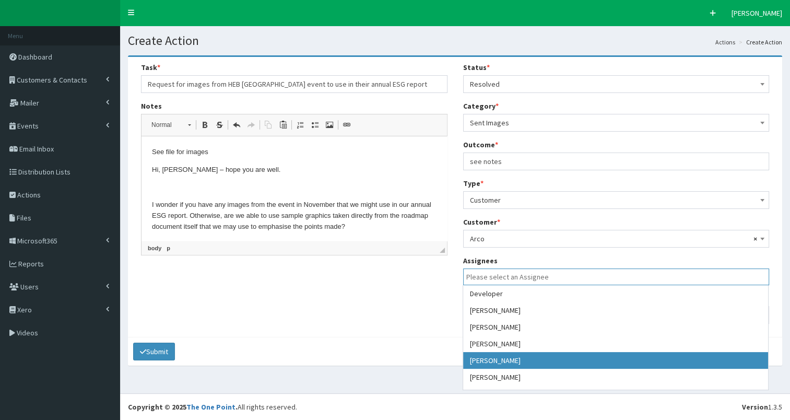
select select "7"
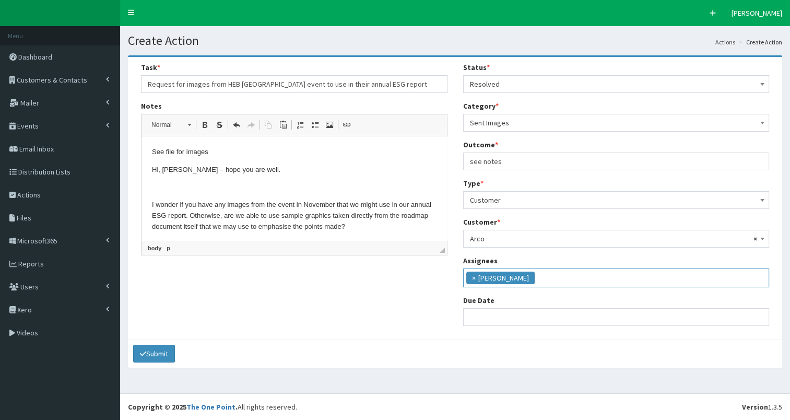
scroll to position [39, 0]
click at [495, 317] on input "text" at bounding box center [616, 317] width 306 height 18
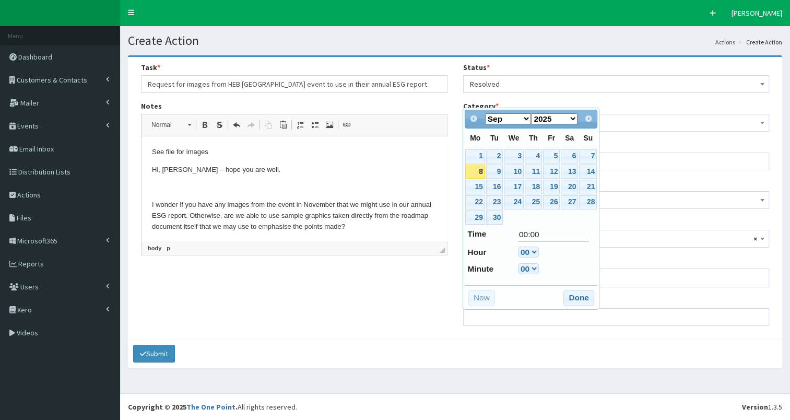
click at [475, 173] on link "8" at bounding box center [474, 171] width 19 height 14
type input "08-09-2025 00:00"
click at [576, 297] on button "Done" at bounding box center [578, 298] width 31 height 17
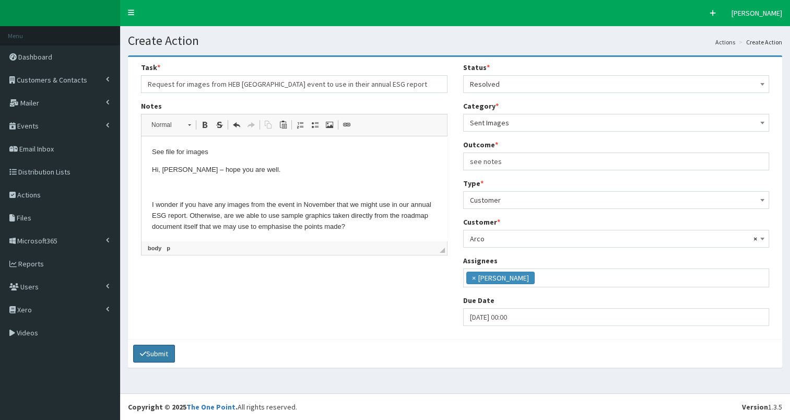
click at [149, 353] on button "Submit" at bounding box center [154, 354] width 42 height 18
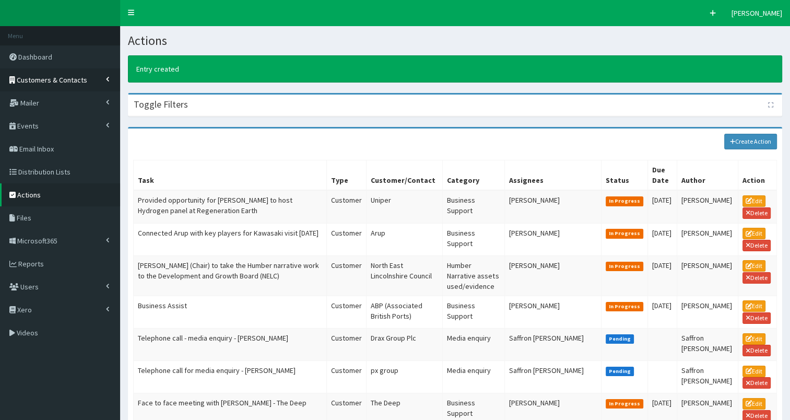
click at [56, 82] on span "Customers & Contacts" at bounding box center [52, 79] width 70 height 9
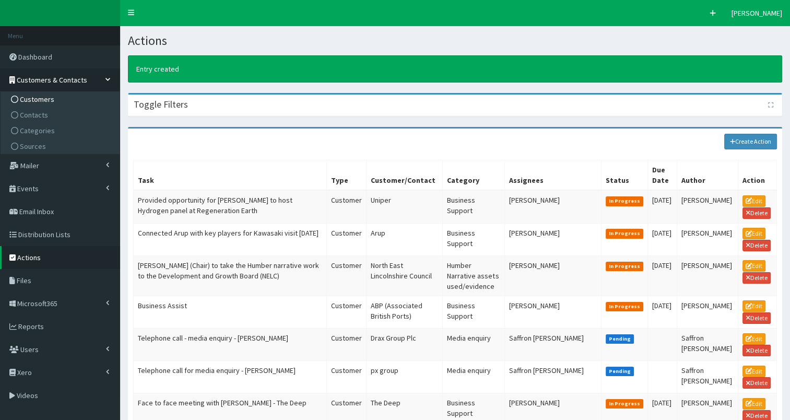
click at [29, 98] on span "Customers" at bounding box center [37, 98] width 34 height 9
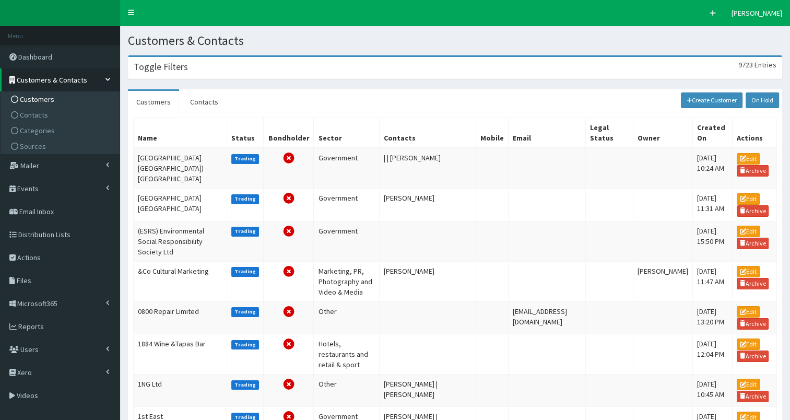
click at [215, 68] on div "Toggle Filters 9723 Entries" at bounding box center [454, 67] width 653 height 21
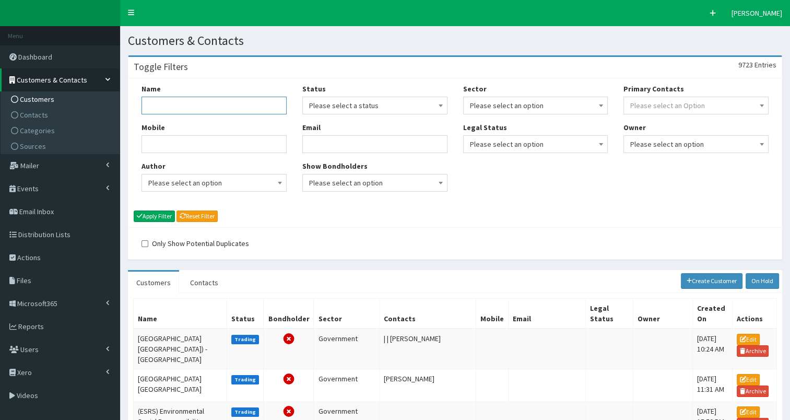
click at [170, 104] on input "Name" at bounding box center [213, 106] width 145 height 18
type input "arco"
click at [164, 212] on button "Apply Filter" at bounding box center [154, 215] width 41 height 11
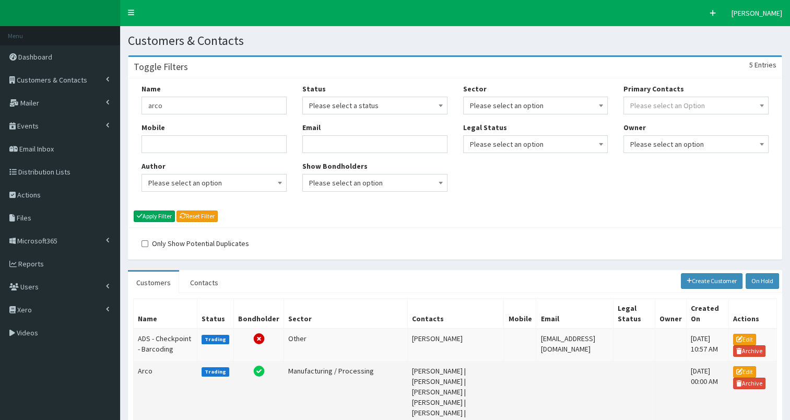
click at [146, 374] on td "Arco" at bounding box center [166, 402] width 64 height 82
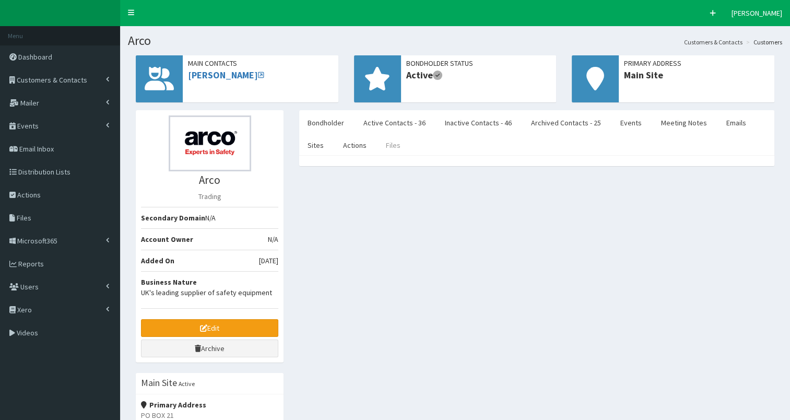
click at [389, 144] on link "Files" at bounding box center [392, 145] width 31 height 22
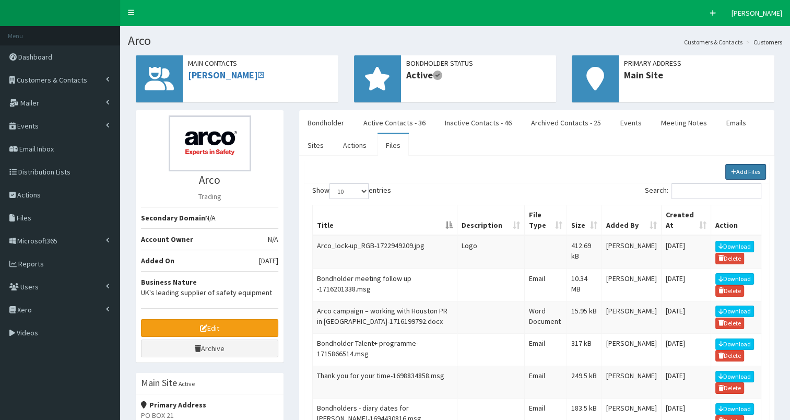
click at [744, 169] on link "Add Files" at bounding box center [745, 172] width 41 height 16
